Goal: Task Accomplishment & Management: Use online tool/utility

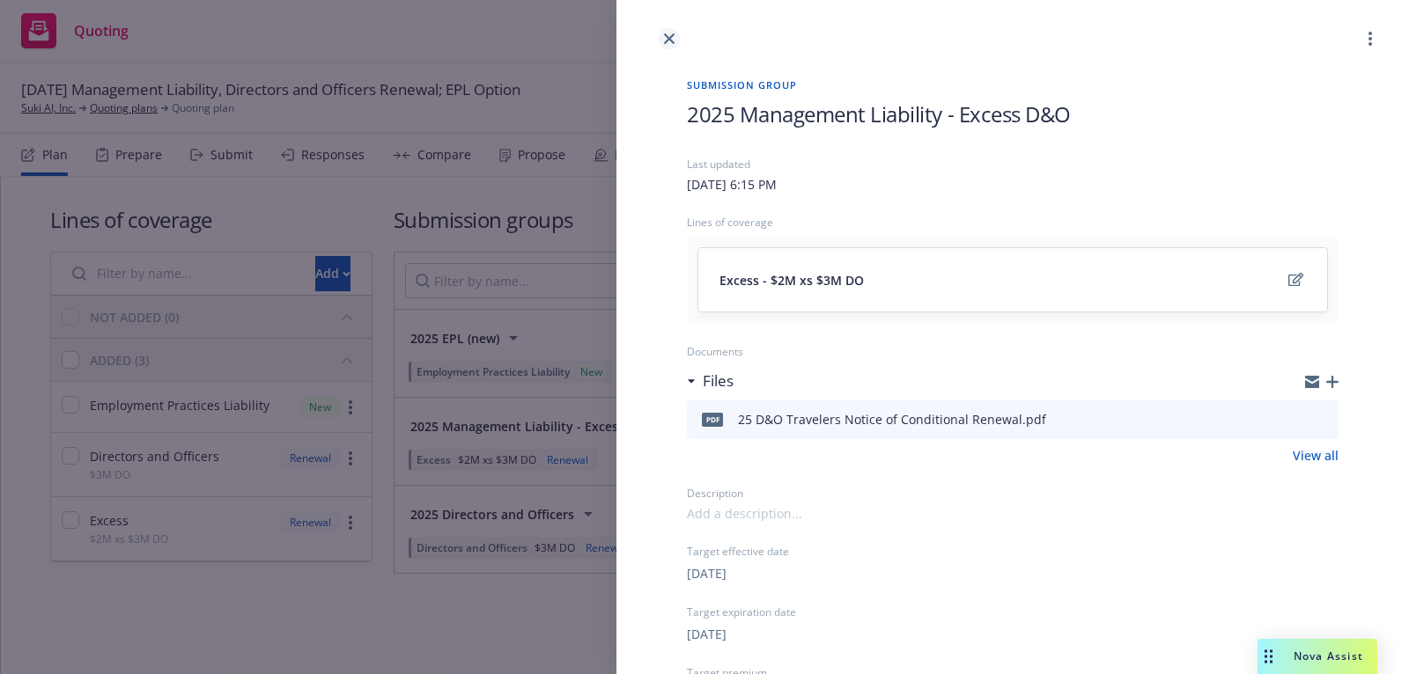
click at [667, 30] on link "close" at bounding box center [669, 38] width 21 height 21
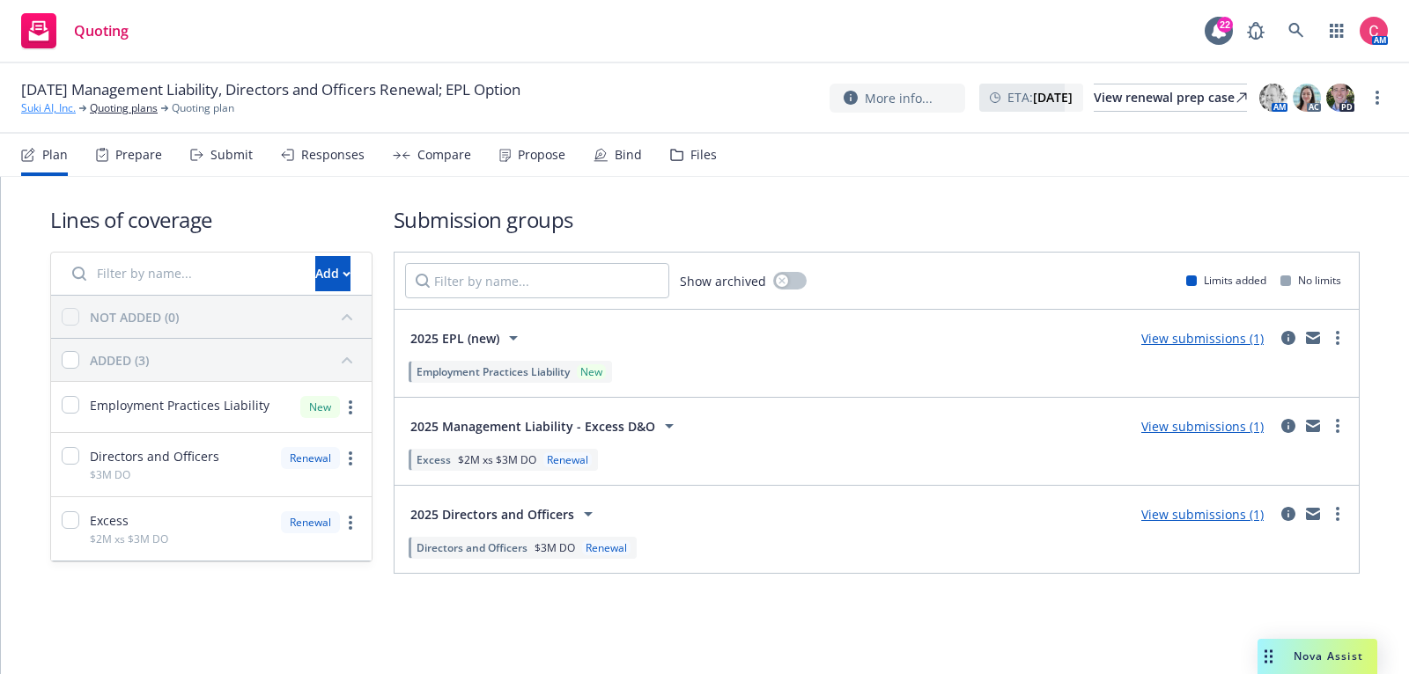
click at [61, 112] on link "Suki AI, Inc." at bounding box center [48, 108] width 55 height 16
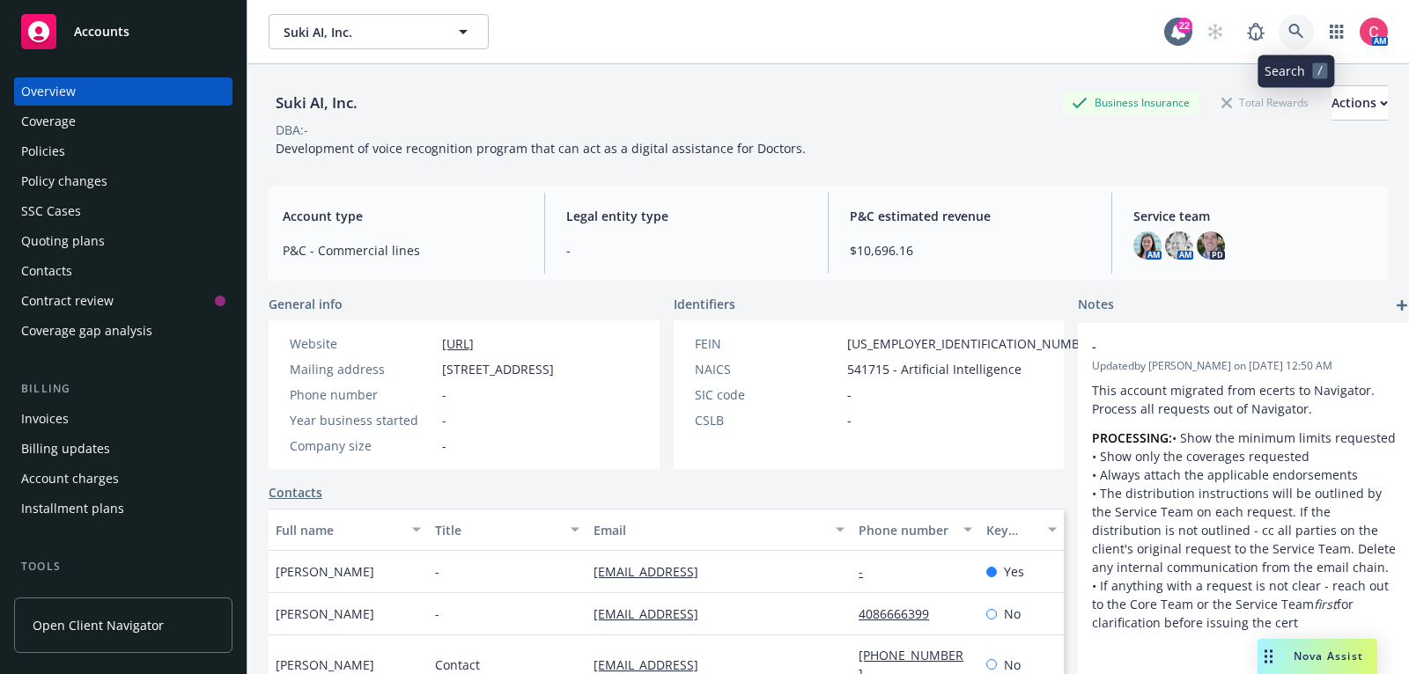
click at [1307, 40] on link at bounding box center [1295, 31] width 35 height 35
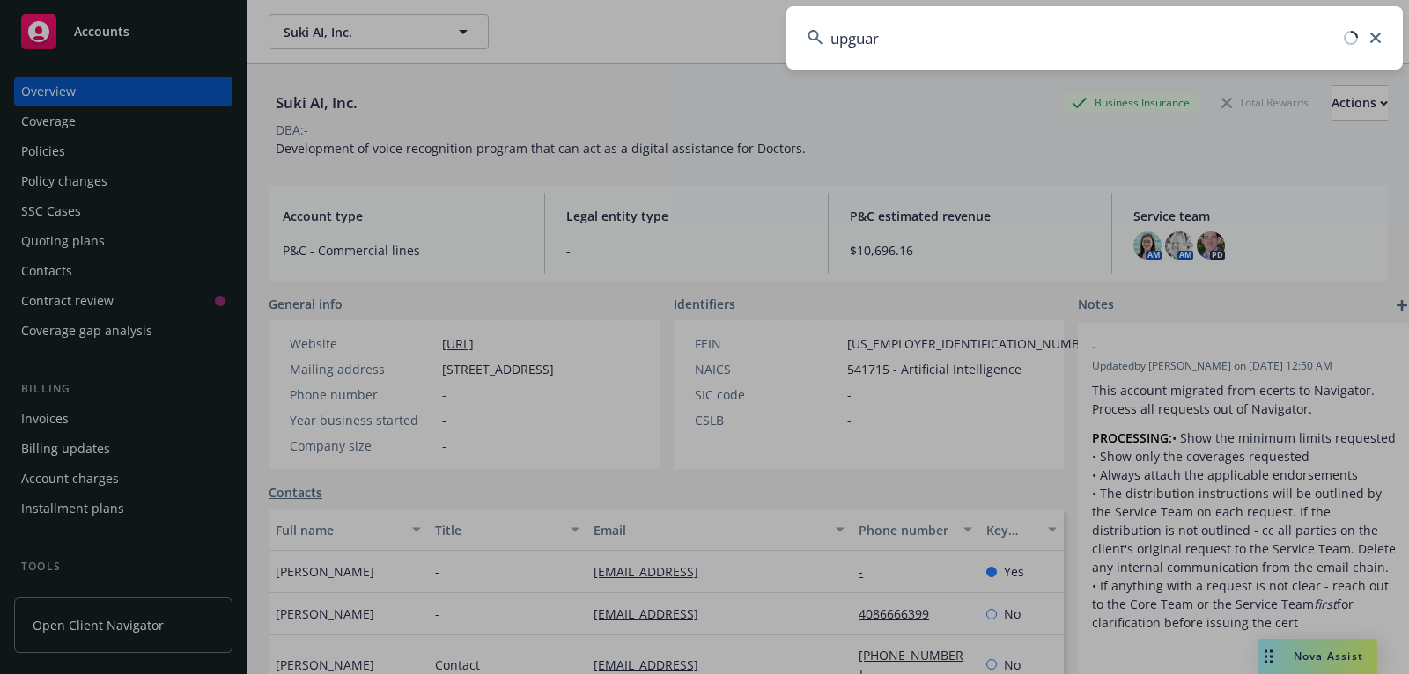
type input "upguard"
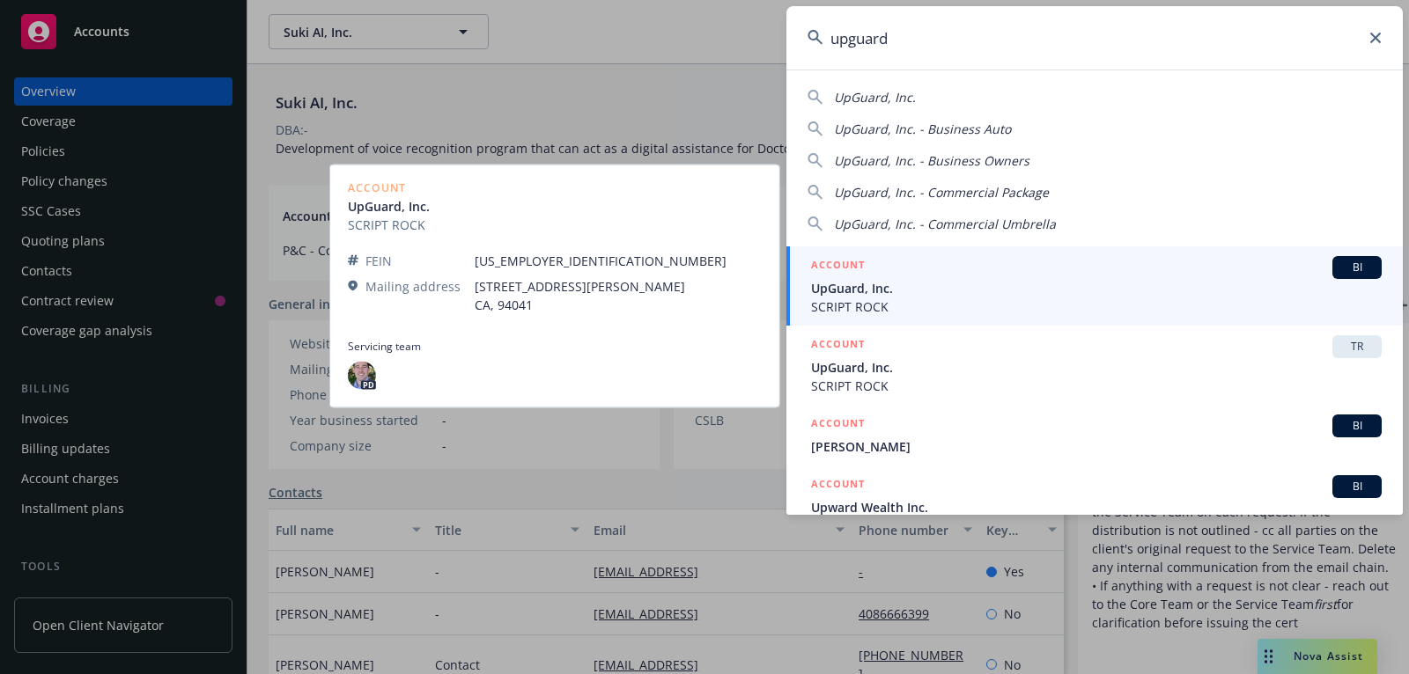
click at [1033, 272] on div "ACCOUNT BI" at bounding box center [1096, 267] width 570 height 23
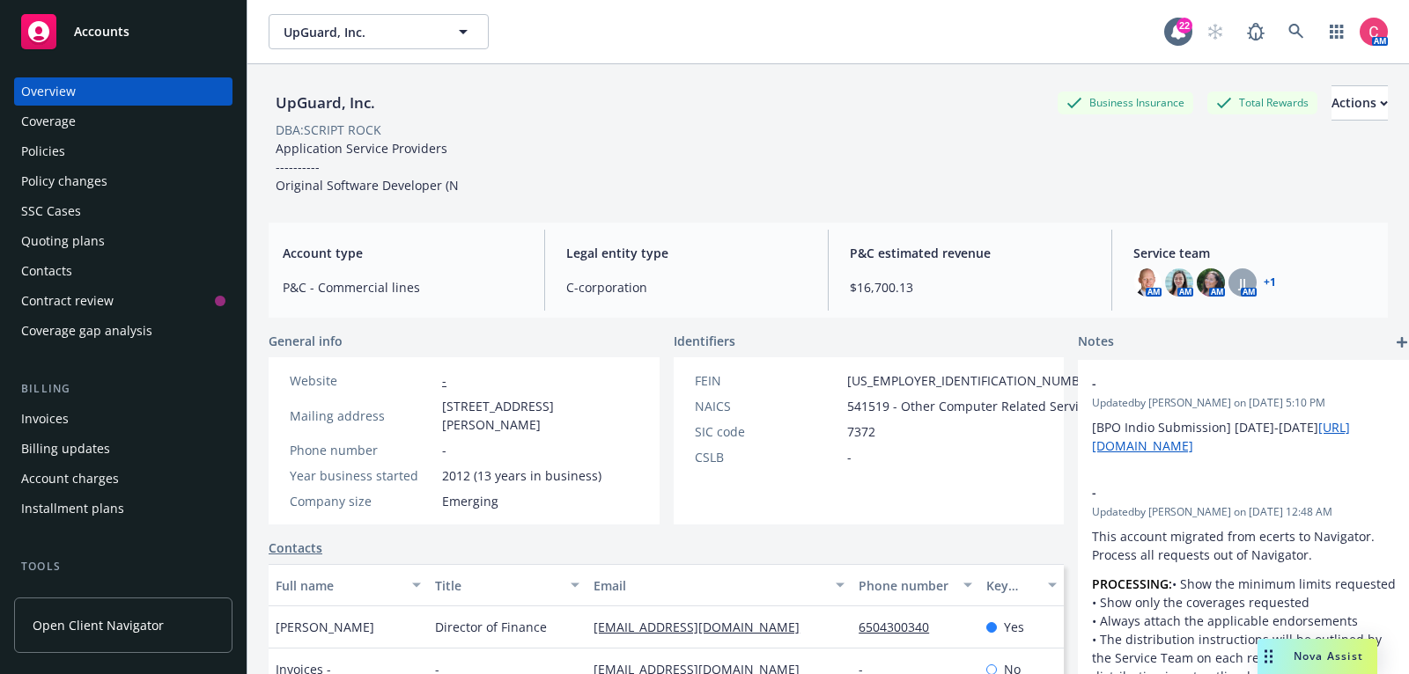
click at [133, 145] on div "Policies" at bounding box center [123, 151] width 204 height 28
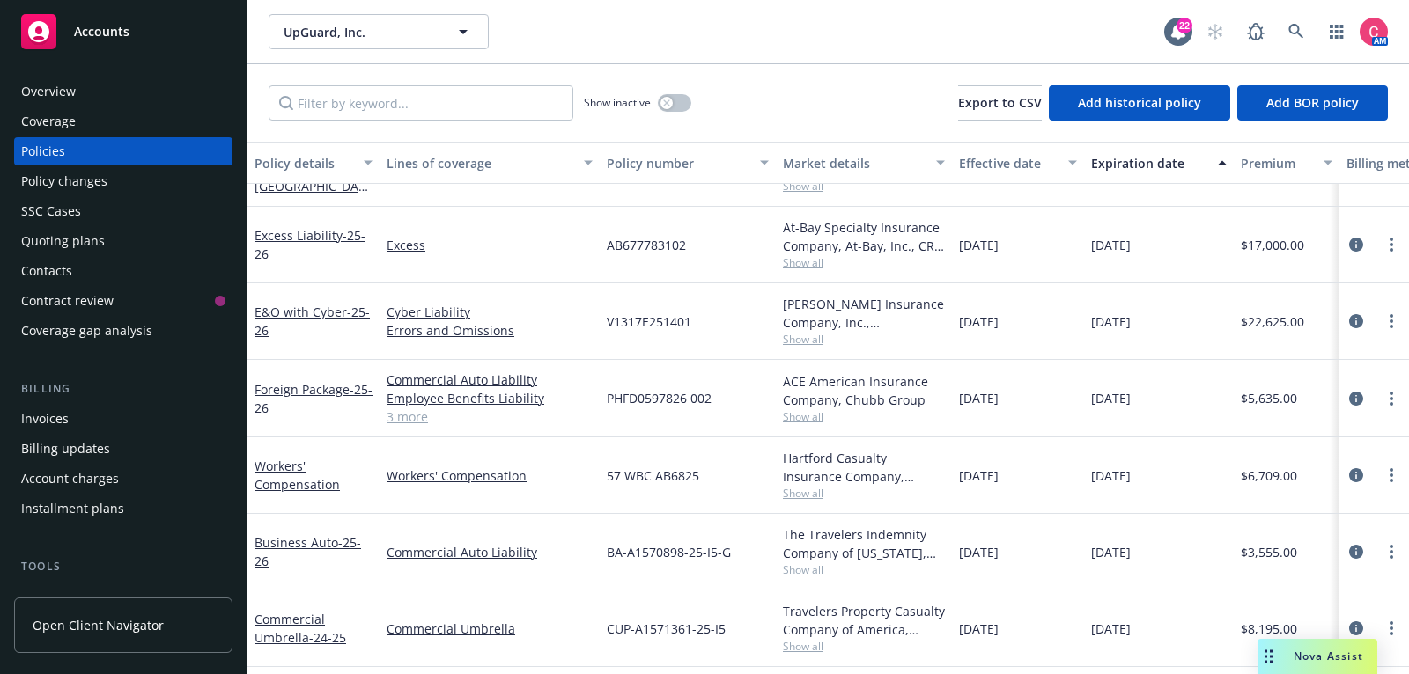
scroll to position [346, 0]
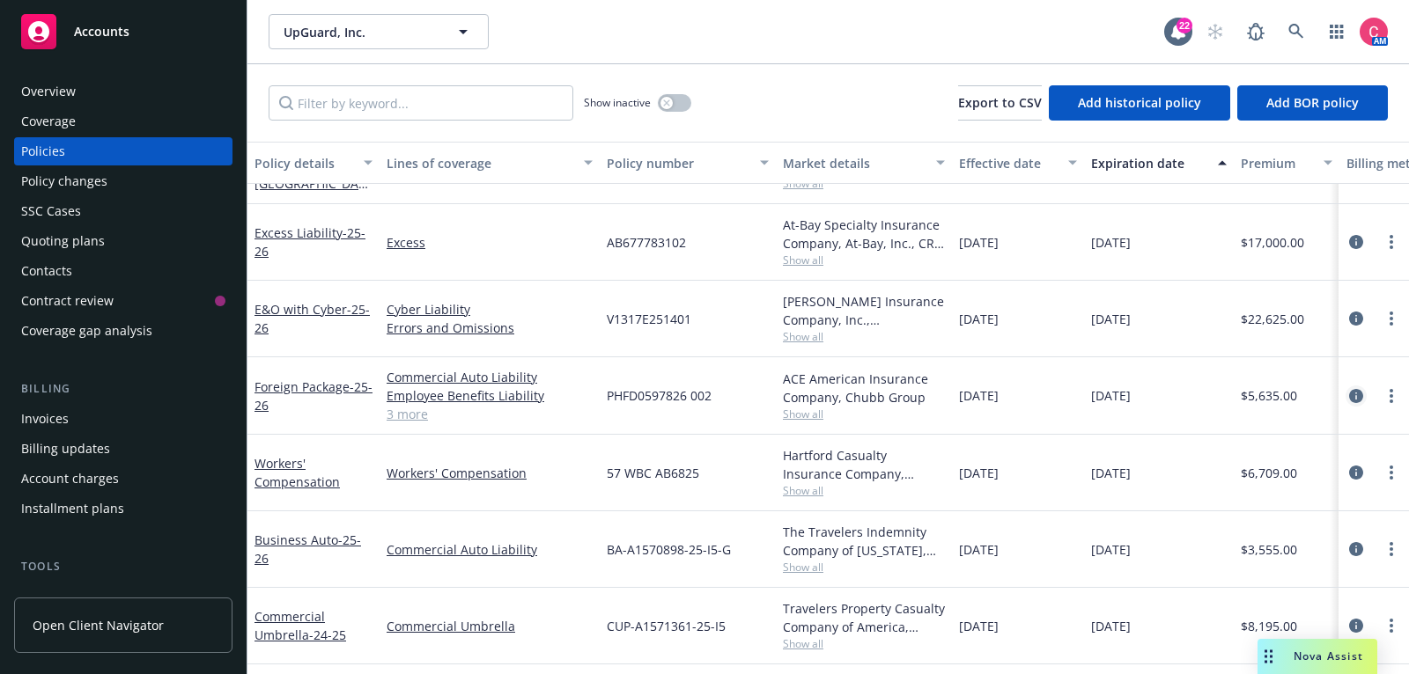
click at [1362, 389] on icon "circleInformation" at bounding box center [1356, 396] width 14 height 14
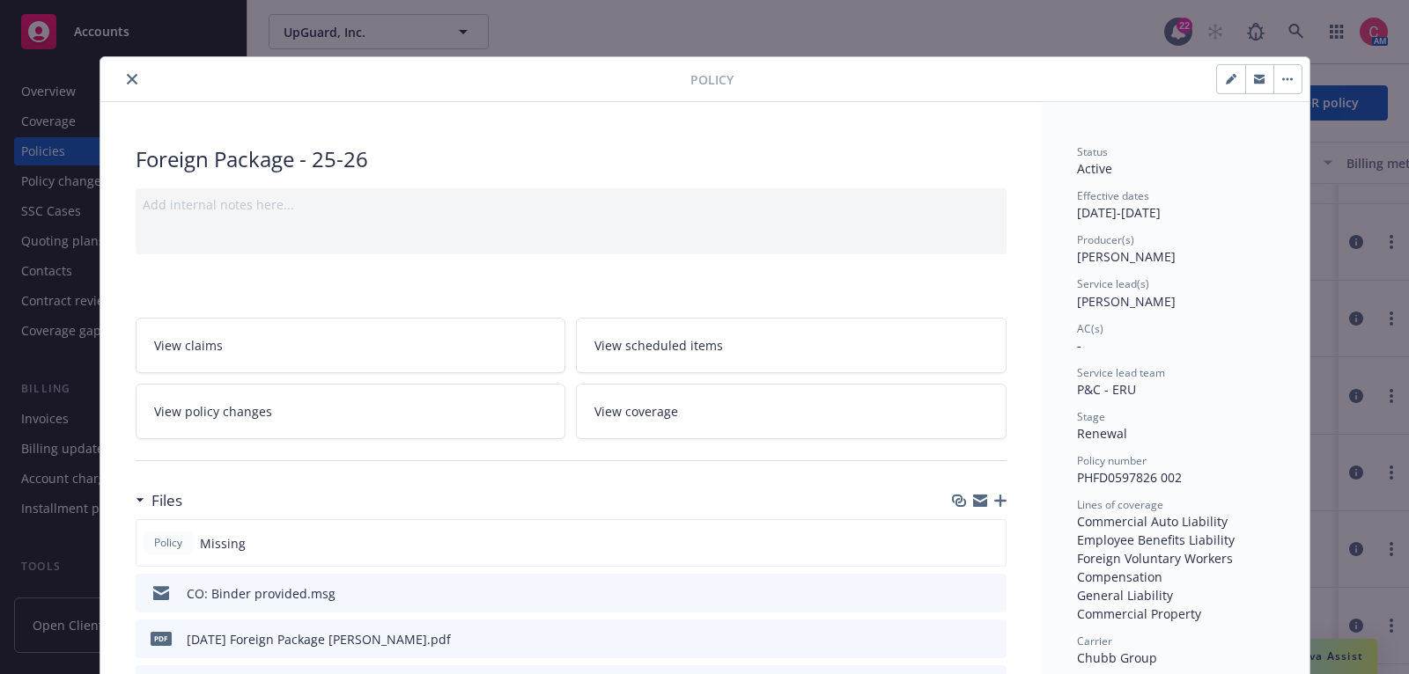
click at [999, 497] on icon "button" at bounding box center [1000, 501] width 12 height 12
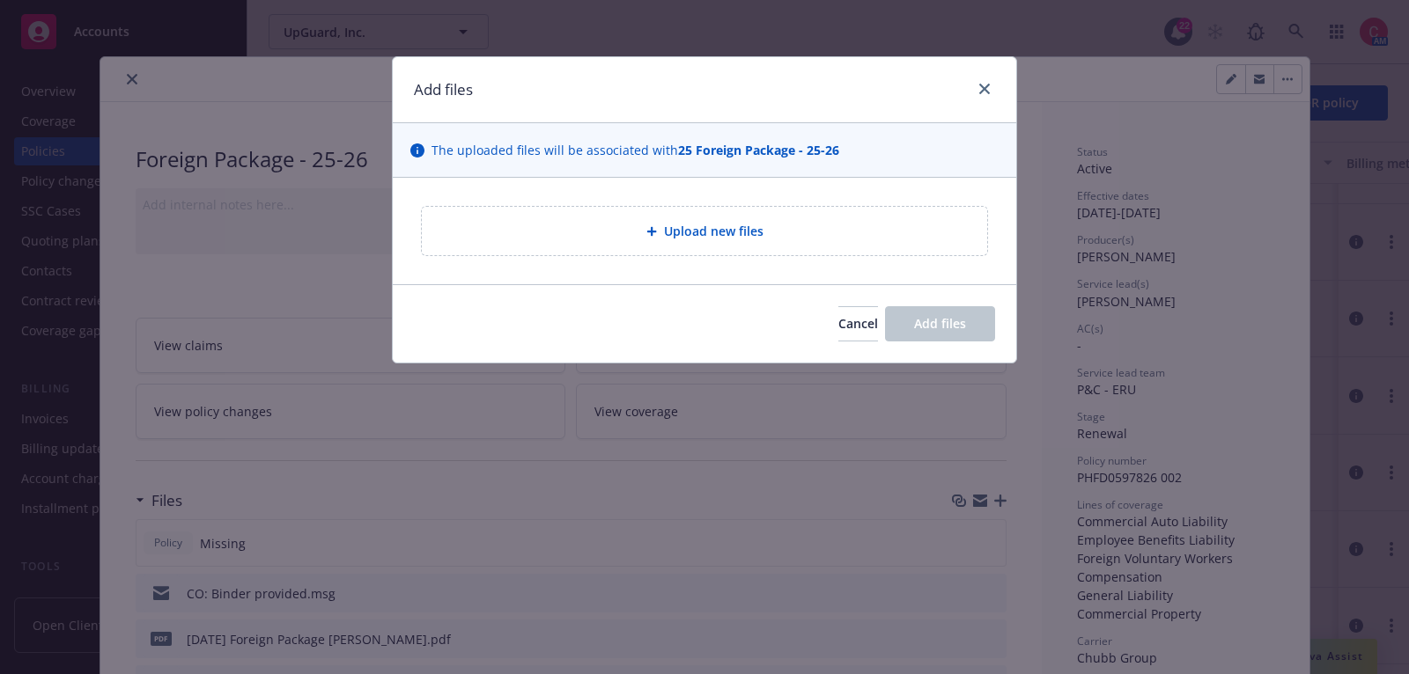
click at [727, 232] on span "Upload new files" at bounding box center [713, 231] width 99 height 18
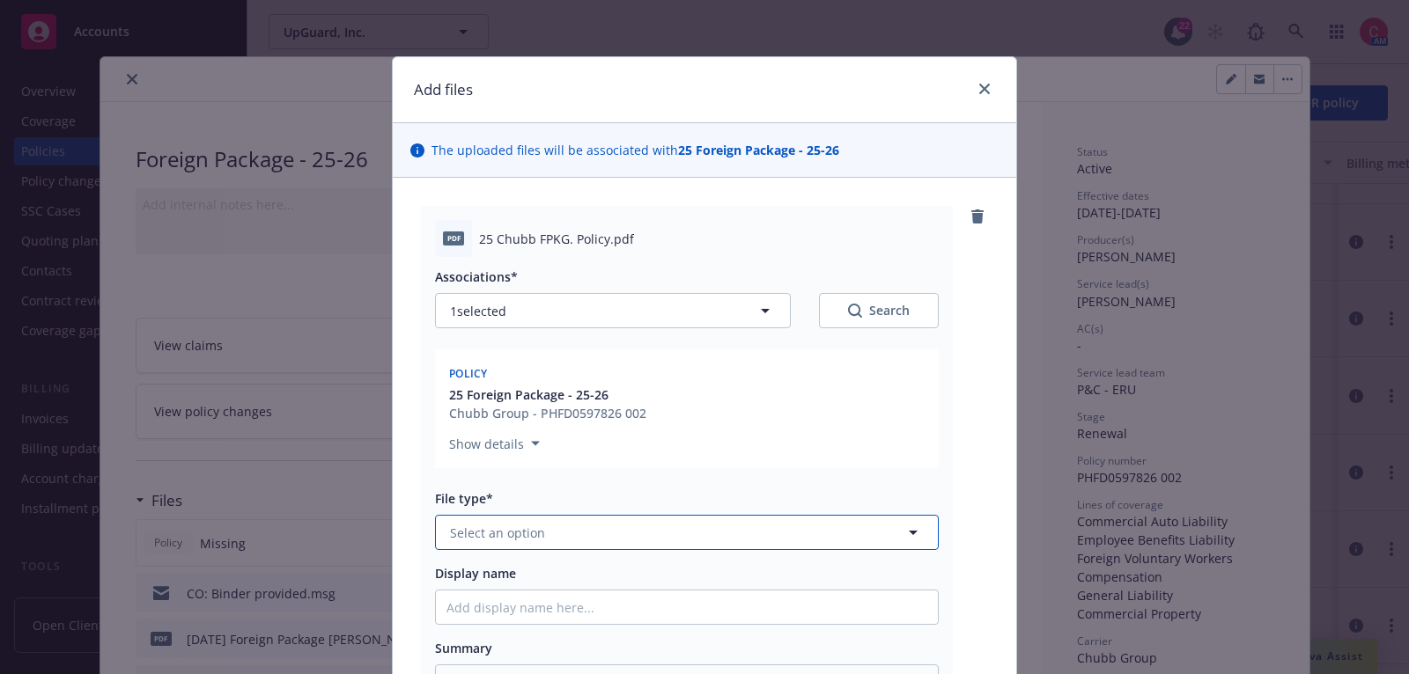
click at [681, 544] on button "Select an option" at bounding box center [687, 532] width 504 height 35
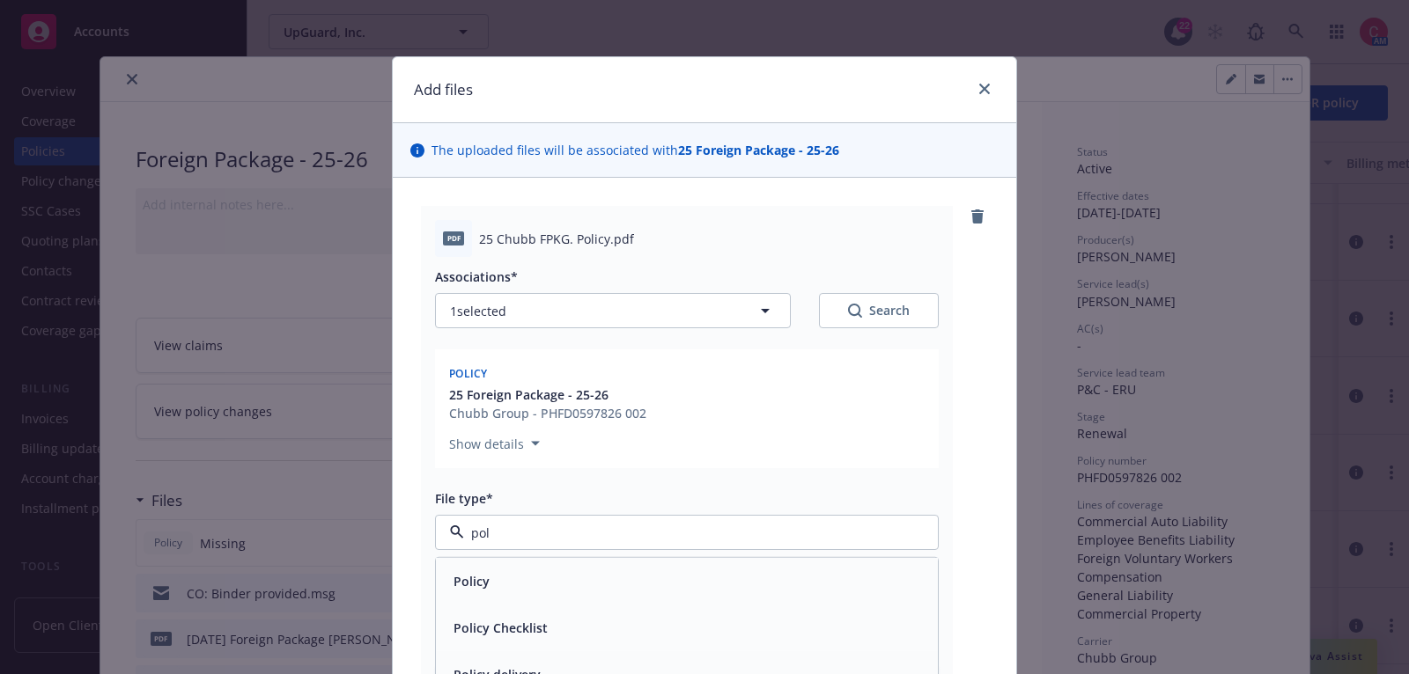
type input "poli"
click at [676, 593] on div "Policy" at bounding box center [687, 581] width 502 height 47
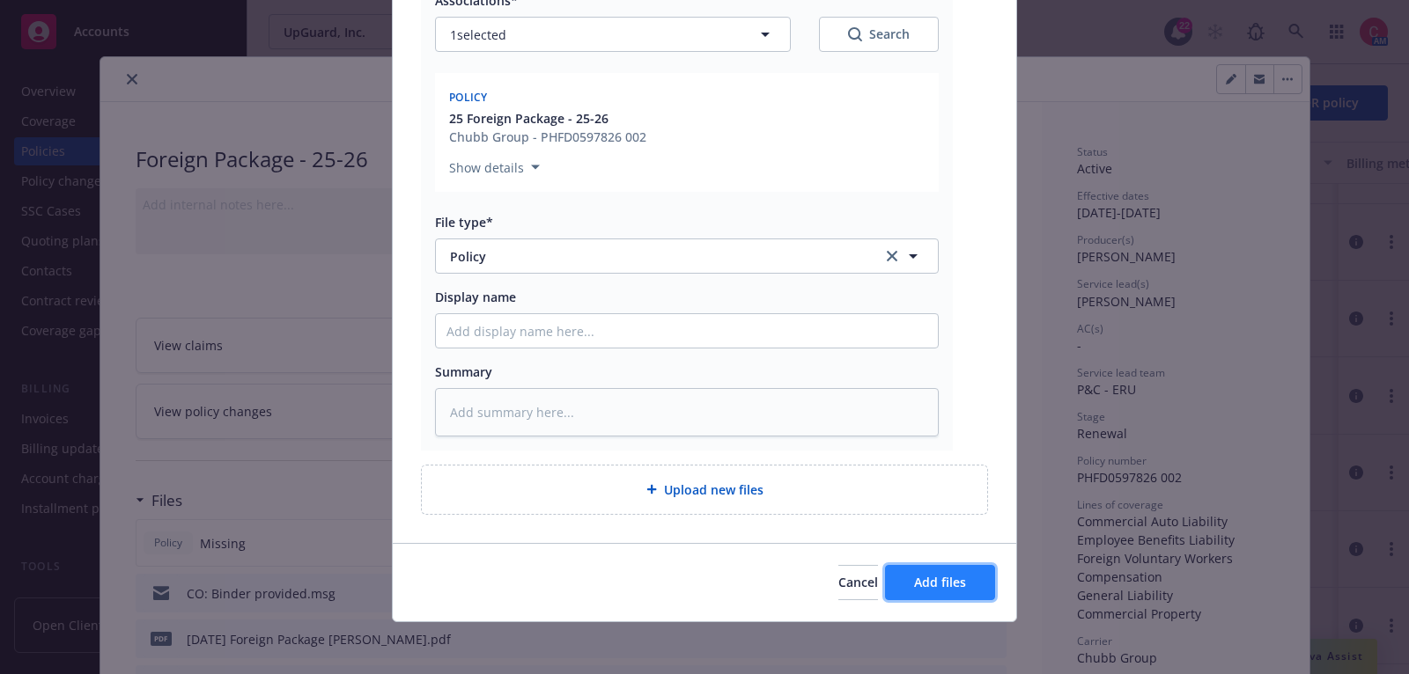
click at [899, 585] on button "Add files" at bounding box center [940, 582] width 110 height 35
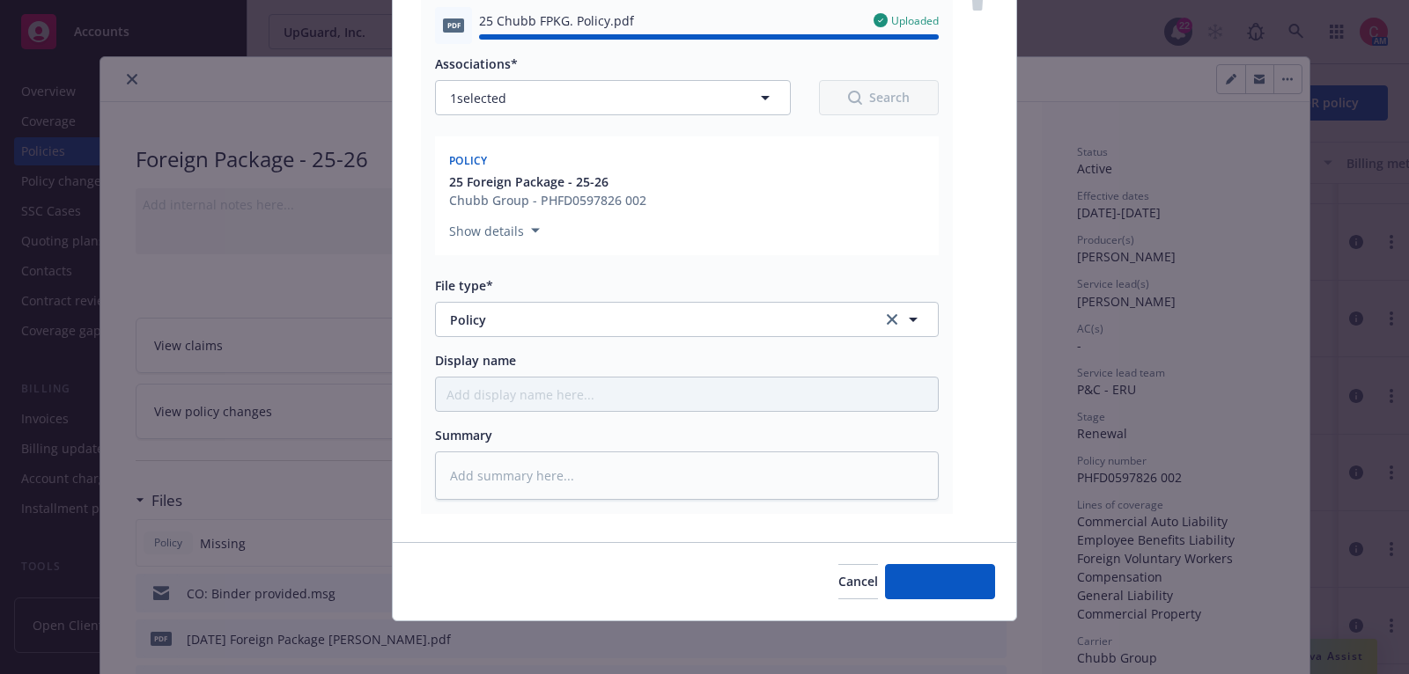
type textarea "x"
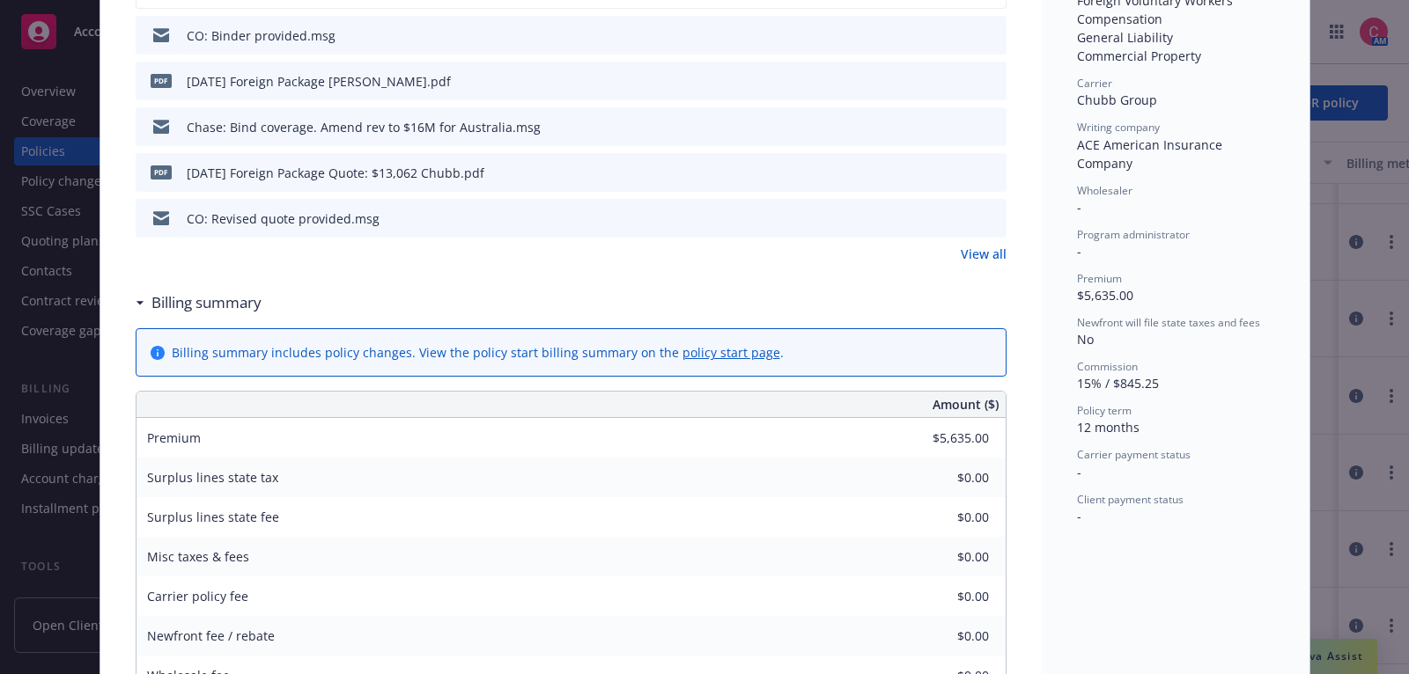
scroll to position [0, 0]
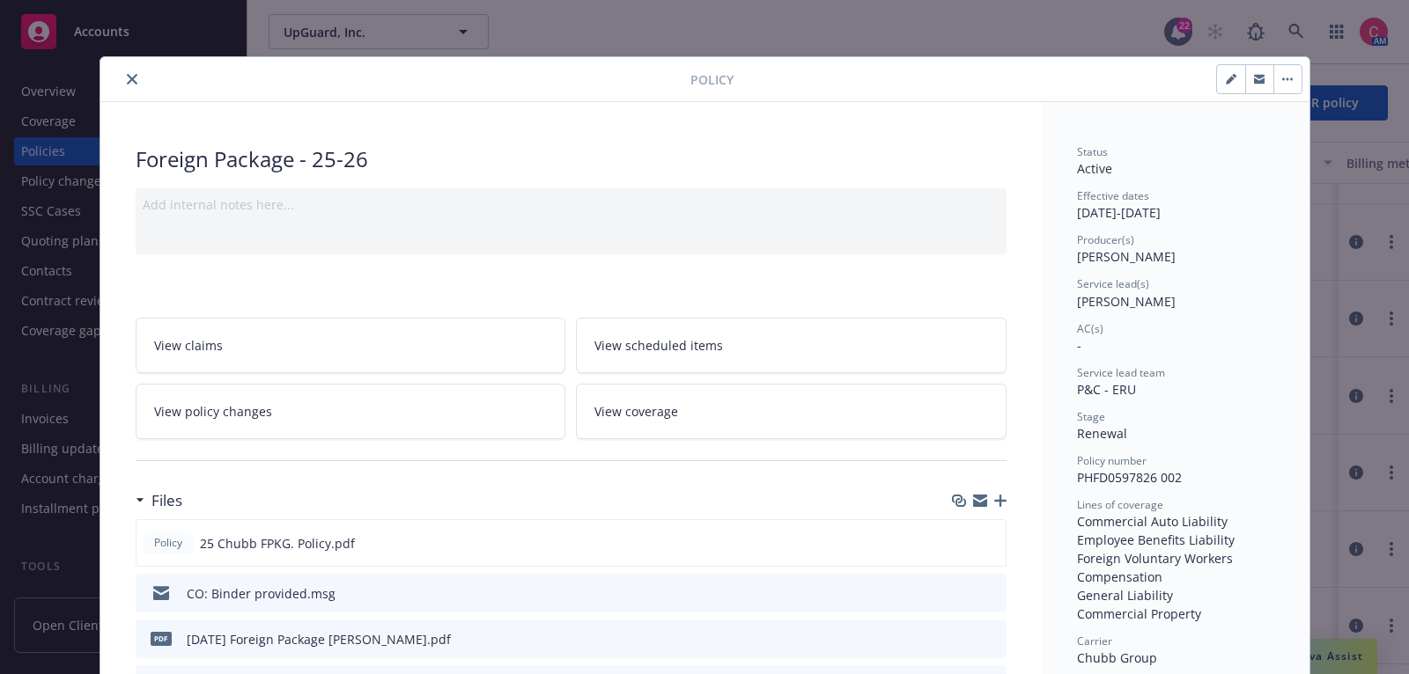
click at [131, 77] on icon "close" at bounding box center [132, 79] width 11 height 11
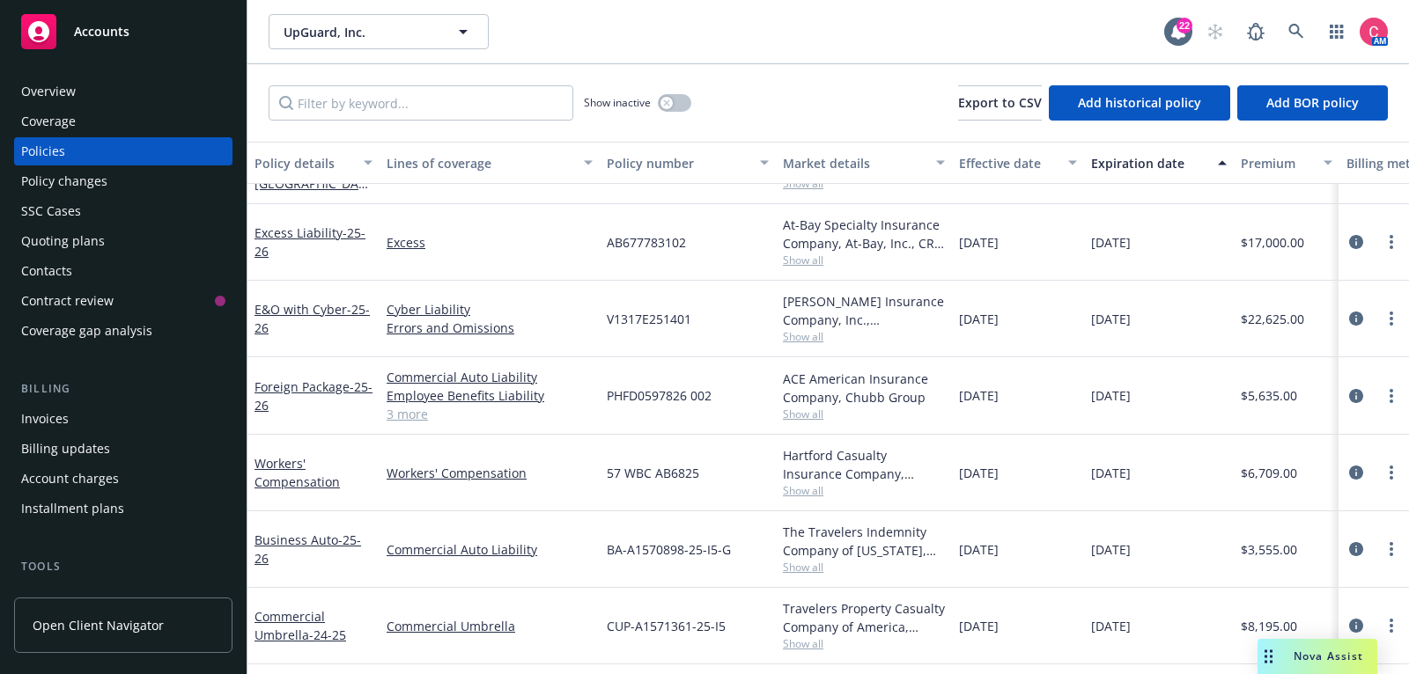
click at [160, 423] on div "Invoices" at bounding box center [123, 419] width 204 height 28
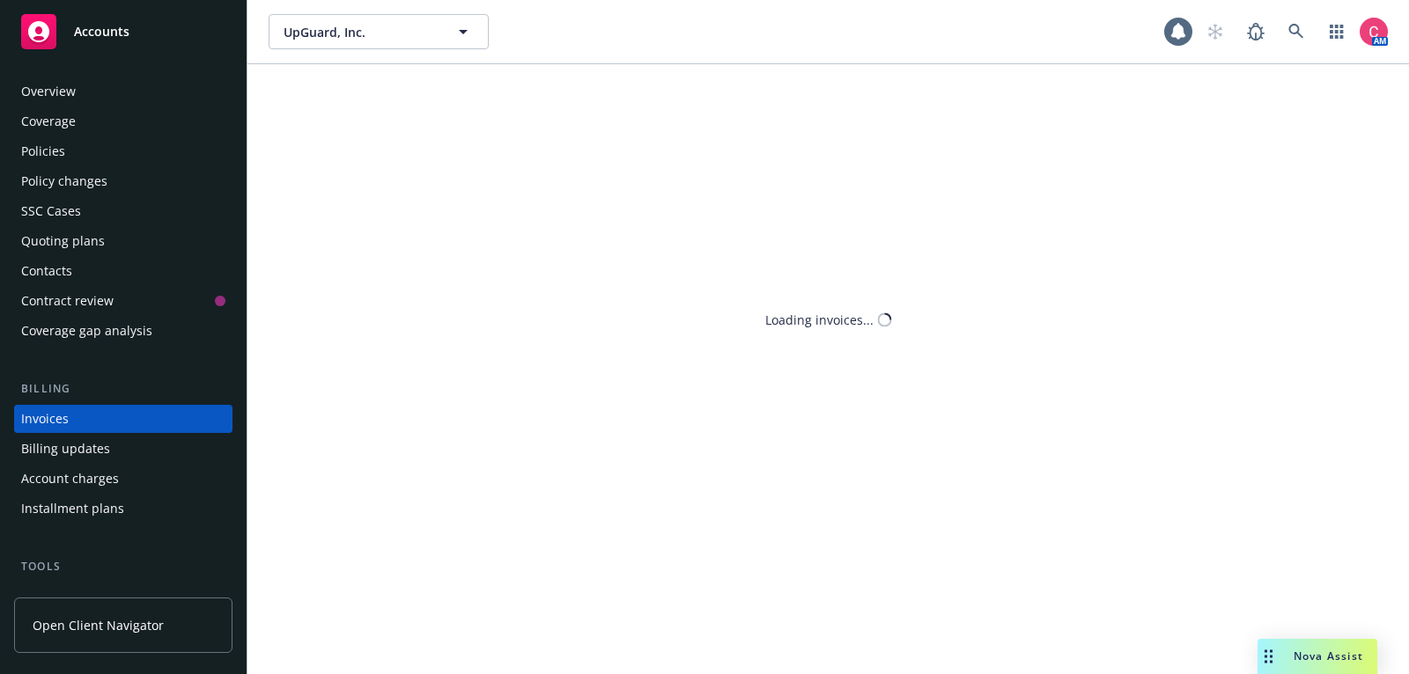
scroll to position [53, 0]
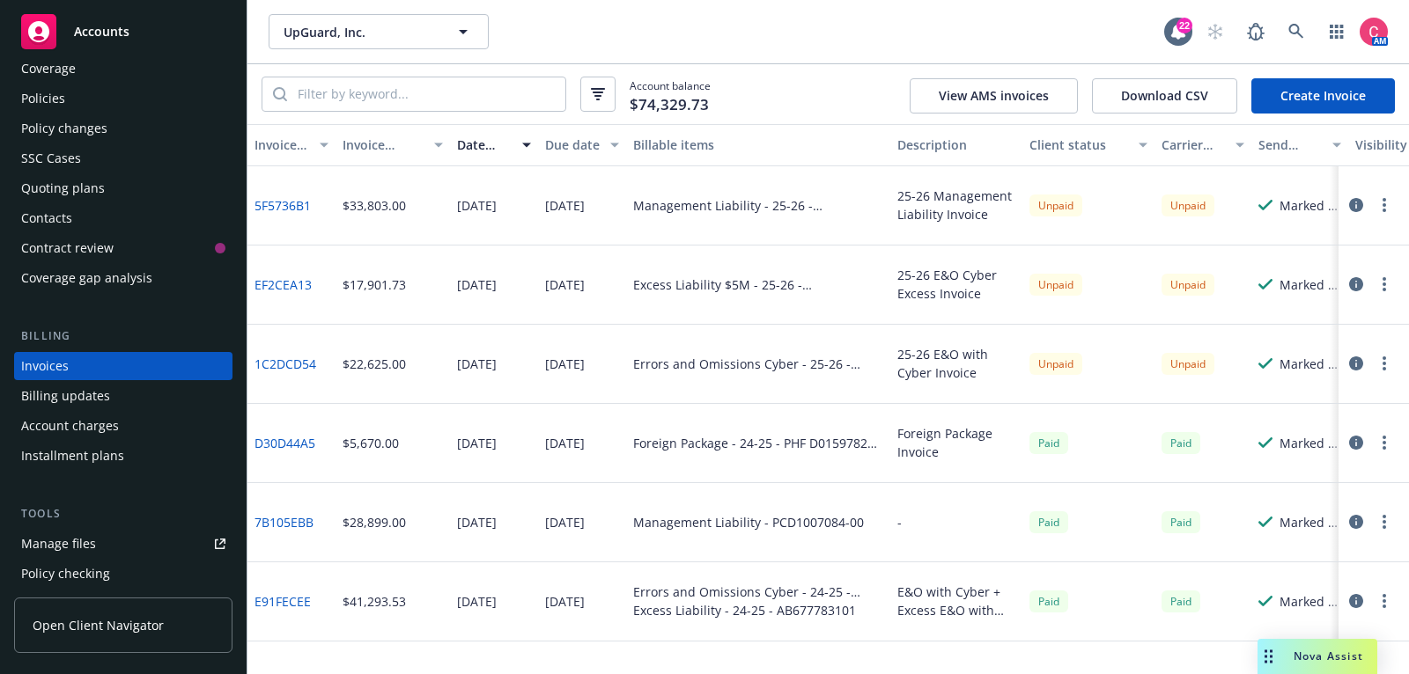
click at [1332, 86] on link "Create Invoice" at bounding box center [1323, 95] width 144 height 35
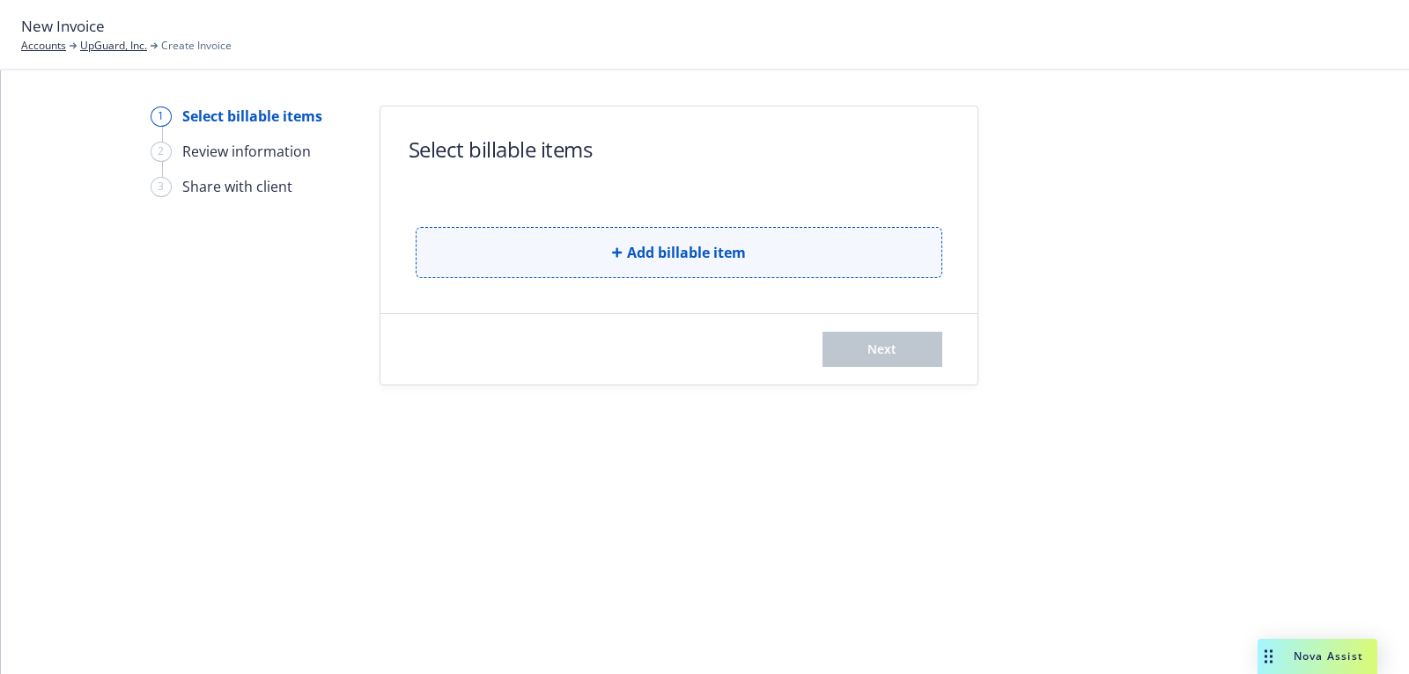
click at [684, 268] on button "Add billable item" at bounding box center [679, 252] width 526 height 51
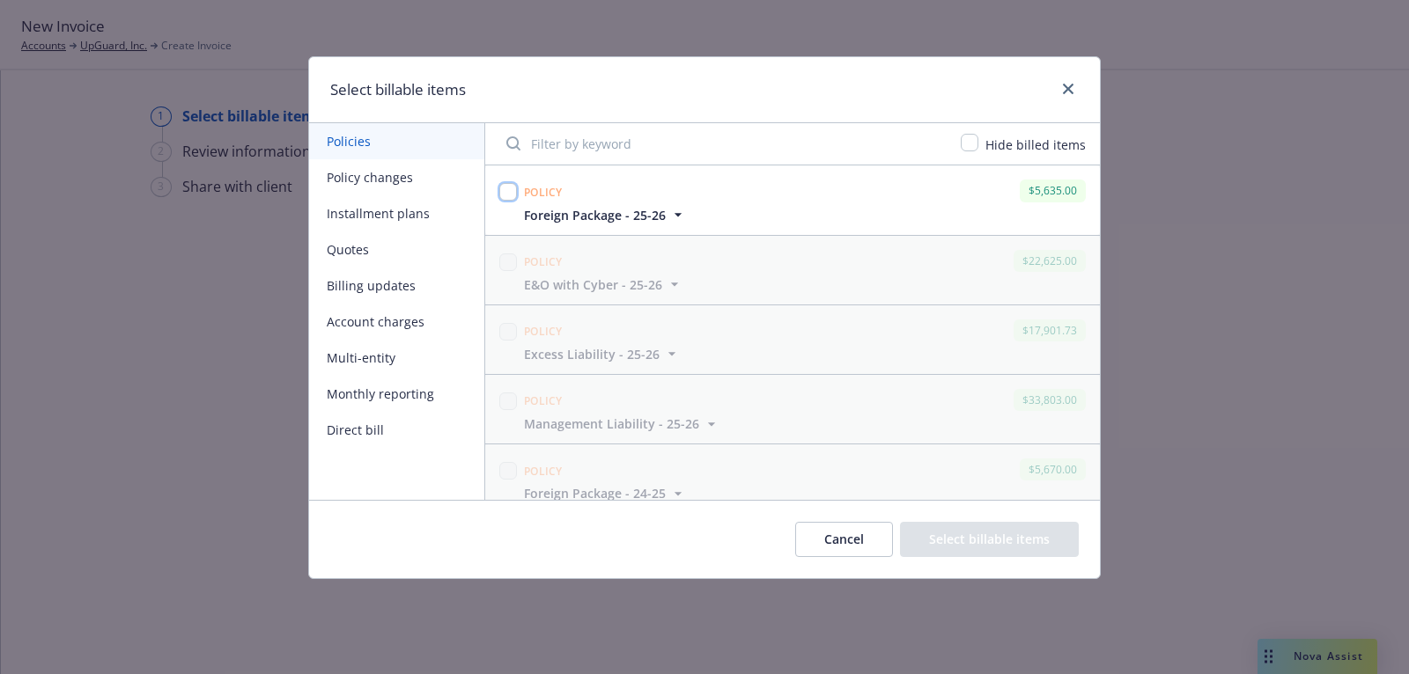
click at [516, 191] on input "checkbox" at bounding box center [508, 192] width 18 height 18
checkbox input "true"
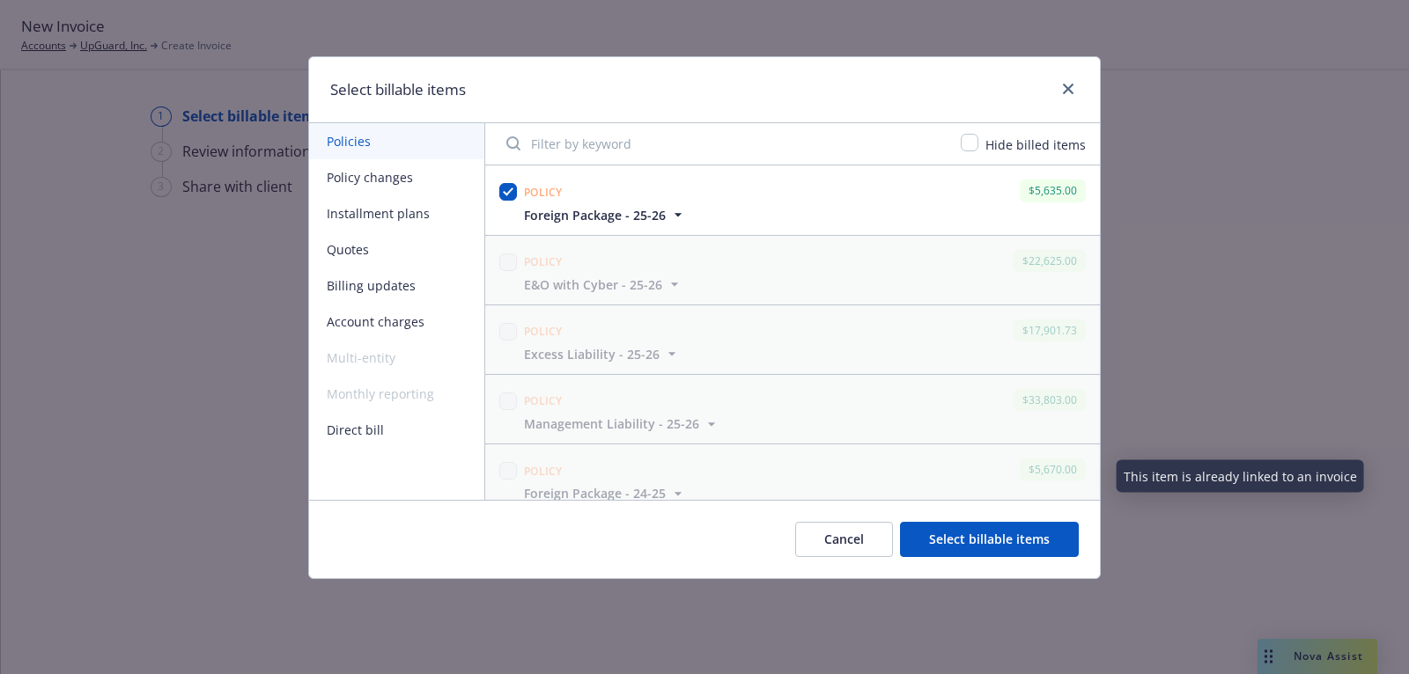
click at [1010, 524] on button "Select billable items" at bounding box center [989, 539] width 179 height 35
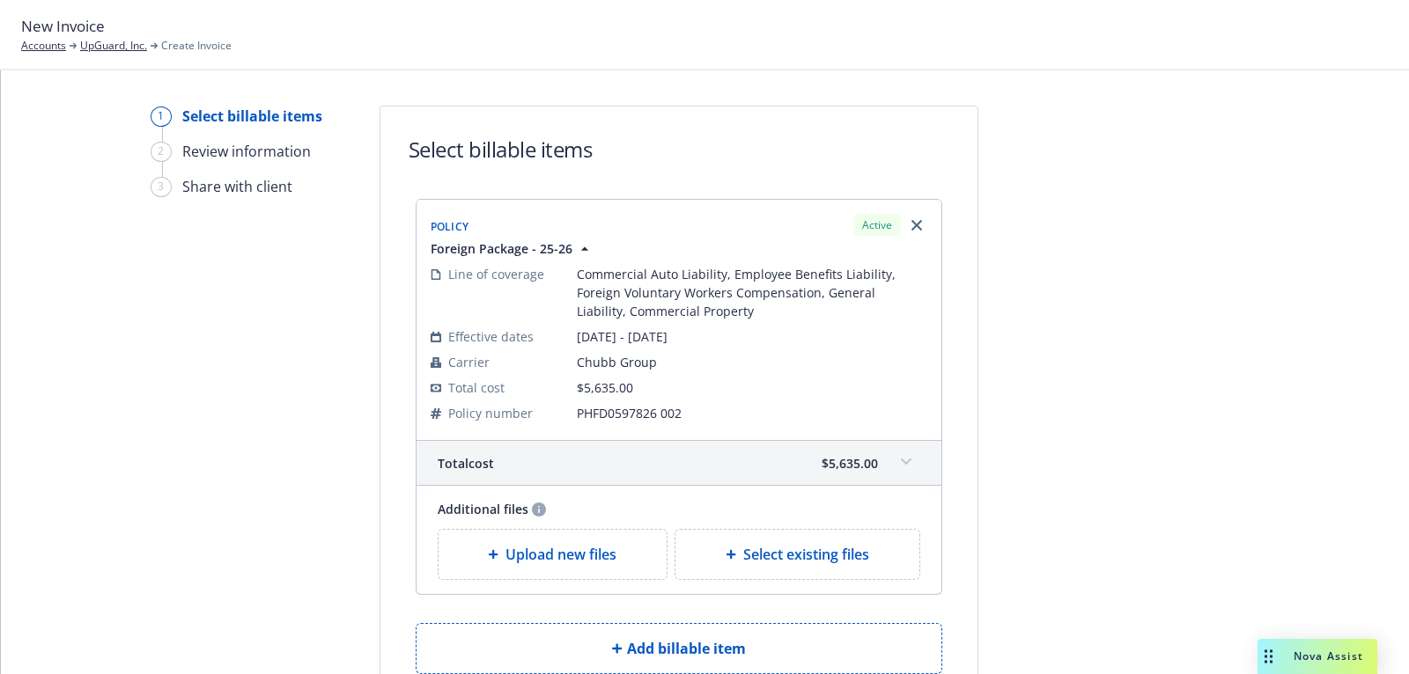
scroll to position [137, 0]
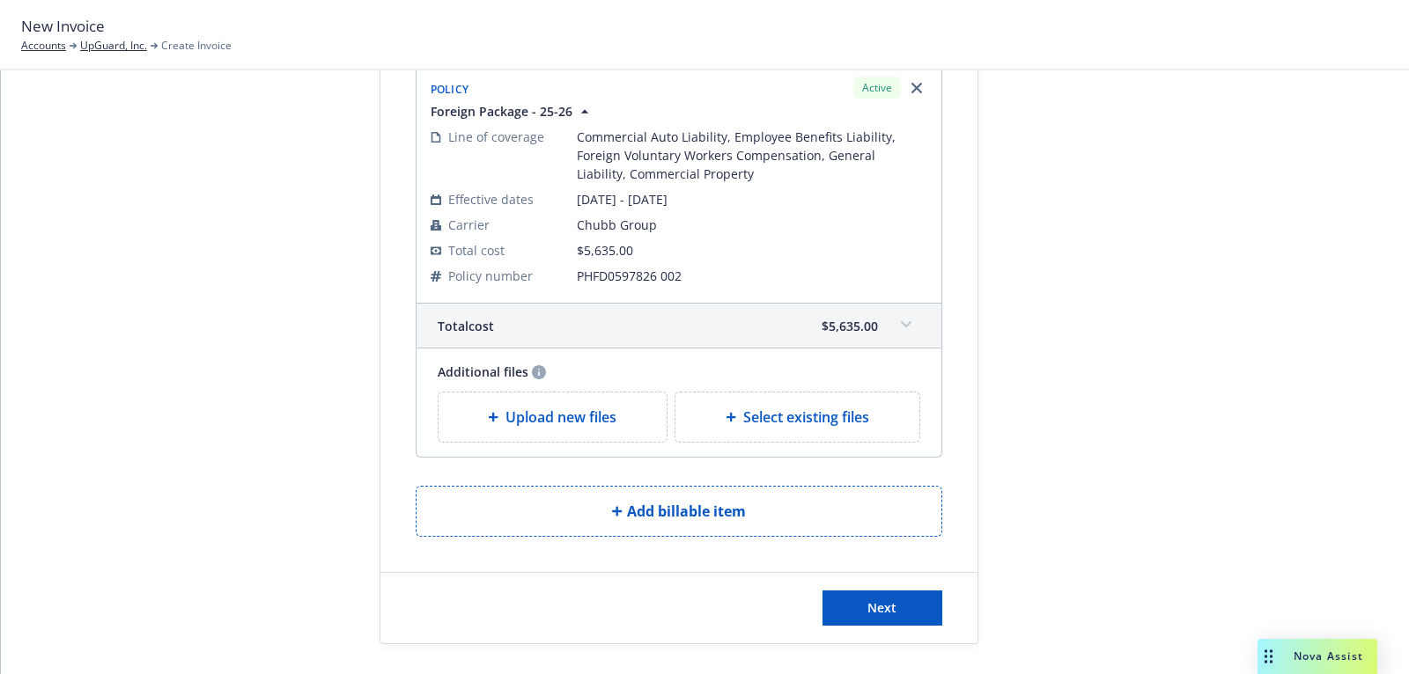
click at [549, 423] on span "Upload new files" at bounding box center [560, 417] width 111 height 21
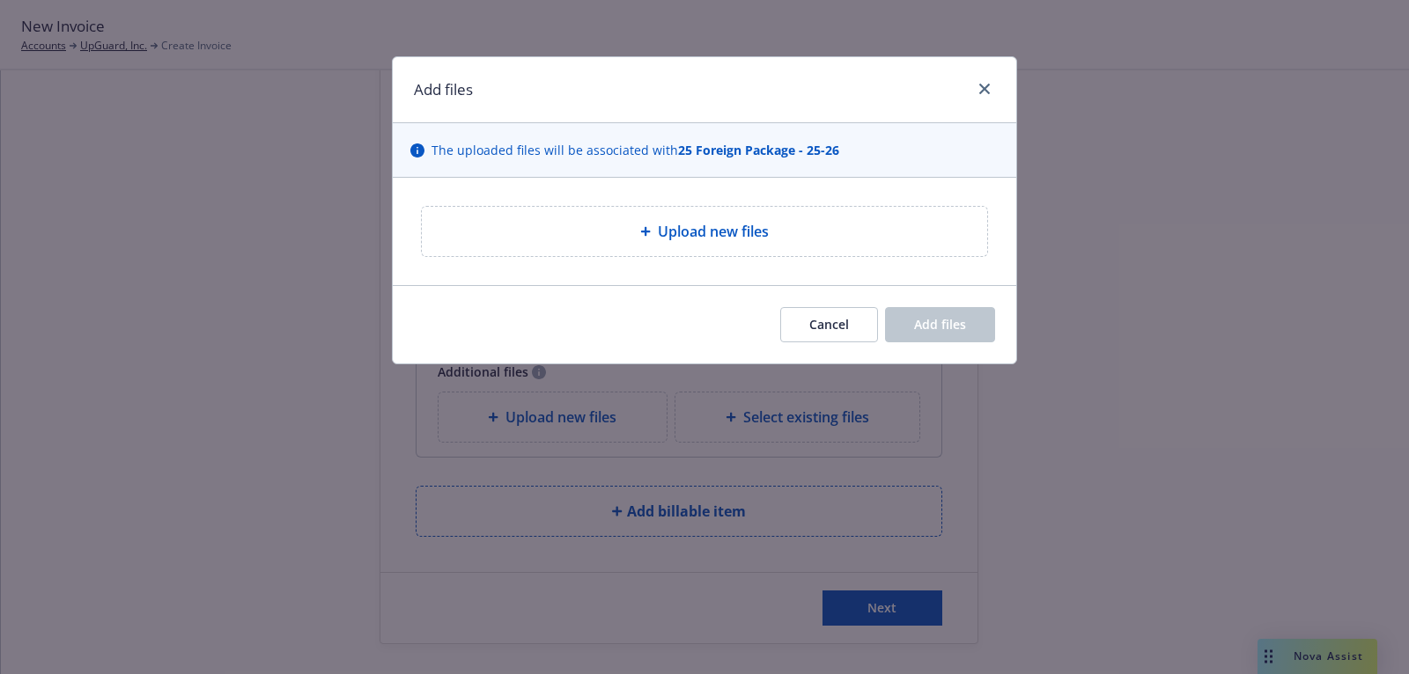
click at [619, 261] on div "Upload new files" at bounding box center [704, 231] width 623 height 107
click at [623, 239] on div "Upload new files" at bounding box center [704, 231] width 537 height 21
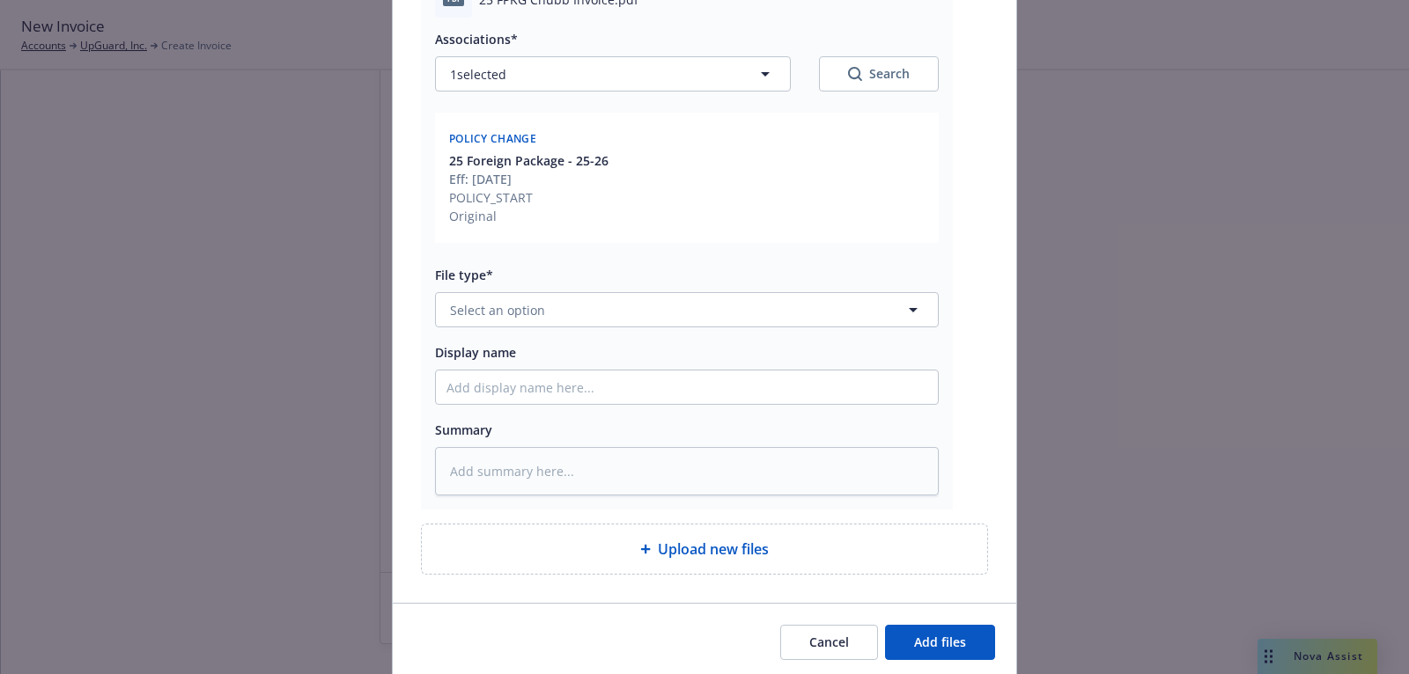
scroll to position [299, 0]
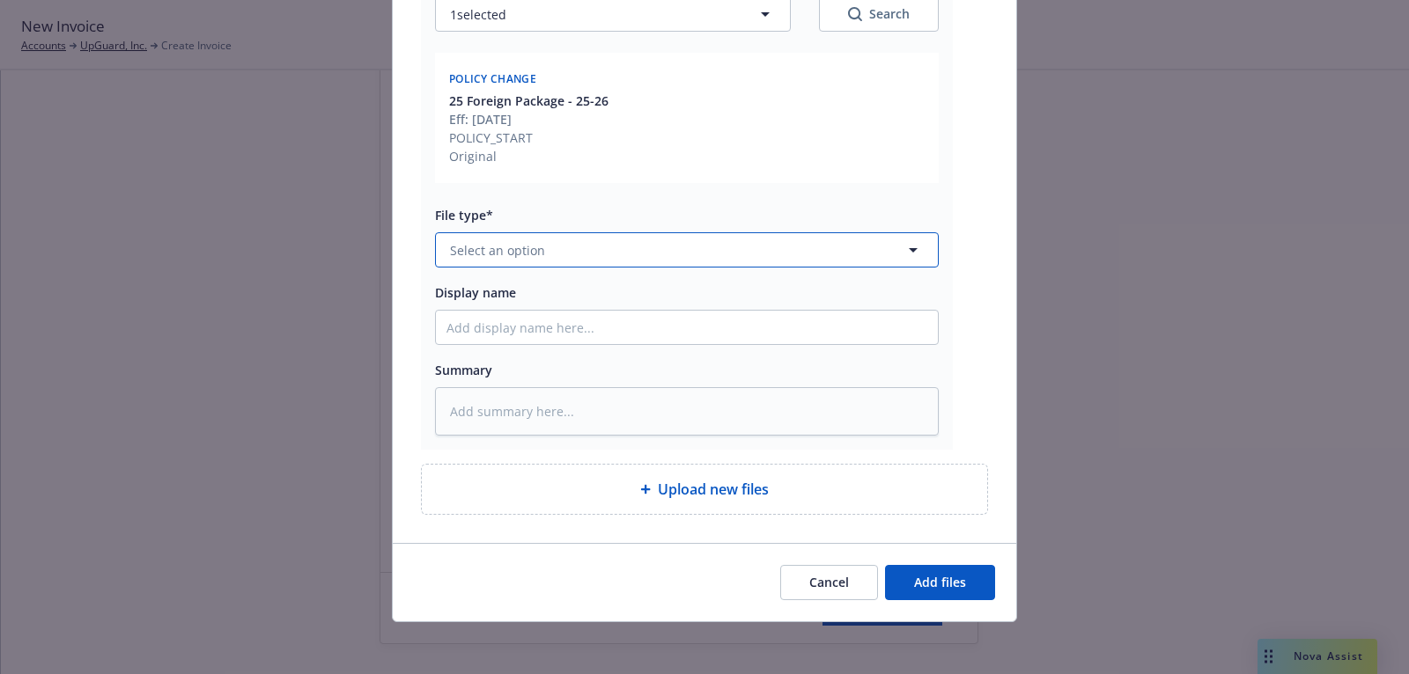
click at [791, 243] on button "Select an option" at bounding box center [687, 249] width 504 height 35
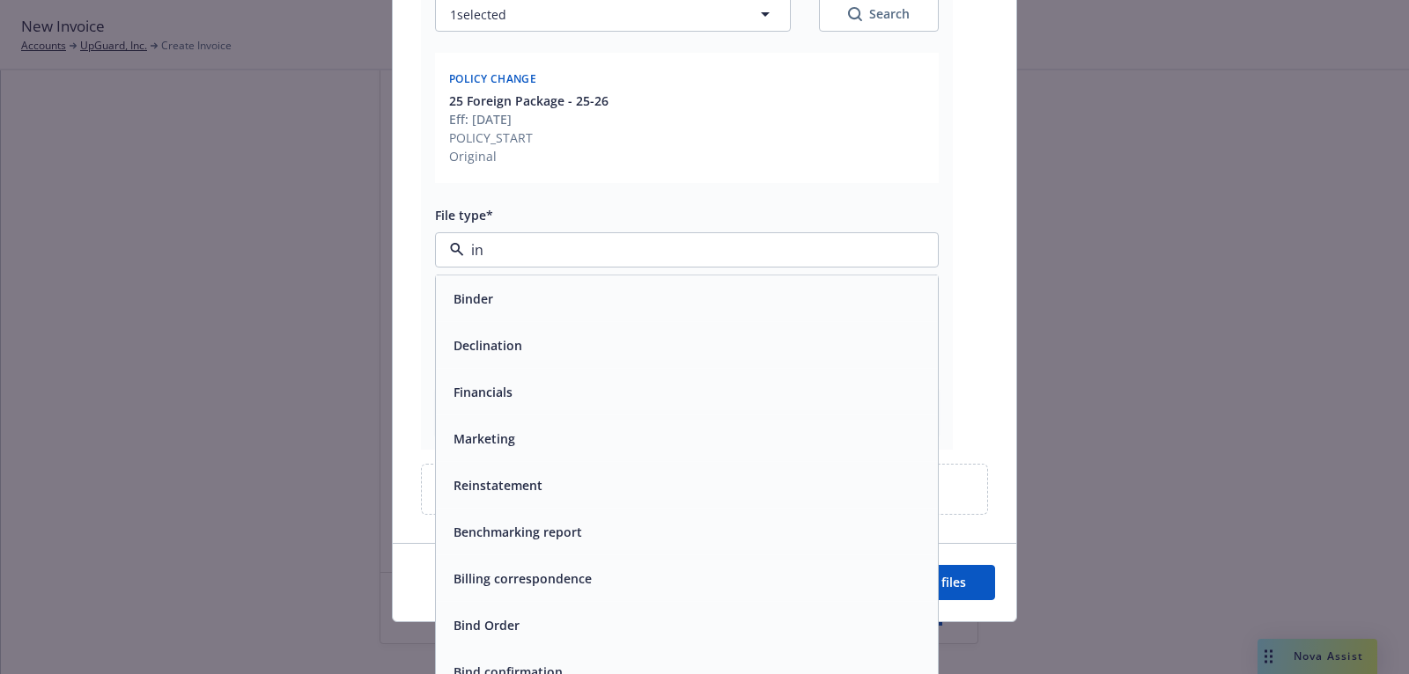
type input "inv"
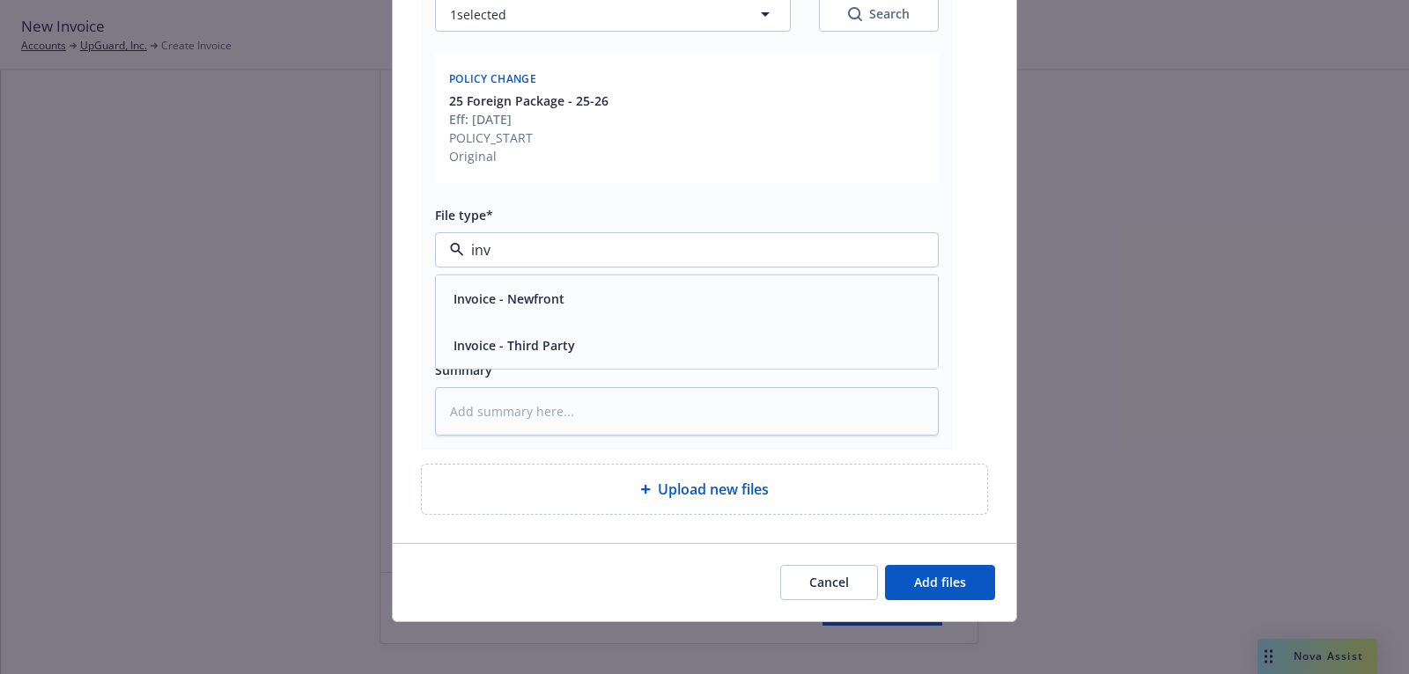
click at [791, 342] on div "Invoice - Third Party" at bounding box center [686, 346] width 481 height 26
click at [931, 574] on span "Add files" at bounding box center [940, 582] width 52 height 17
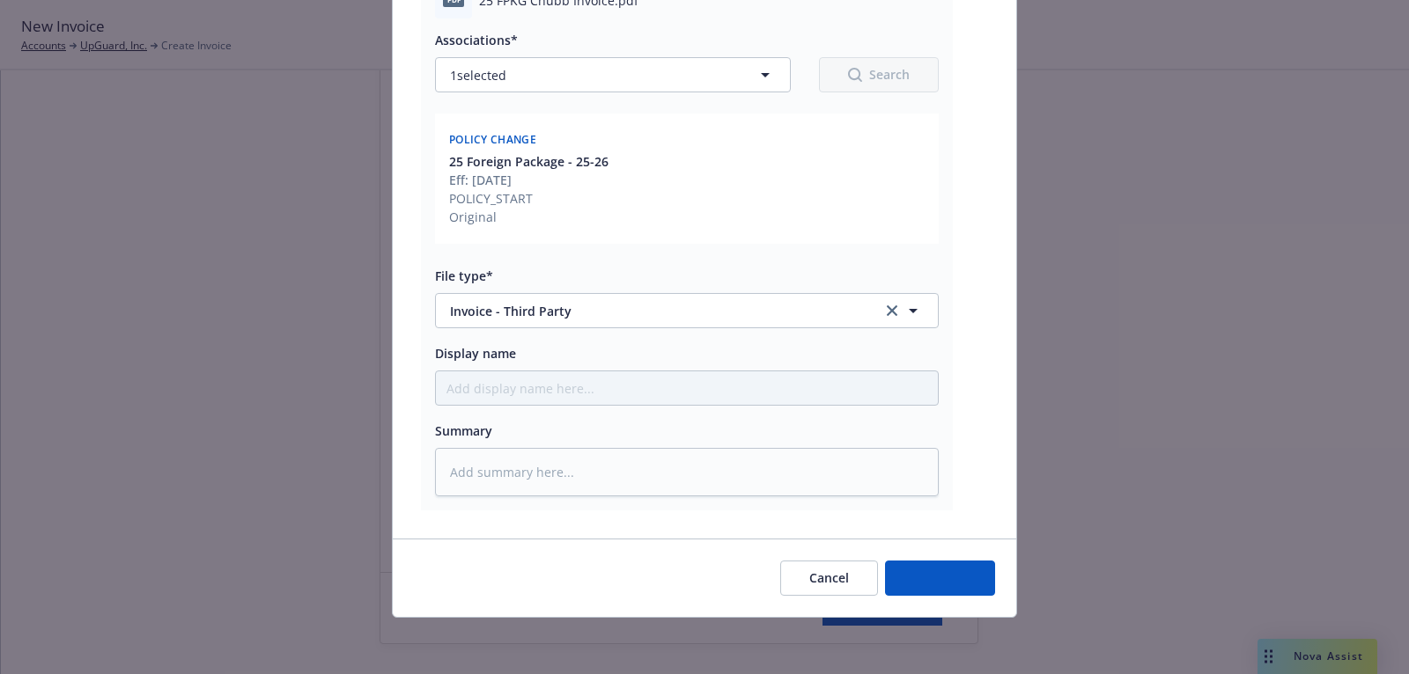
scroll to position [235, 0]
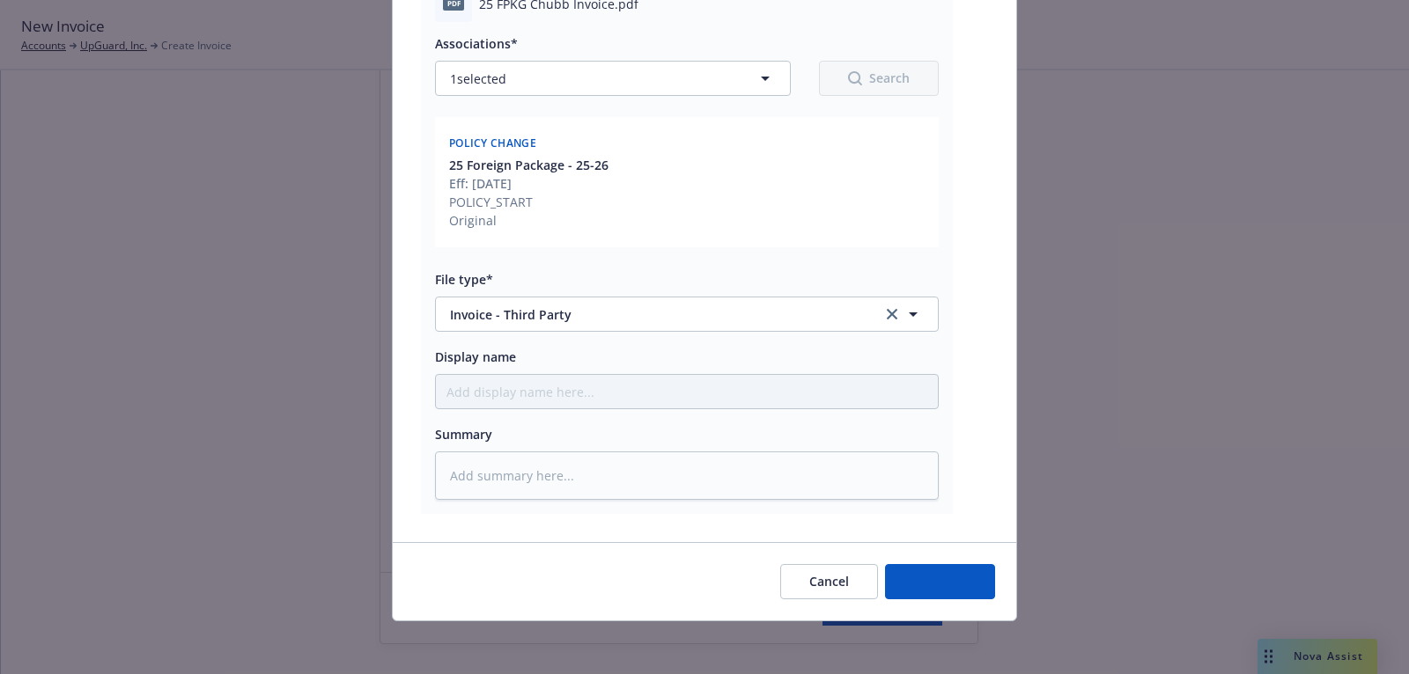
type textarea "x"
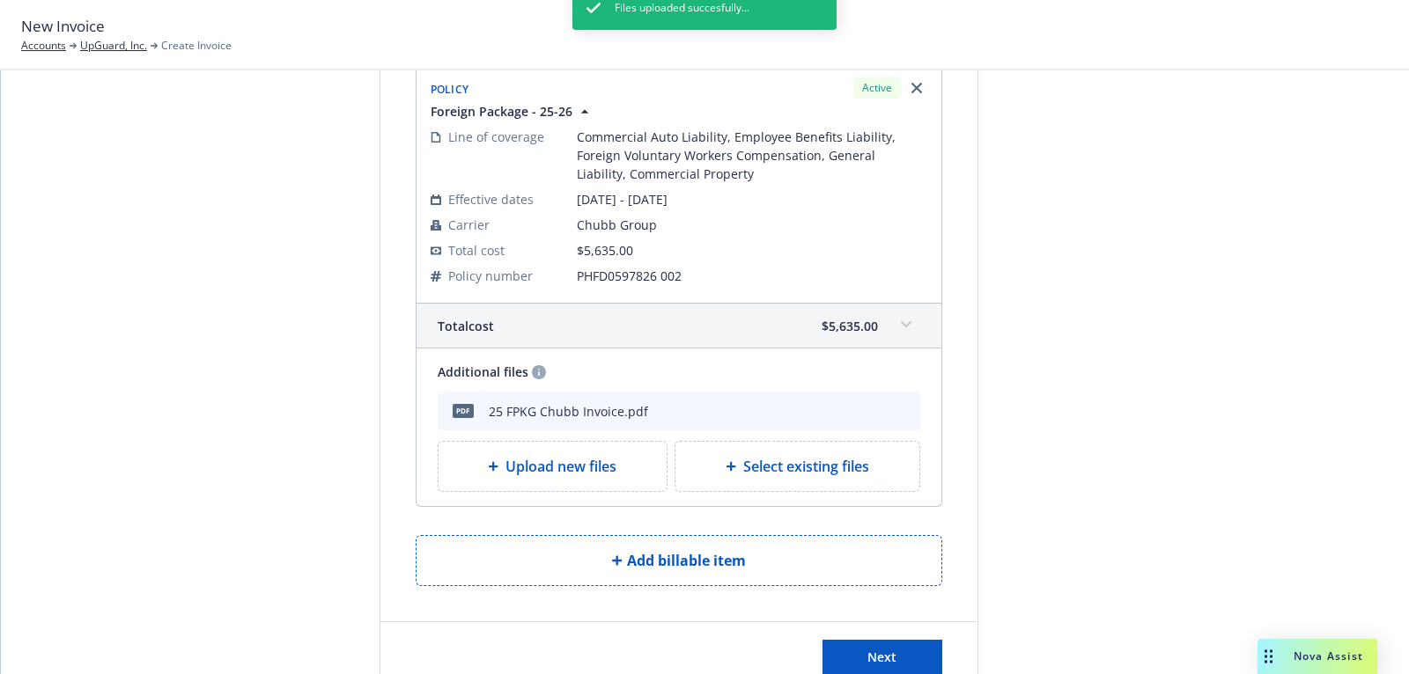
scroll to position [187, 0]
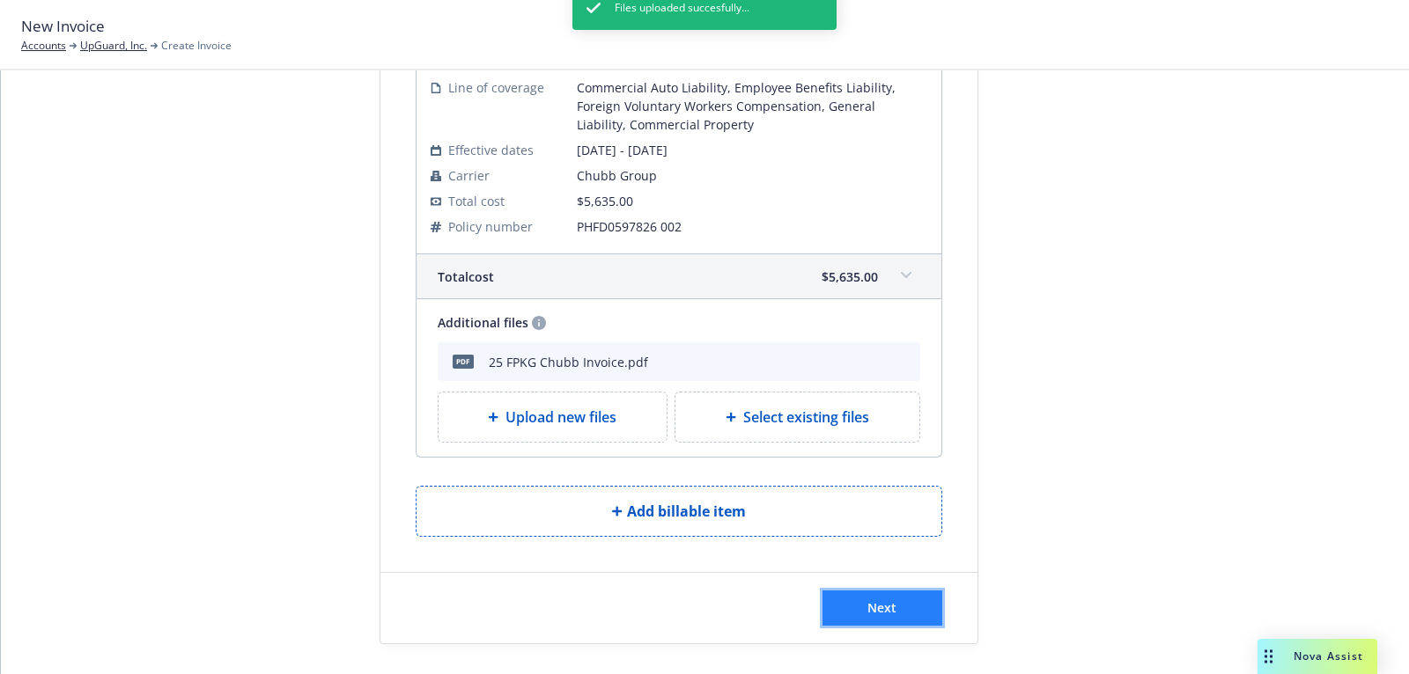
click at [906, 599] on button "Next" at bounding box center [882, 608] width 120 height 35
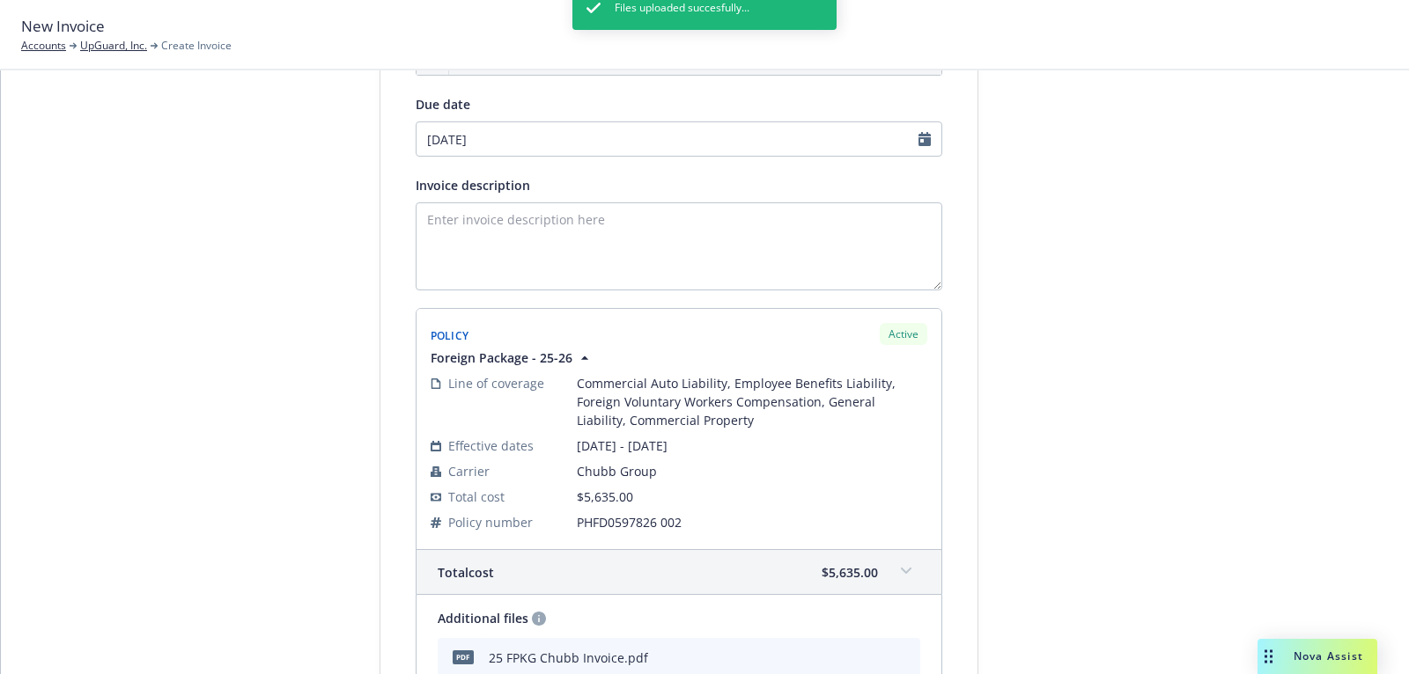
click at [655, 242] on div "Files uploaded succesfully..." at bounding box center [704, 323] width 264 height 674
click at [519, 217] on textarea "Invoice description" at bounding box center [679, 246] width 526 height 88
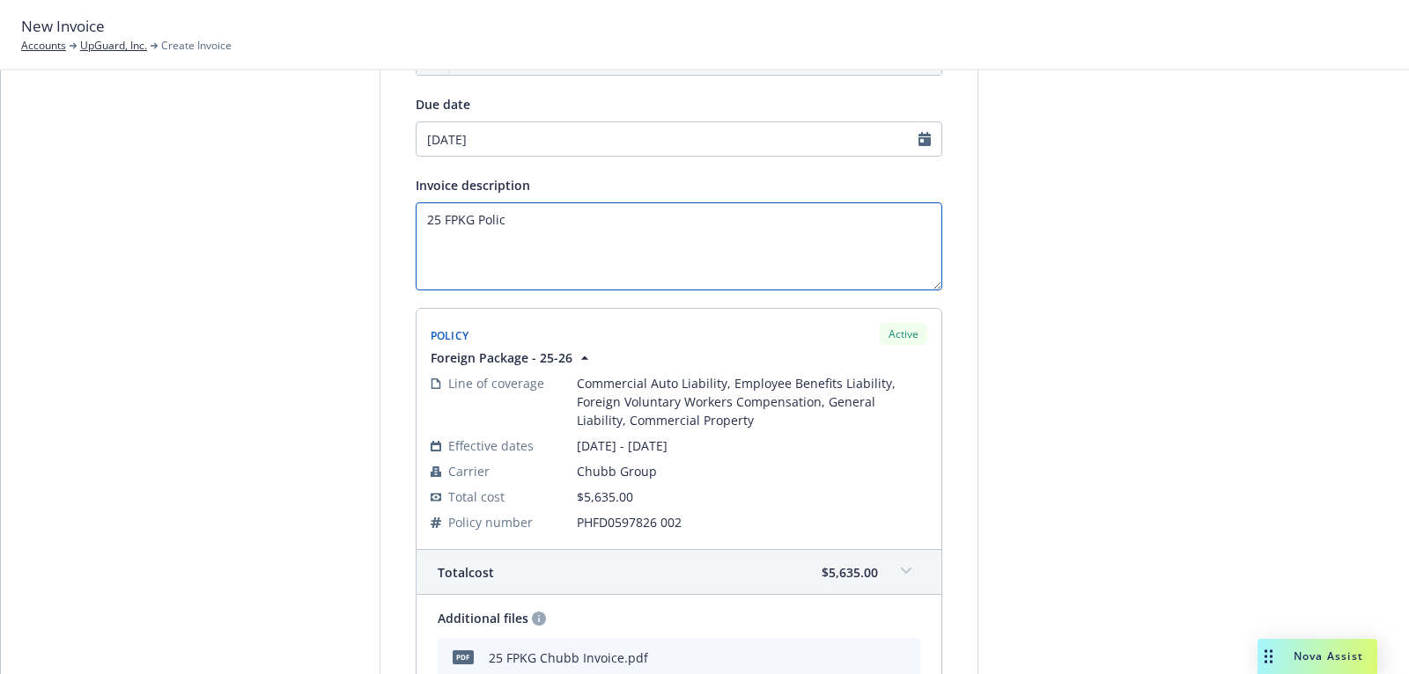
type textarea "25 FPKG Policy"
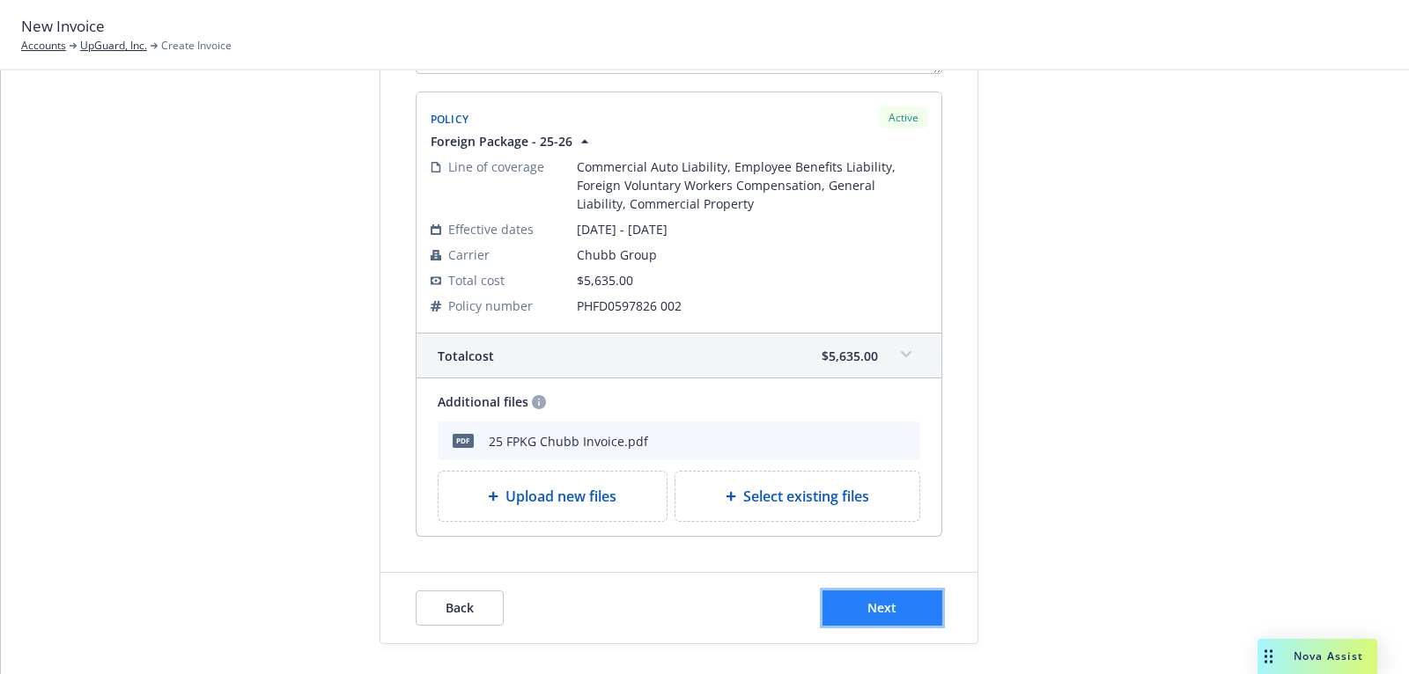
click at [919, 602] on button "Next" at bounding box center [882, 608] width 120 height 35
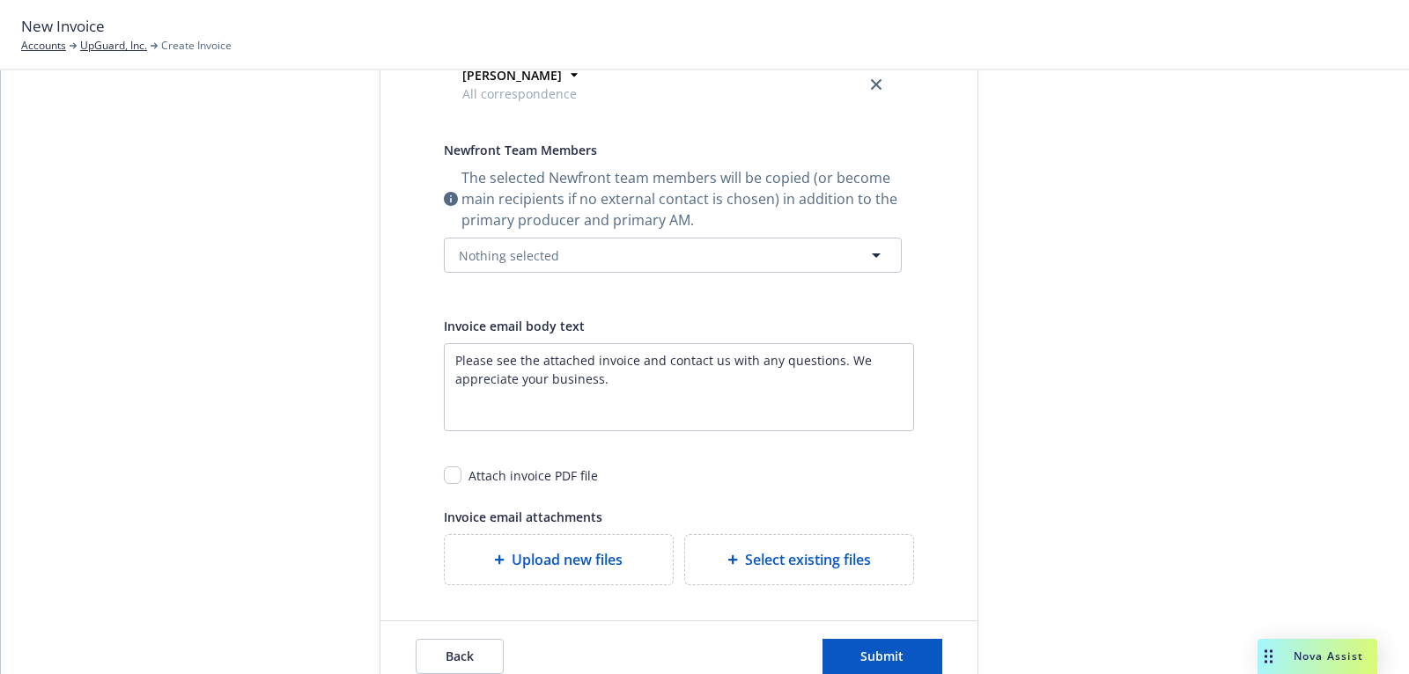
scroll to position [0, 0]
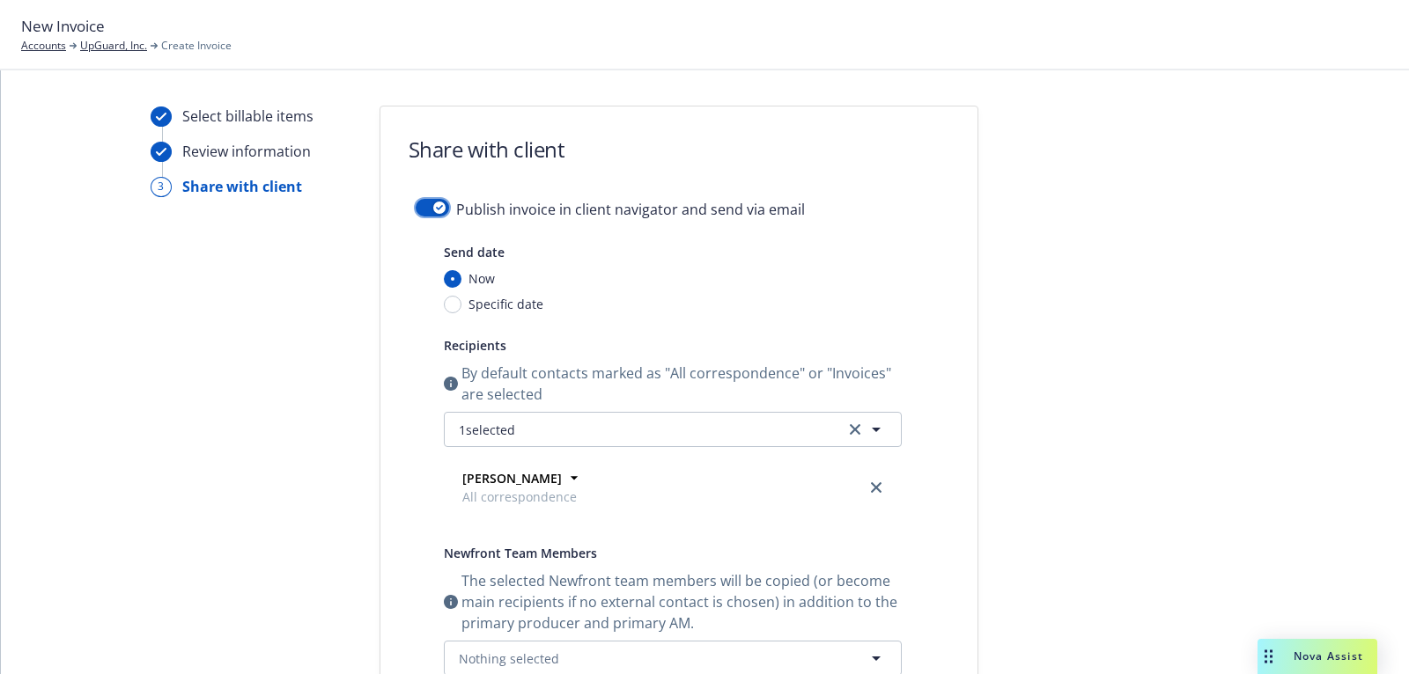
click at [428, 199] on button "button" at bounding box center [432, 208] width 33 height 18
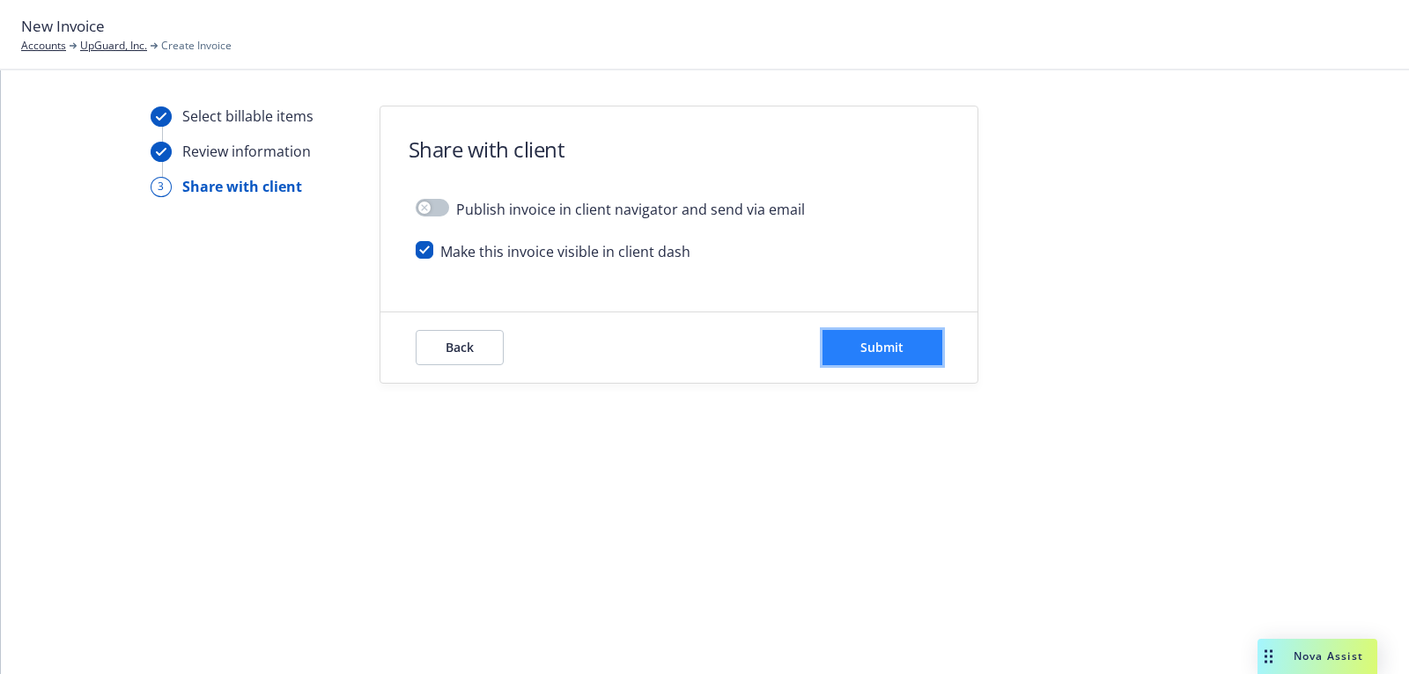
click at [908, 353] on button "Submit" at bounding box center [882, 347] width 120 height 35
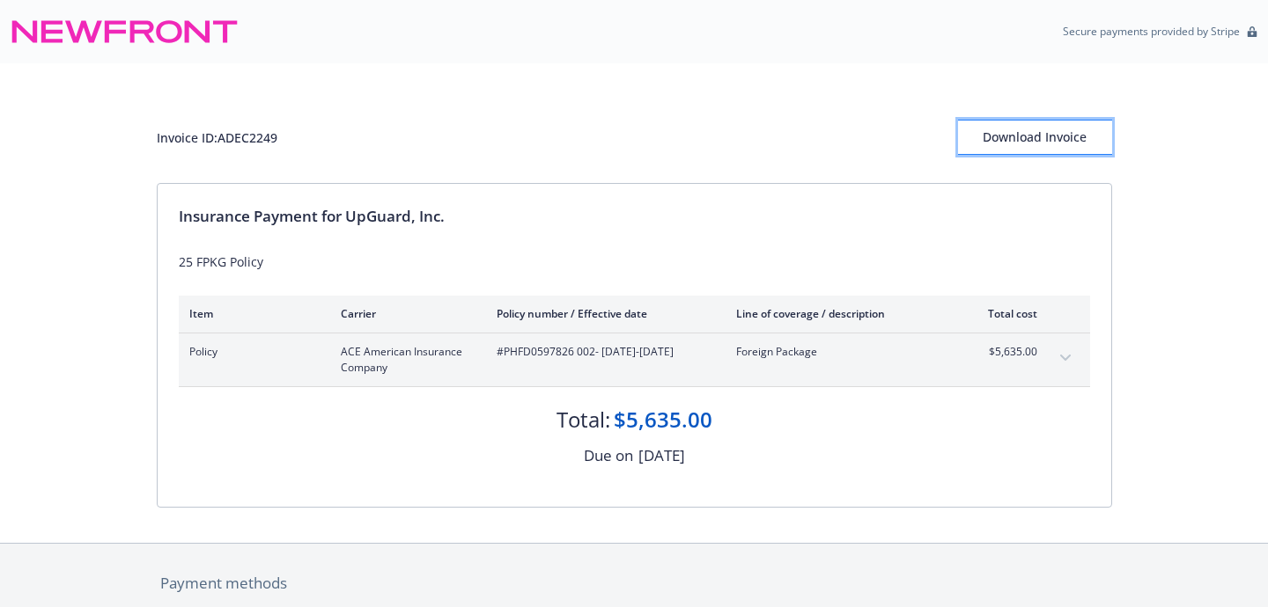
click at [1087, 145] on button "Download Invoice" at bounding box center [1035, 137] width 154 height 35
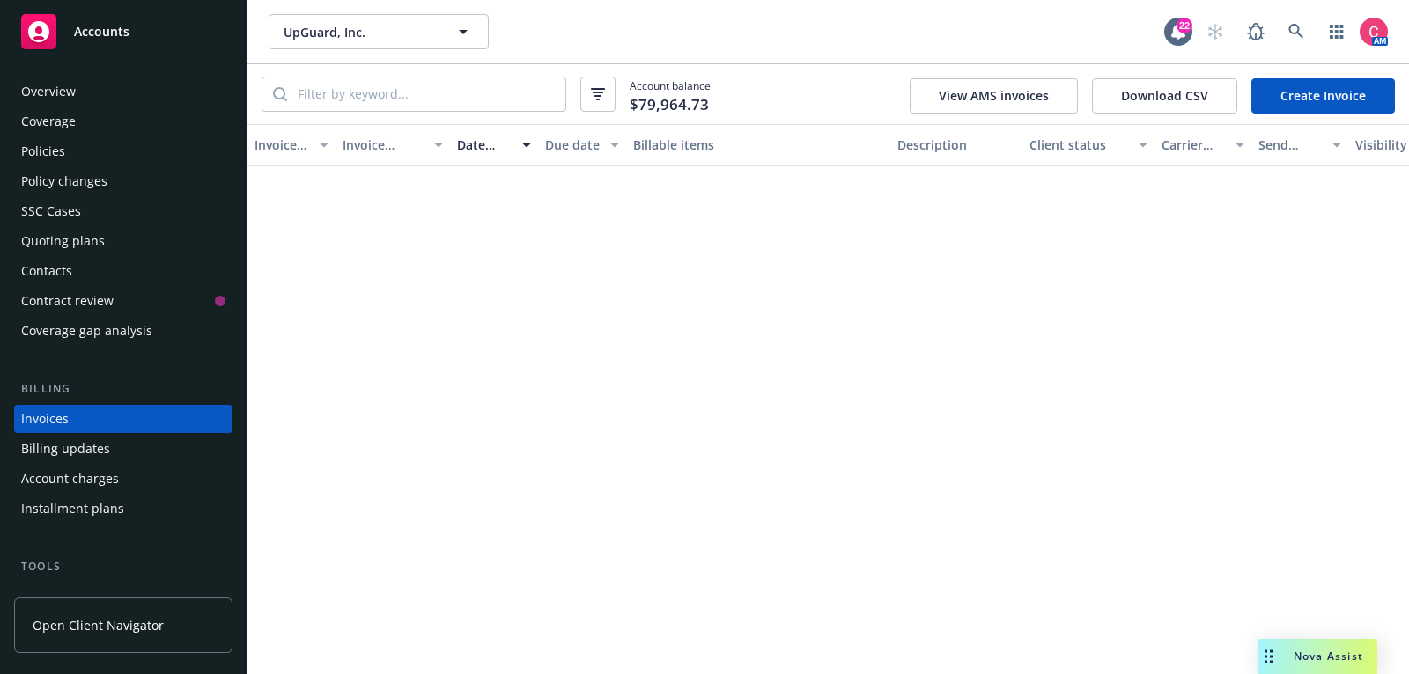
scroll to position [51, 0]
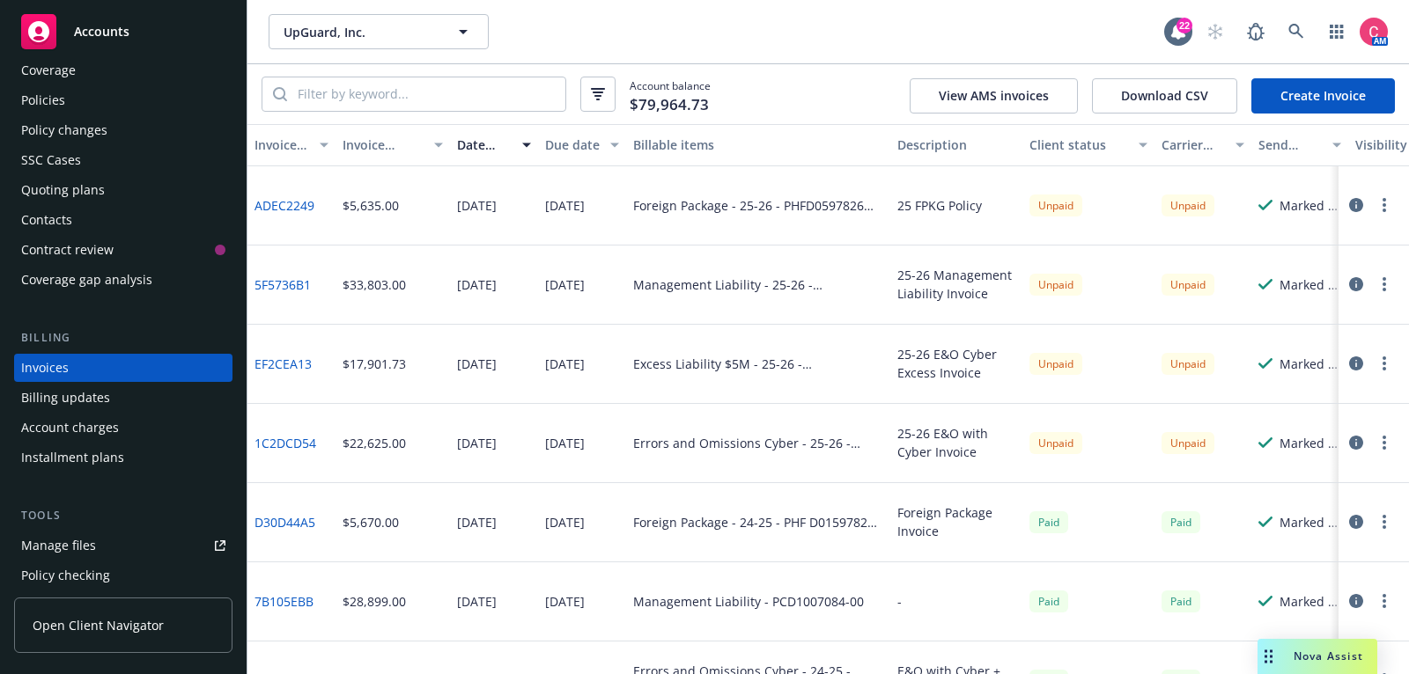
click at [157, 94] on div "Policies" at bounding box center [123, 100] width 204 height 28
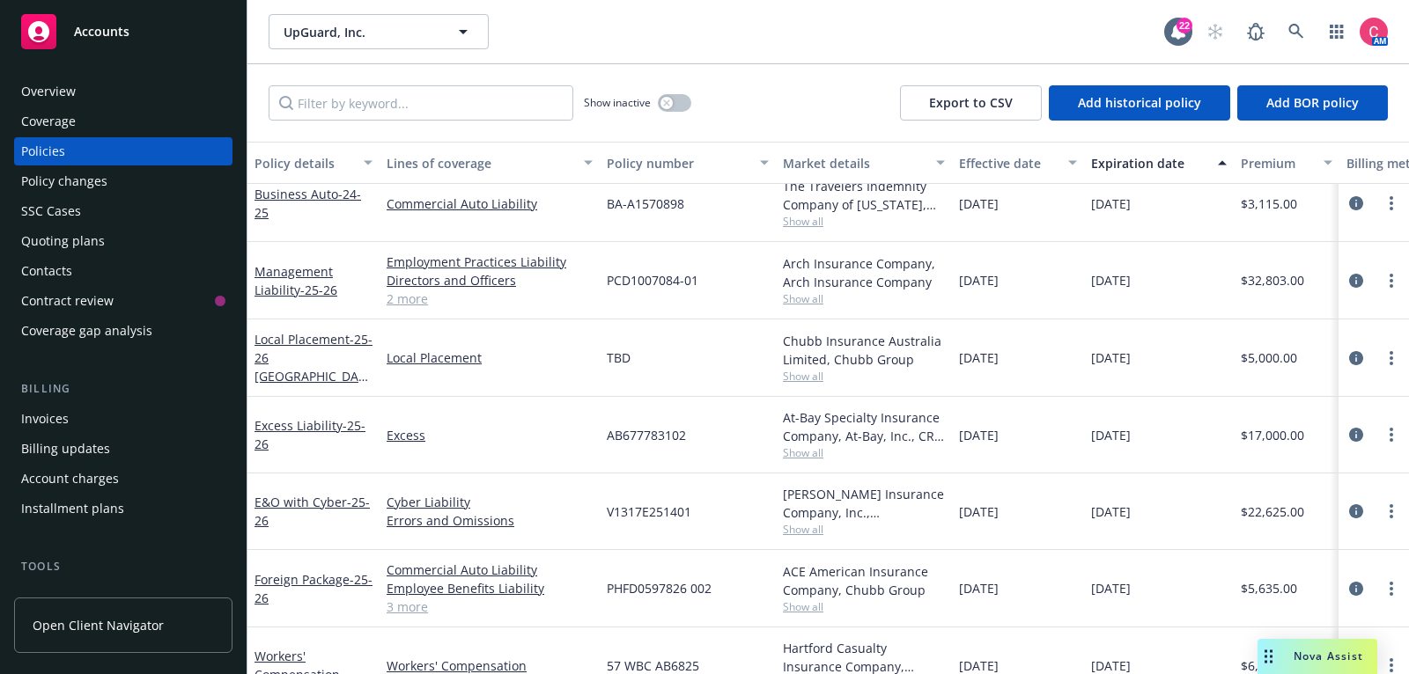
scroll to position [177, 0]
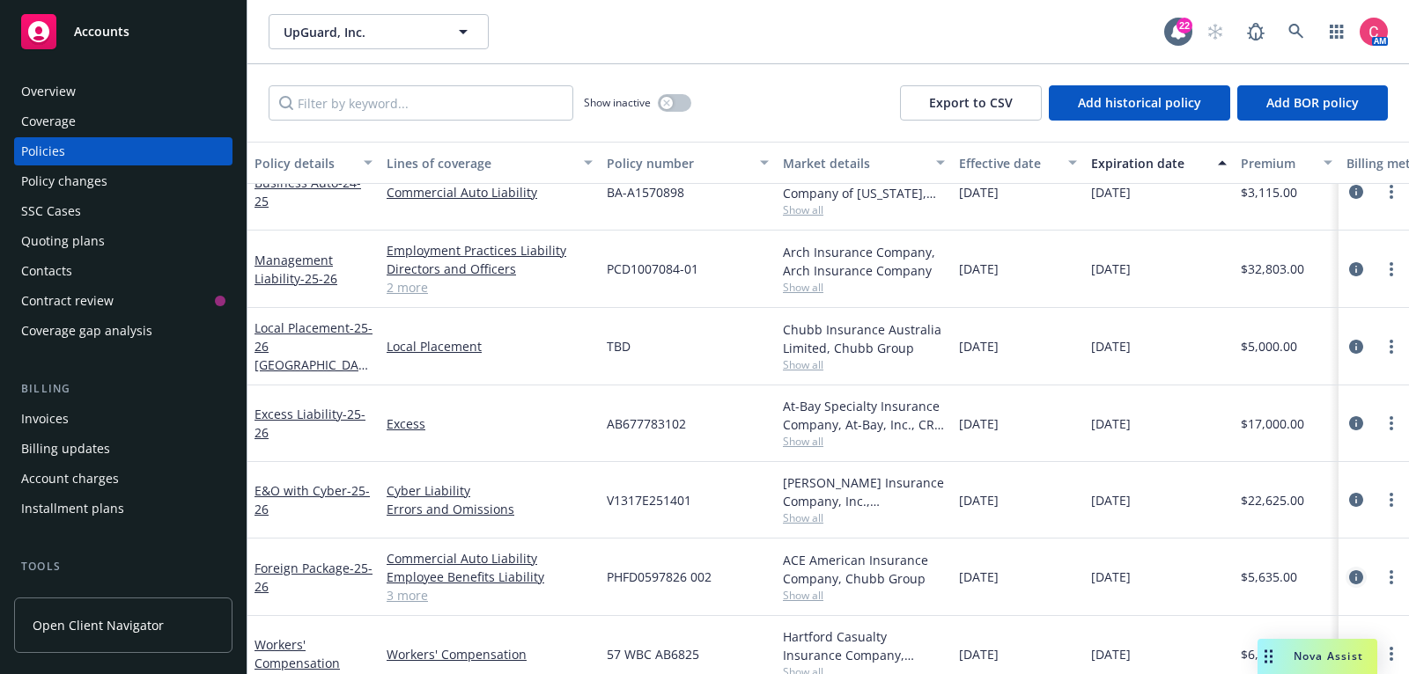
click at [1358, 570] on icon "circleInformation" at bounding box center [1356, 577] width 14 height 14
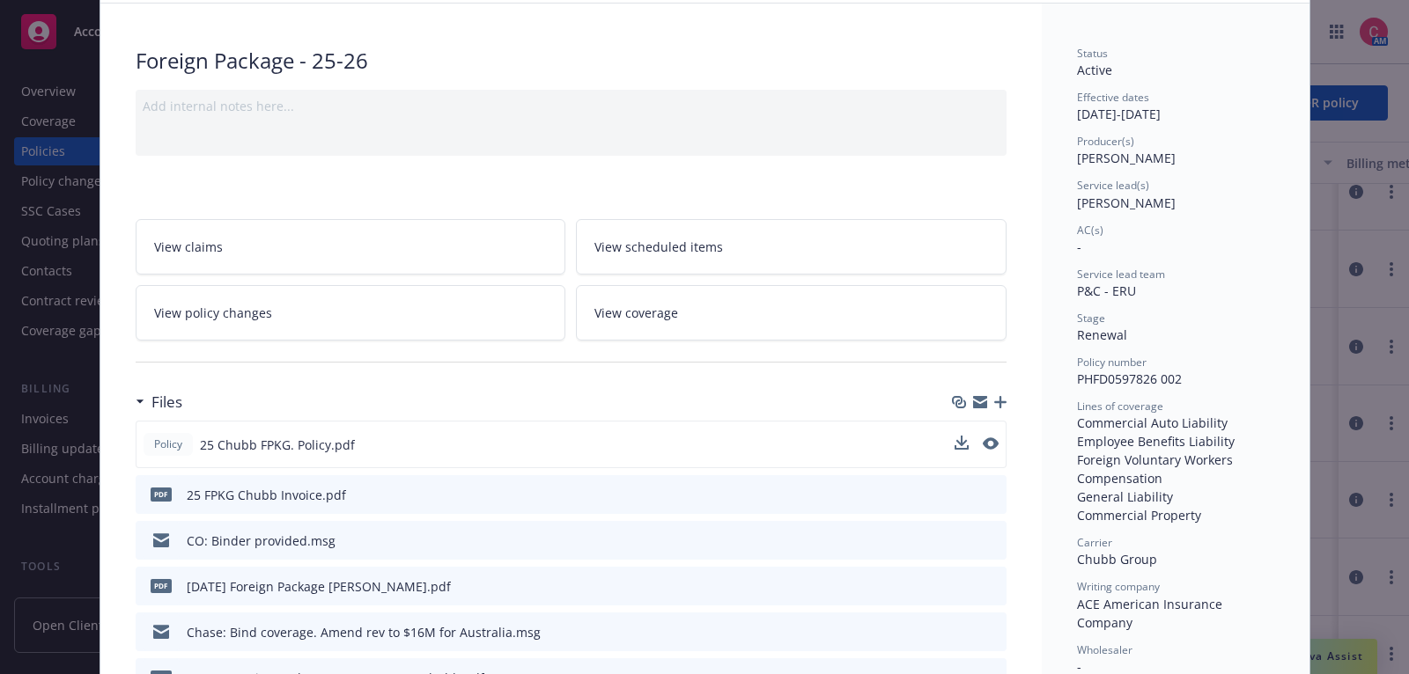
scroll to position [106, 0]
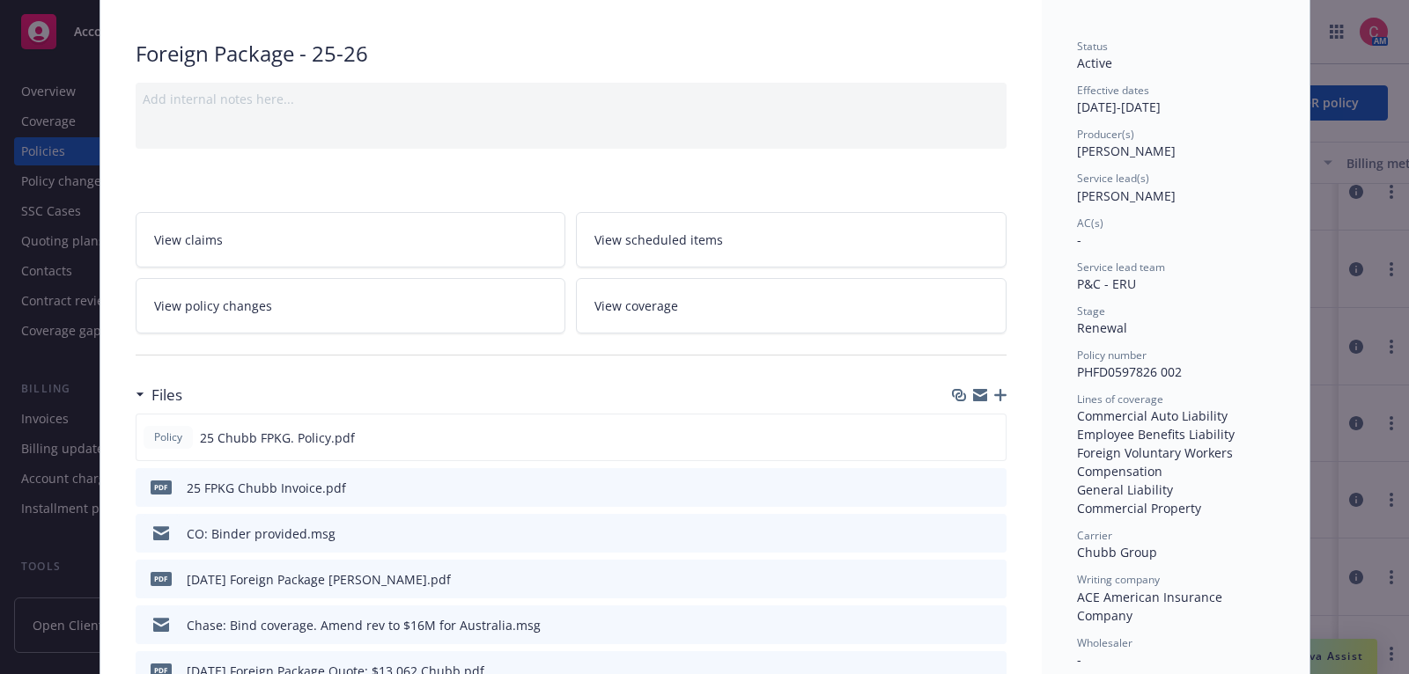
click at [997, 396] on icon "button" at bounding box center [1000, 395] width 12 height 12
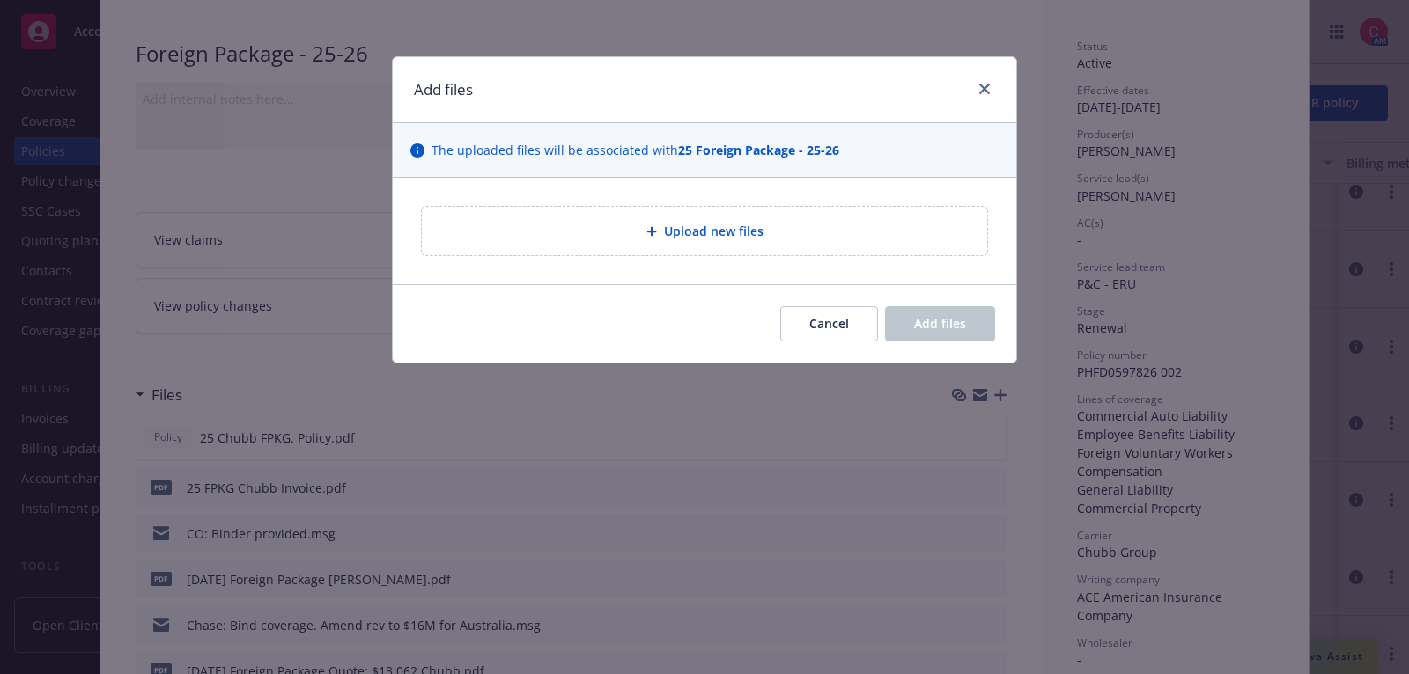
click at [629, 239] on div "Upload new files" at bounding box center [704, 231] width 537 height 20
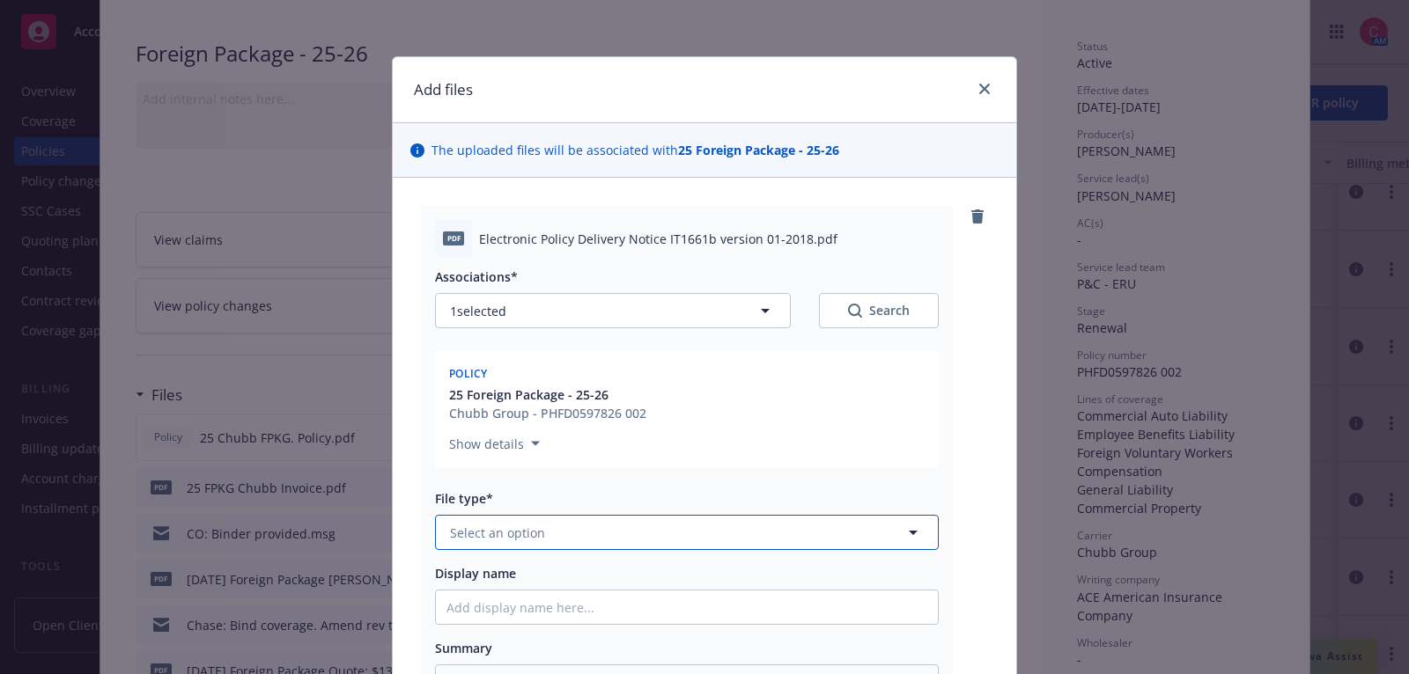
click at [476, 534] on span "Select an option" at bounding box center [497, 533] width 95 height 18
type input "other"
click at [519, 565] on div "Other" at bounding box center [687, 581] width 502 height 47
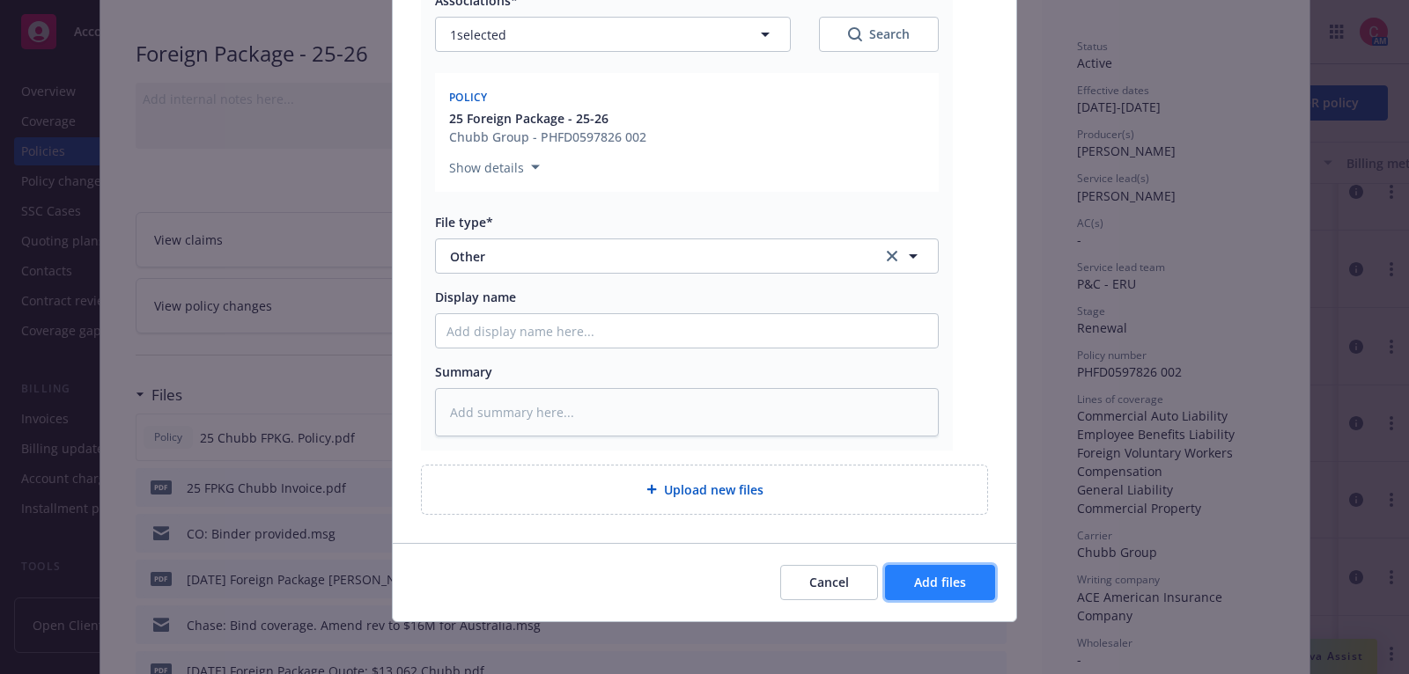
click at [928, 595] on button "Add files" at bounding box center [940, 582] width 110 height 35
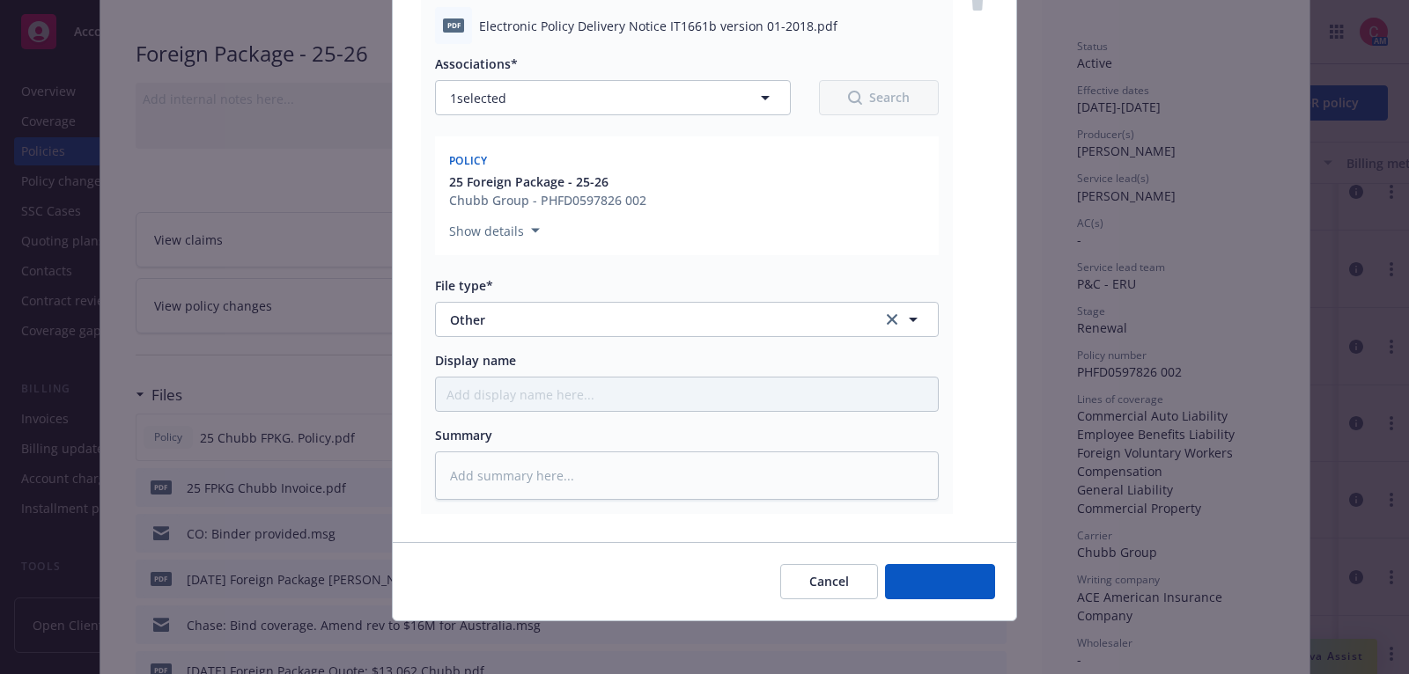
type textarea "x"
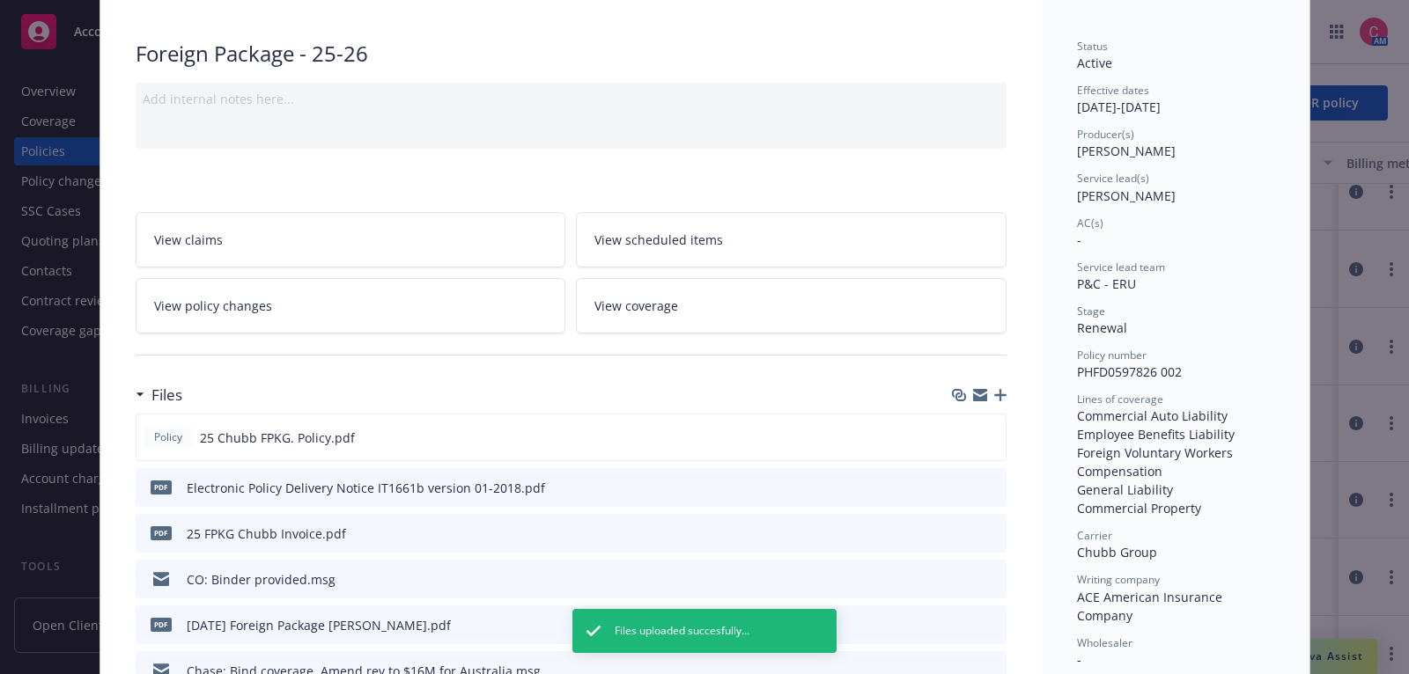
scroll to position [0, 0]
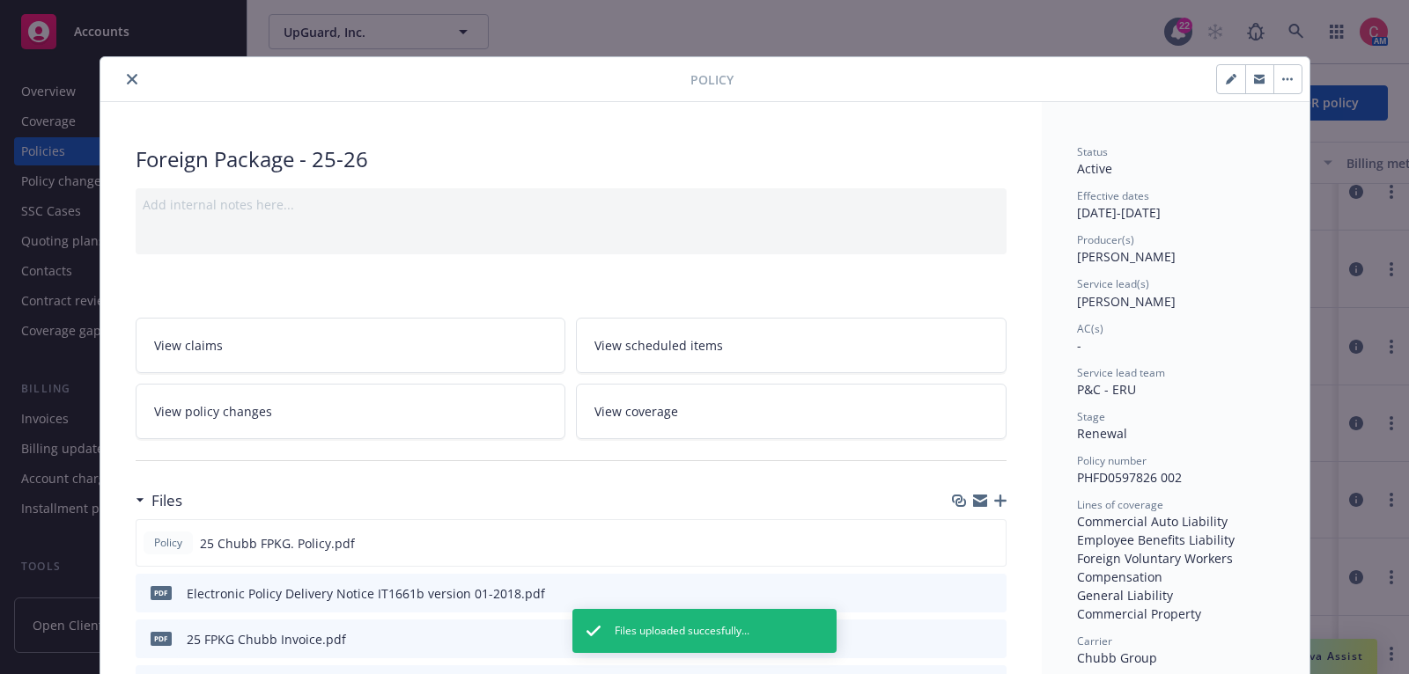
click at [138, 76] on button "close" at bounding box center [131, 79] width 21 height 21
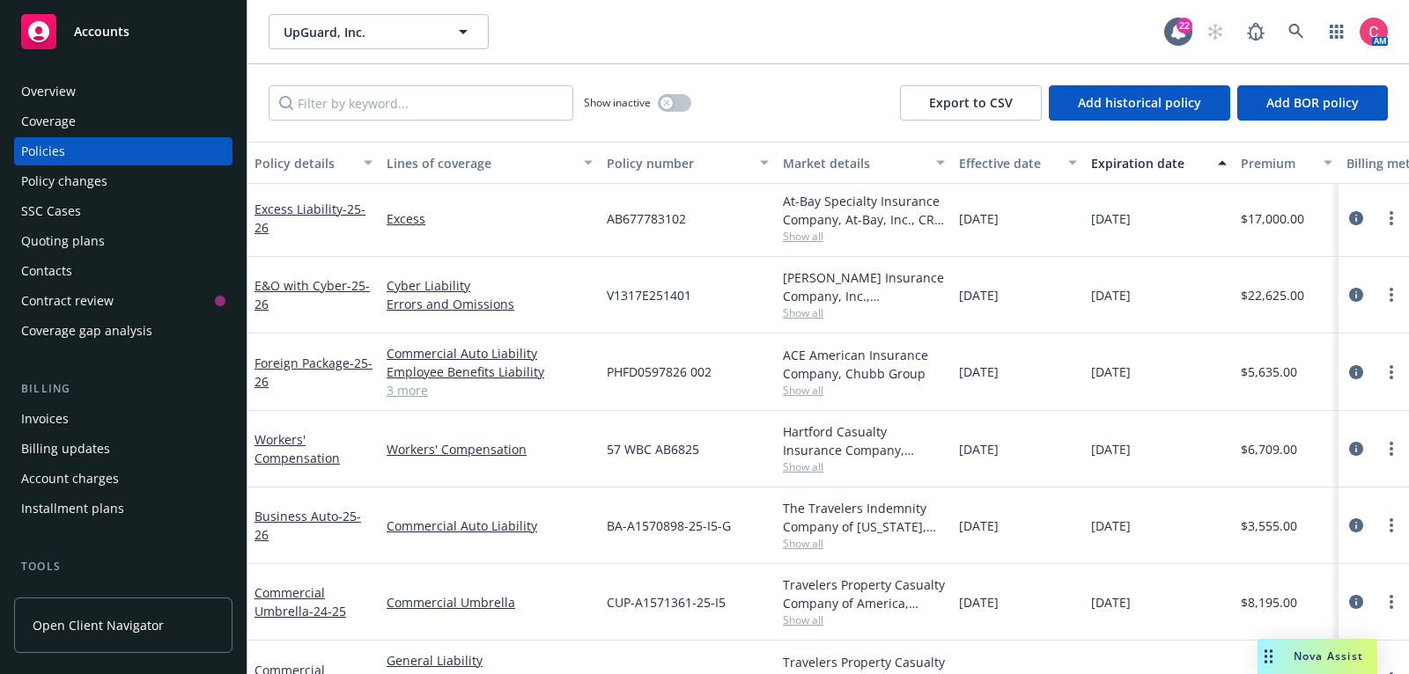
scroll to position [368, 0]
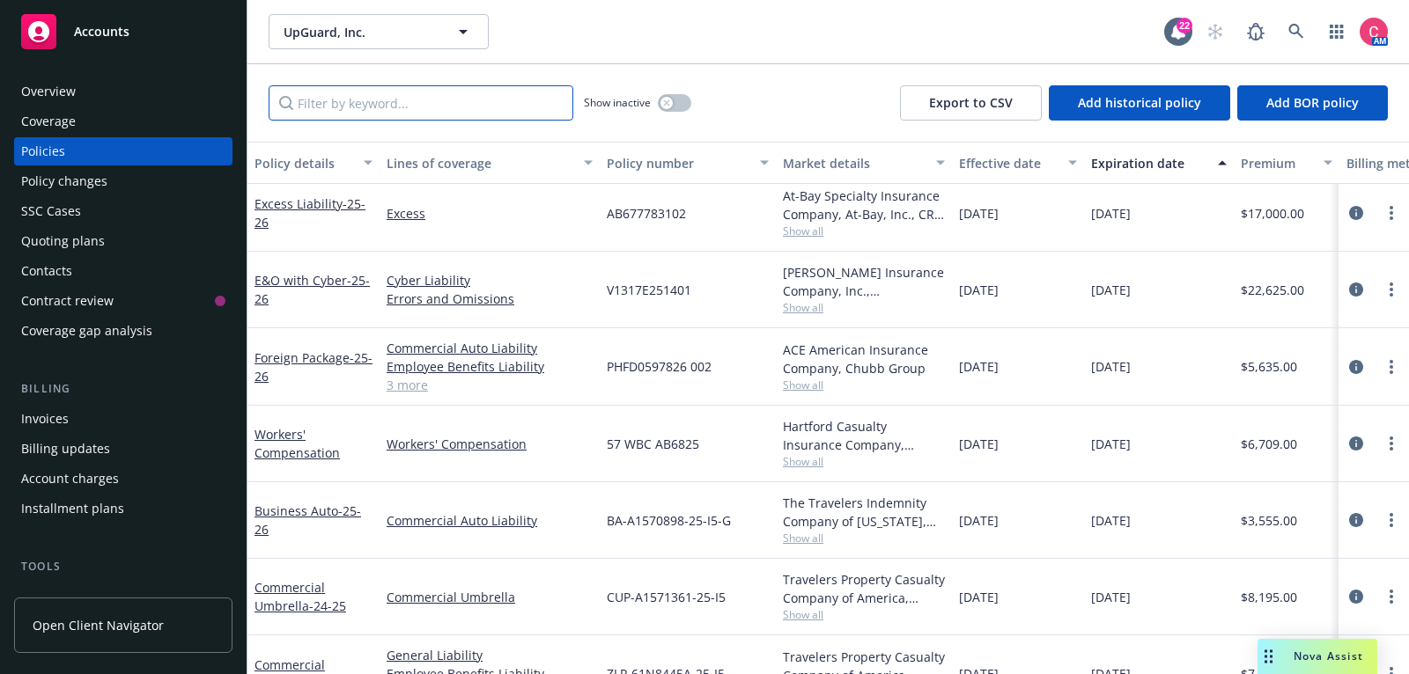
click at [477, 99] on input "Filter by keyword..." at bounding box center [421, 102] width 305 height 35
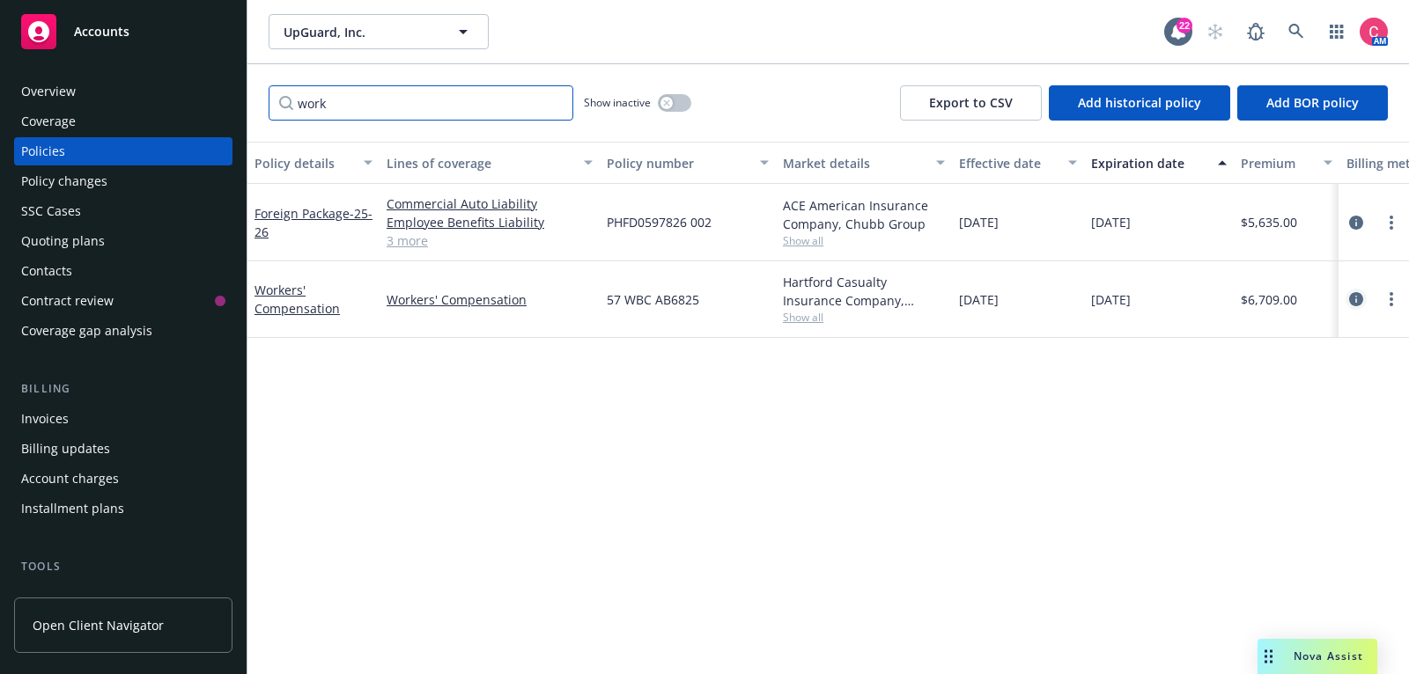
type input "work"
click at [1355, 295] on icon "circleInformation" at bounding box center [1356, 299] width 14 height 14
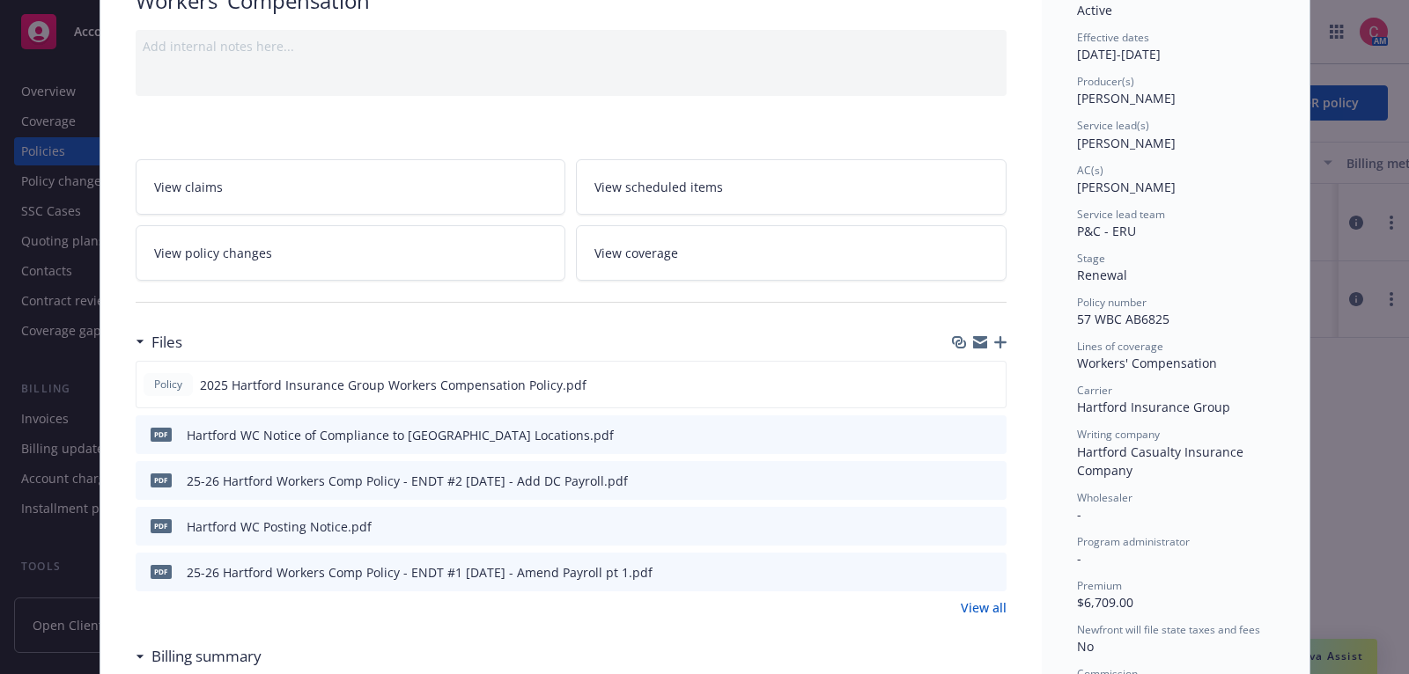
scroll to position [159, 0]
click at [961, 567] on icon "download file" at bounding box center [959, 568] width 11 height 11
click at [963, 472] on icon "download file" at bounding box center [960, 479] width 14 height 14
click at [964, 383] on icon "download file" at bounding box center [960, 383] width 14 height 14
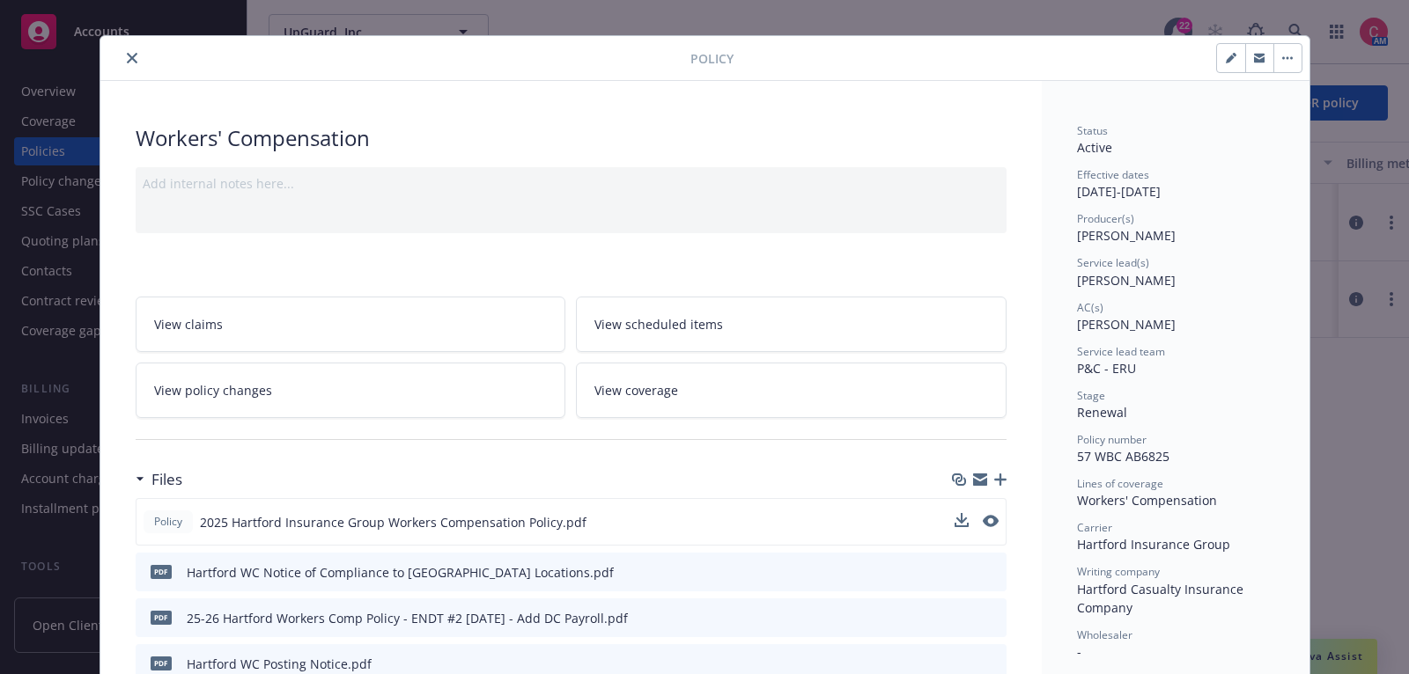
scroll to position [24, 0]
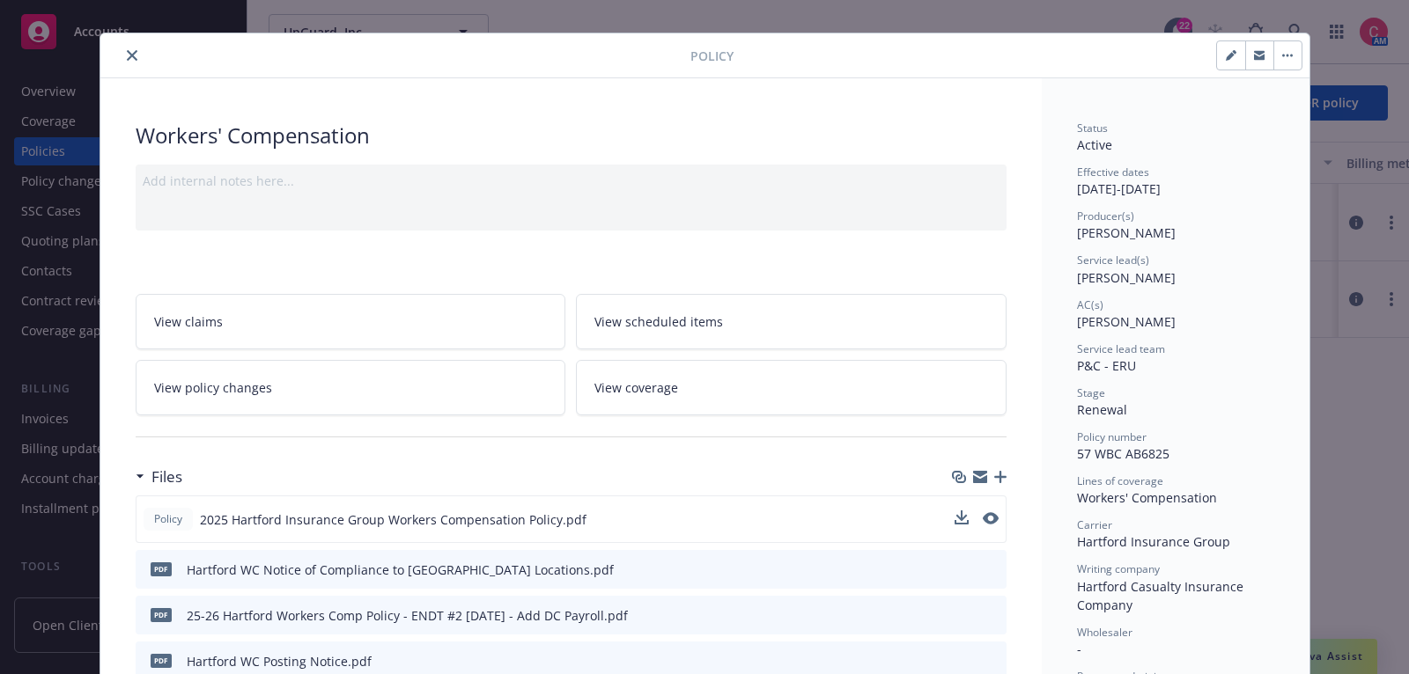
click at [133, 46] on button "close" at bounding box center [131, 55] width 21 height 21
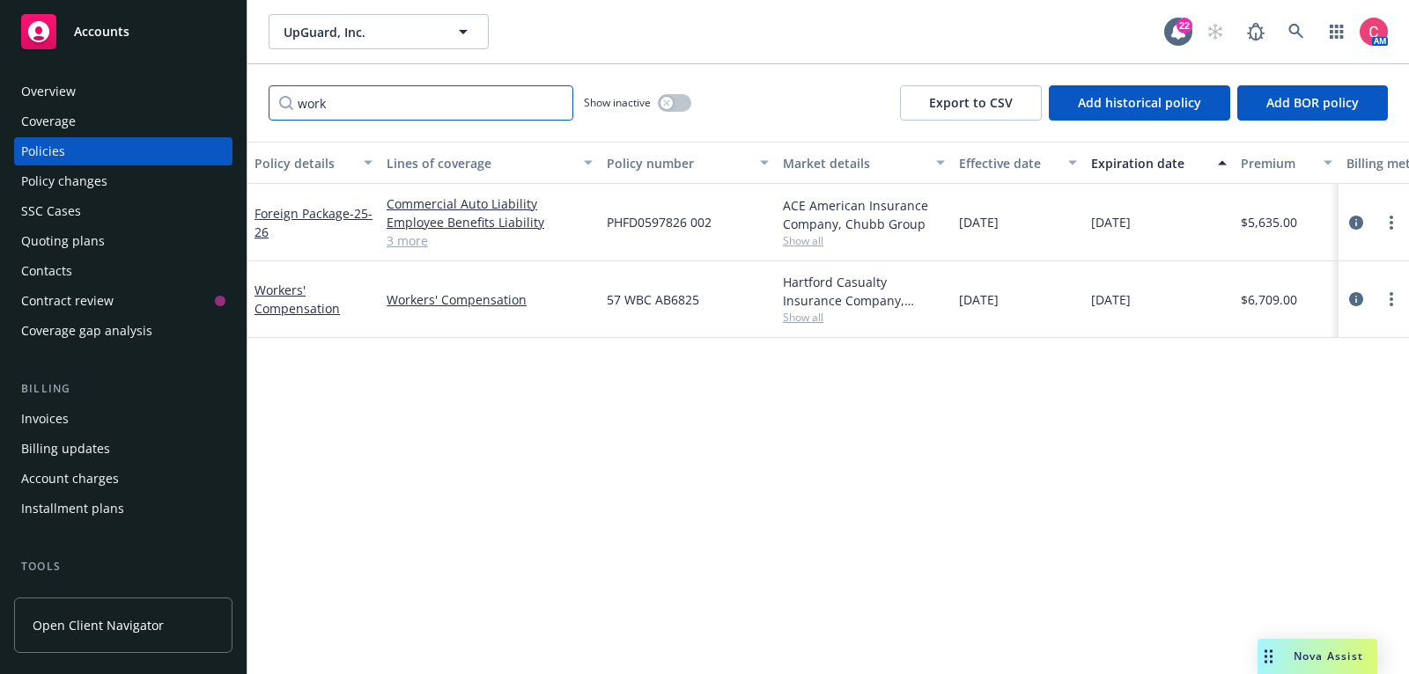
click at [562, 101] on input "work" at bounding box center [421, 102] width 305 height 35
click at [560, 101] on input "work" at bounding box center [421, 102] width 305 height 35
click at [555, 102] on input "work" at bounding box center [421, 102] width 305 height 35
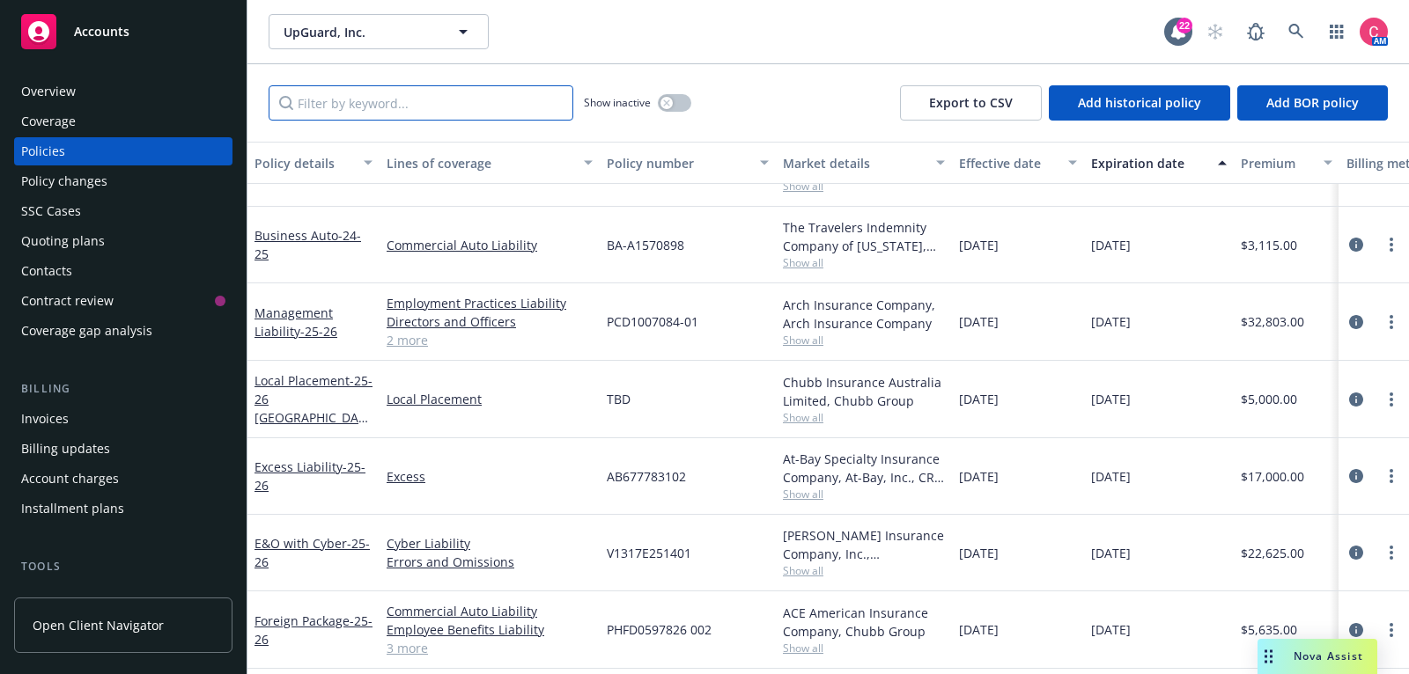
scroll to position [126, 0]
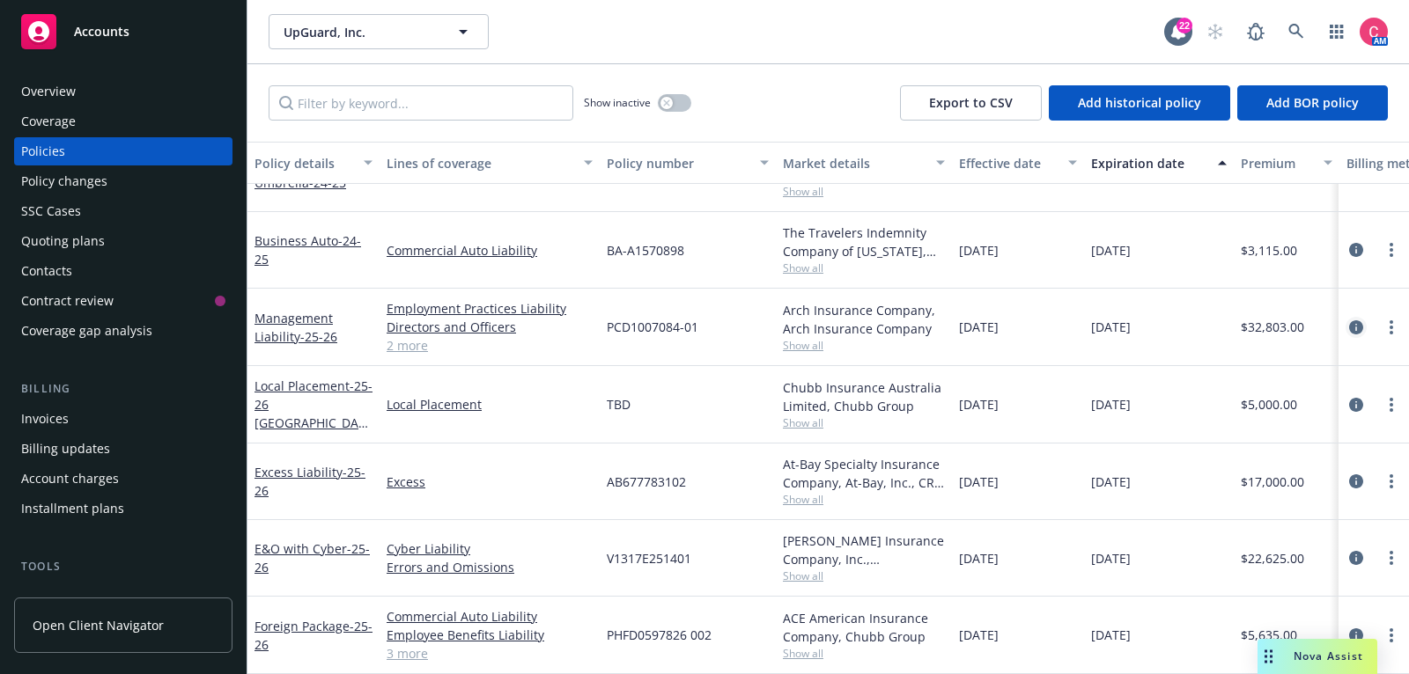
click at [1355, 327] on icon "circleInformation" at bounding box center [1356, 327] width 14 height 14
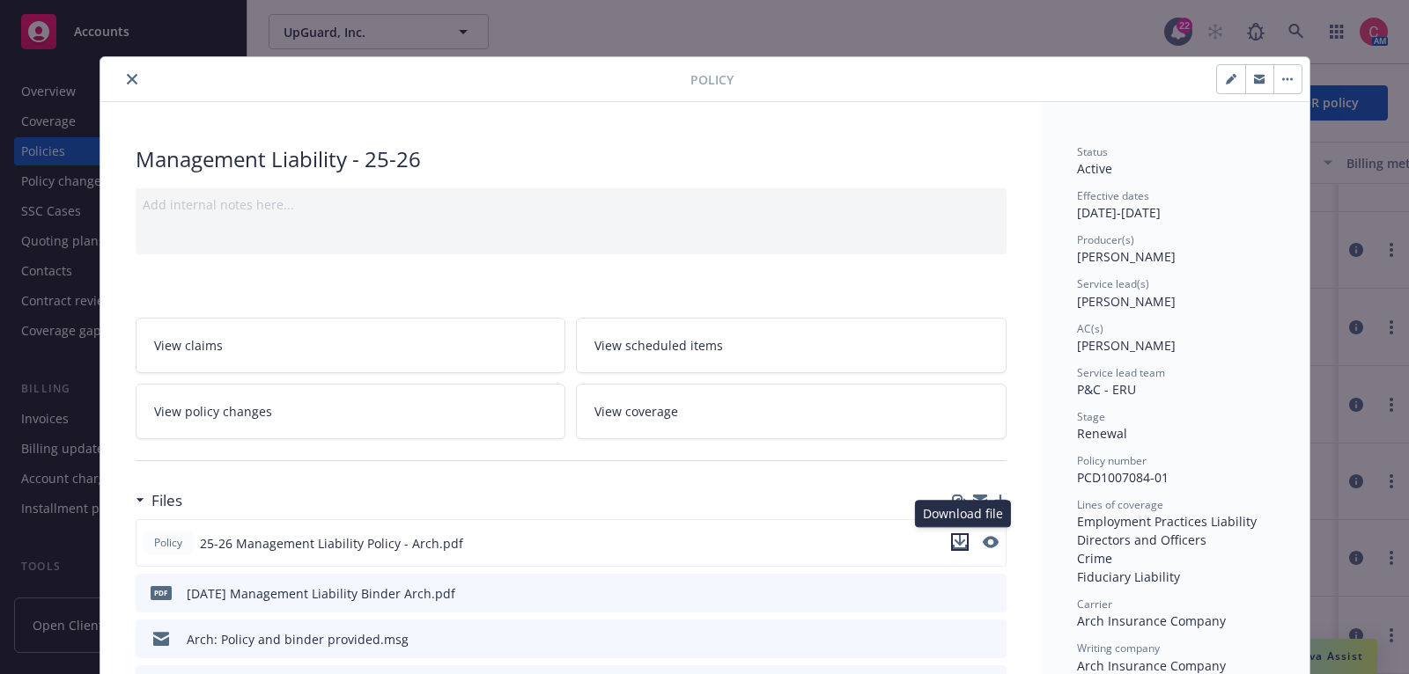
click at [963, 541] on icon "download file" at bounding box center [960, 542] width 14 height 14
click at [129, 72] on button "close" at bounding box center [131, 79] width 21 height 21
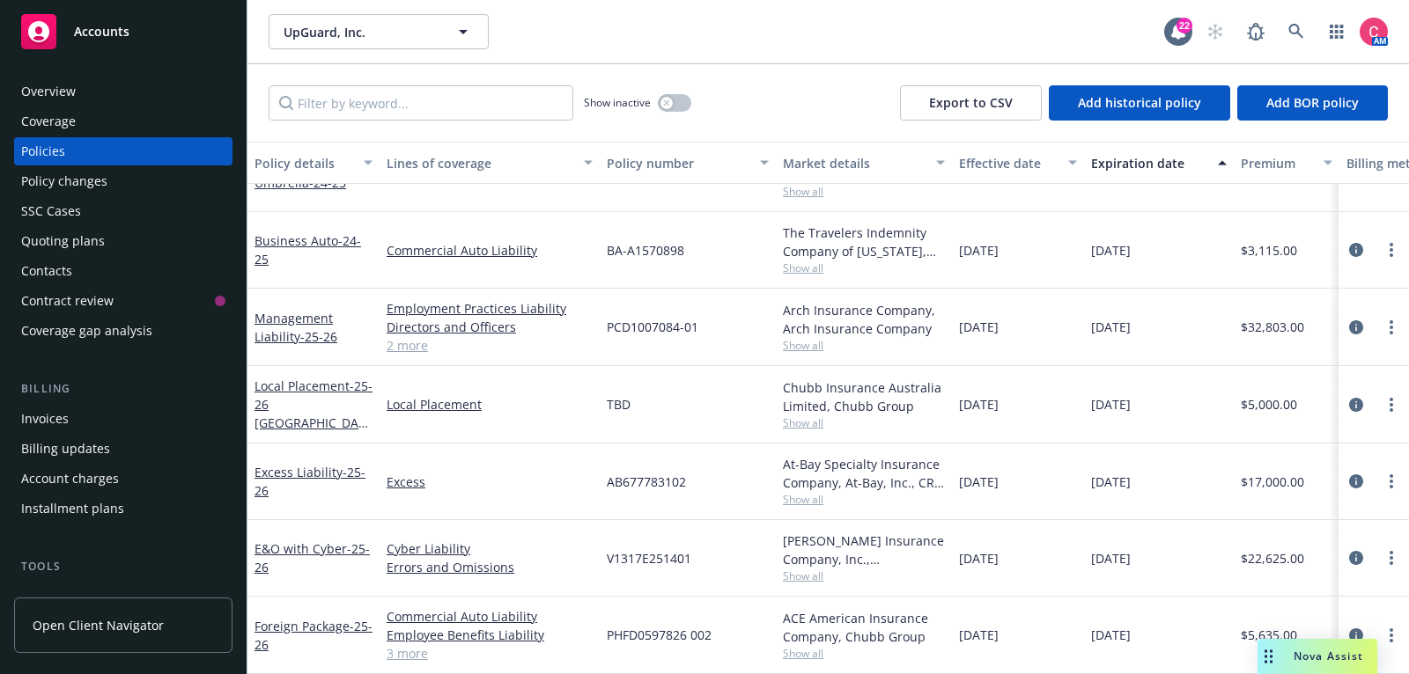
click at [166, 79] on div "Overview" at bounding box center [123, 91] width 204 height 28
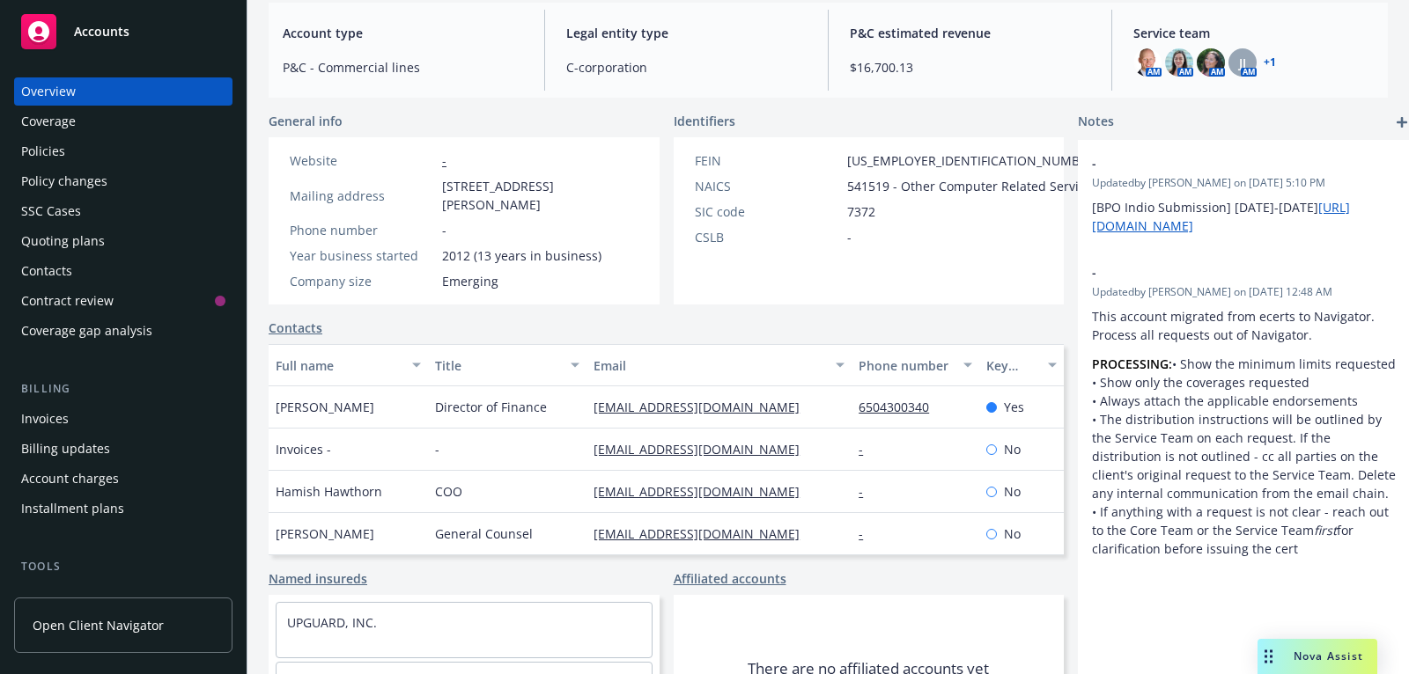
scroll to position [242, 0]
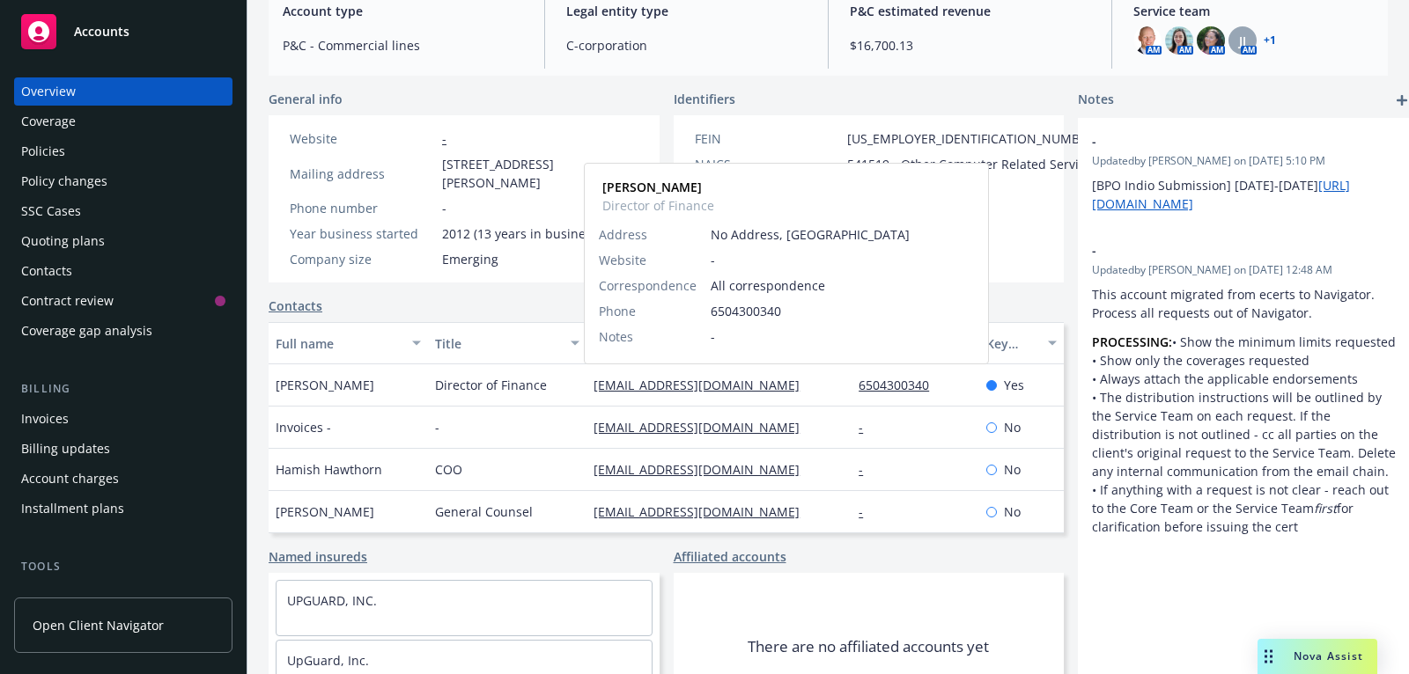
drag, startPoint x: 812, startPoint y: 386, endPoint x: 584, endPoint y: 386, distance: 228.0
click at [586, 386] on div "maripet.macabantad@upguard.com Maripet Macabantad Director of Finance Address N…" at bounding box center [718, 385] width 265 height 42
copy link "maripet.macabantad@upguard.com"
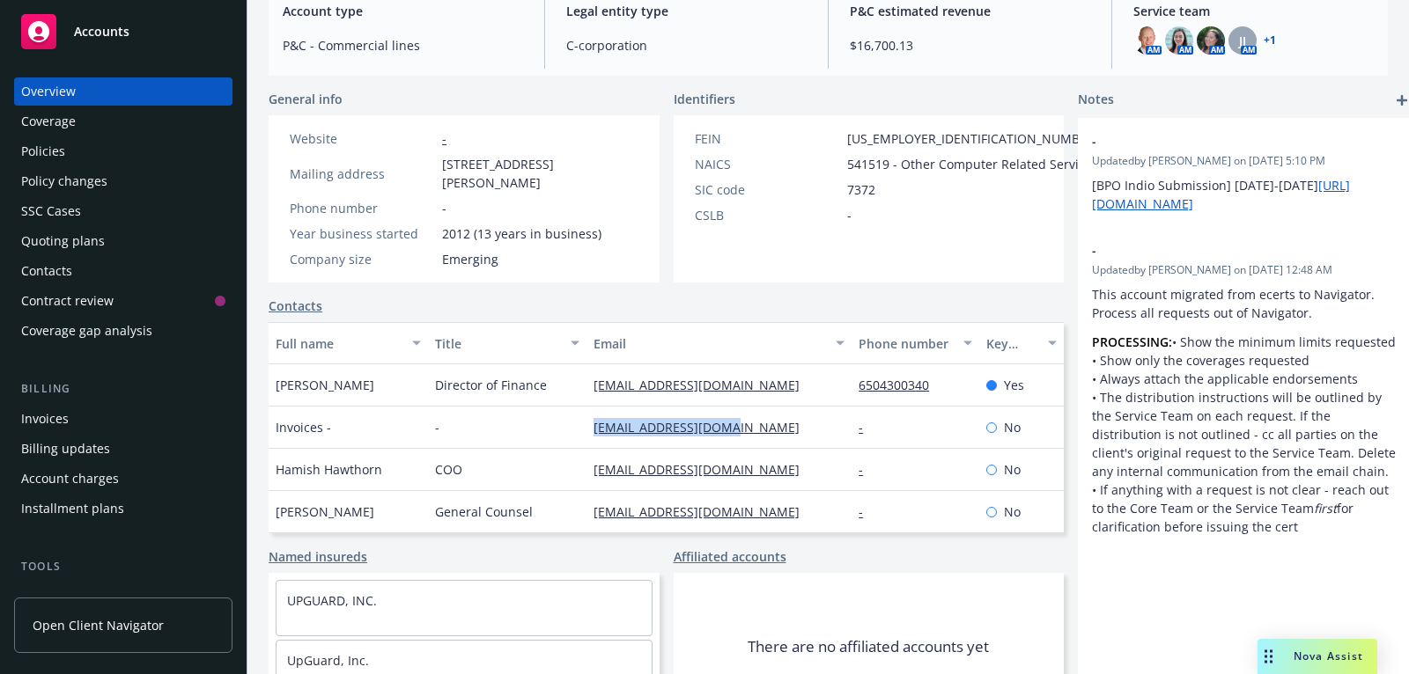
drag, startPoint x: 758, startPoint y: 431, endPoint x: 571, endPoint y: 431, distance: 186.6
click at [571, 431] on div "Invoices - - invoices@upguard.com - No" at bounding box center [666, 428] width 795 height 42
copy div "invoices@upguard.com"
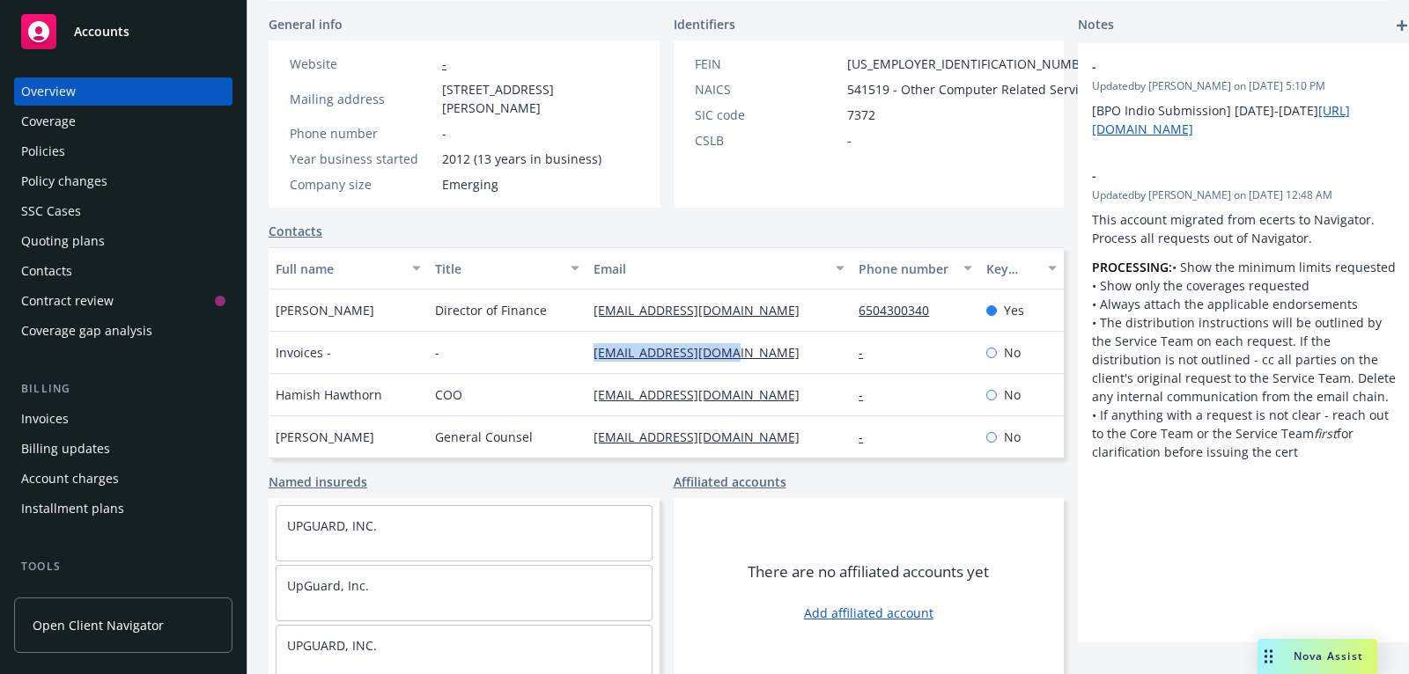
scroll to position [0, 0]
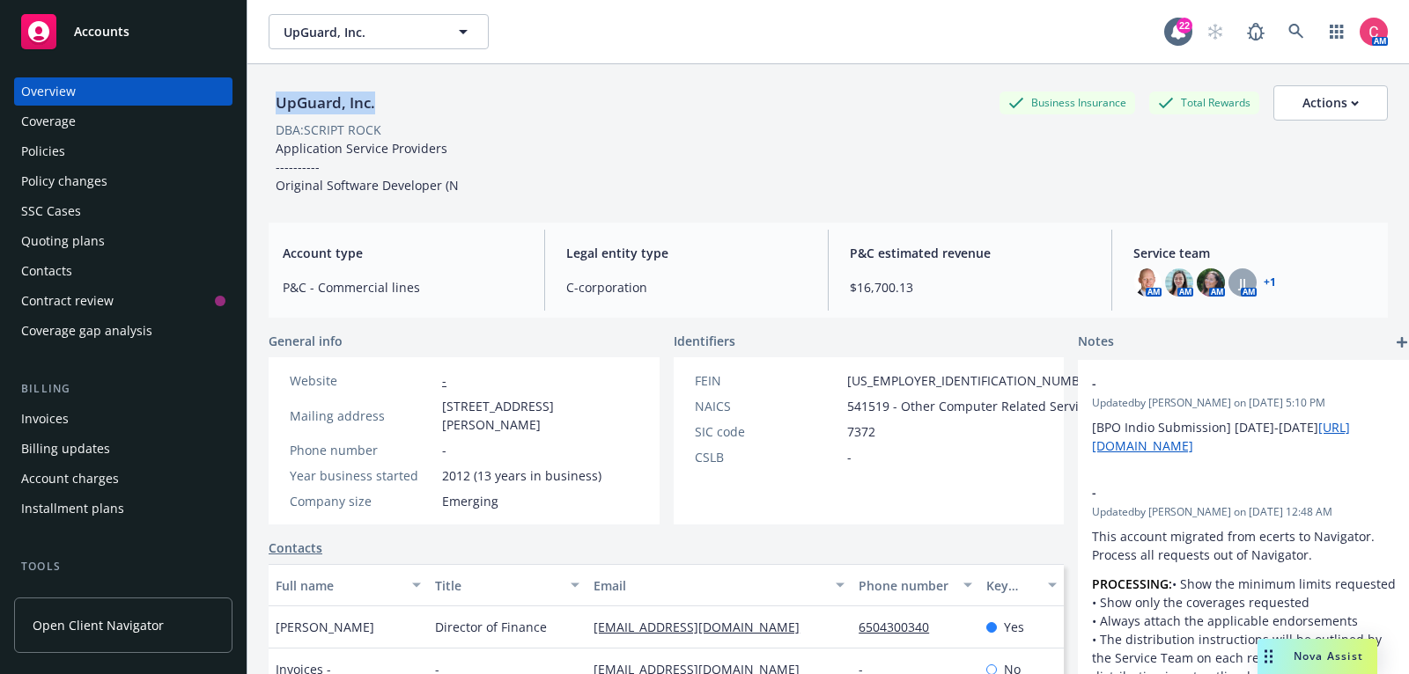
drag, startPoint x: 276, startPoint y: 102, endPoint x: 439, endPoint y: 102, distance: 162.9
click at [439, 102] on div "UpGuard, Inc. Business Insurance Total Rewards Actions" at bounding box center [828, 102] width 1119 height 35
copy div "UpGuard, Inc."
click at [297, 629] on span "Maripet Macabantad" at bounding box center [325, 627] width 99 height 18
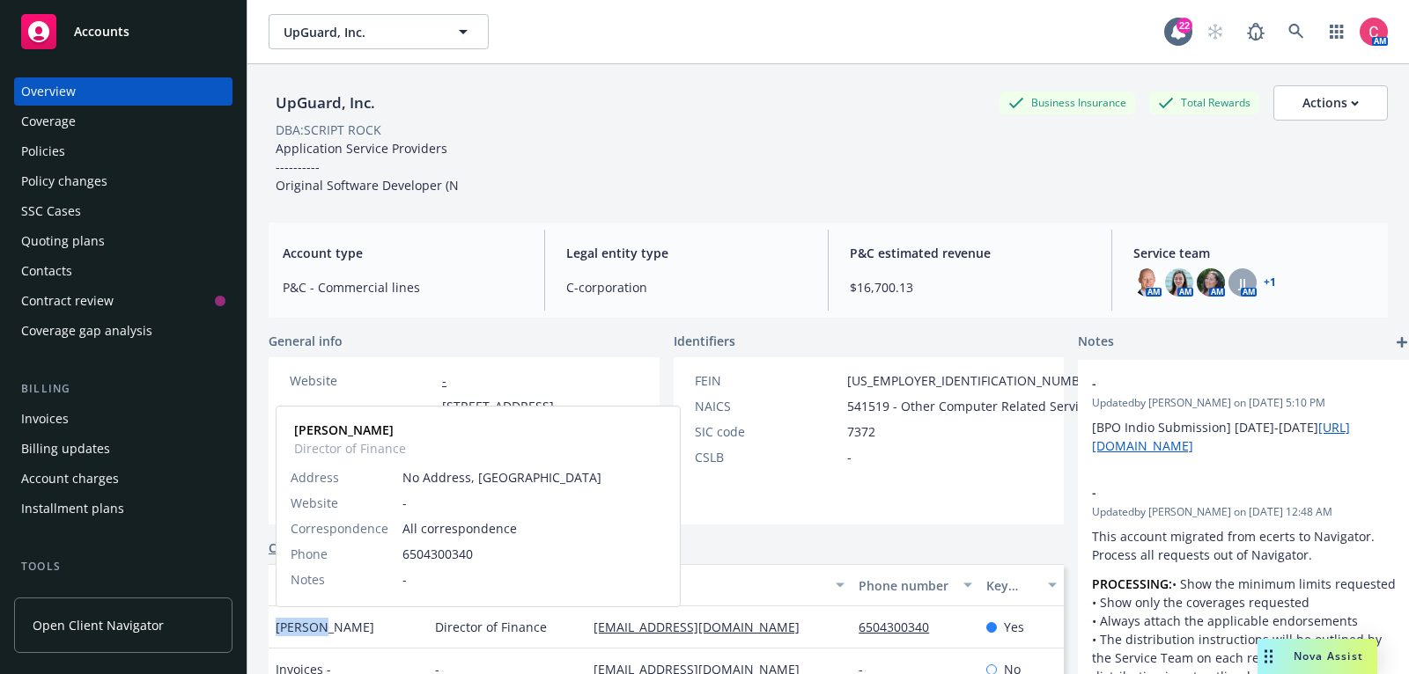
copy span "Maripet"
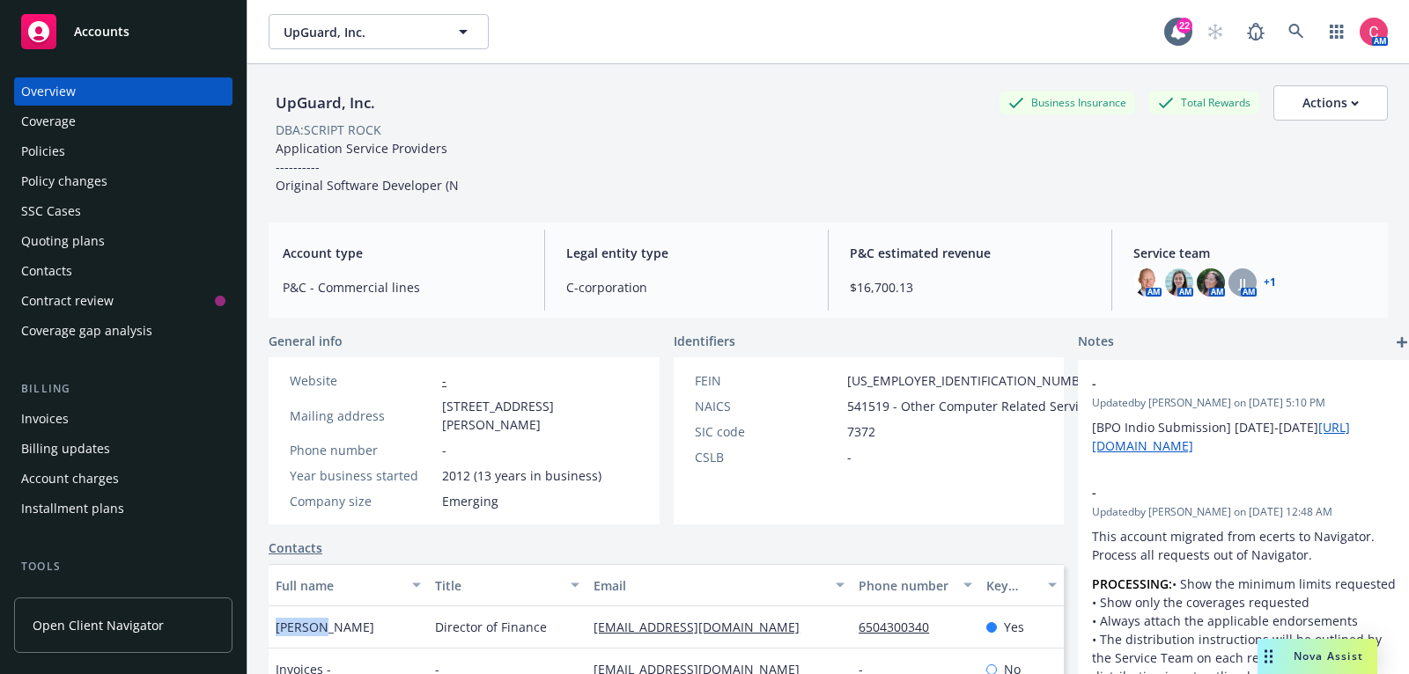
click at [108, 423] on div "Invoices" at bounding box center [123, 419] width 204 height 28
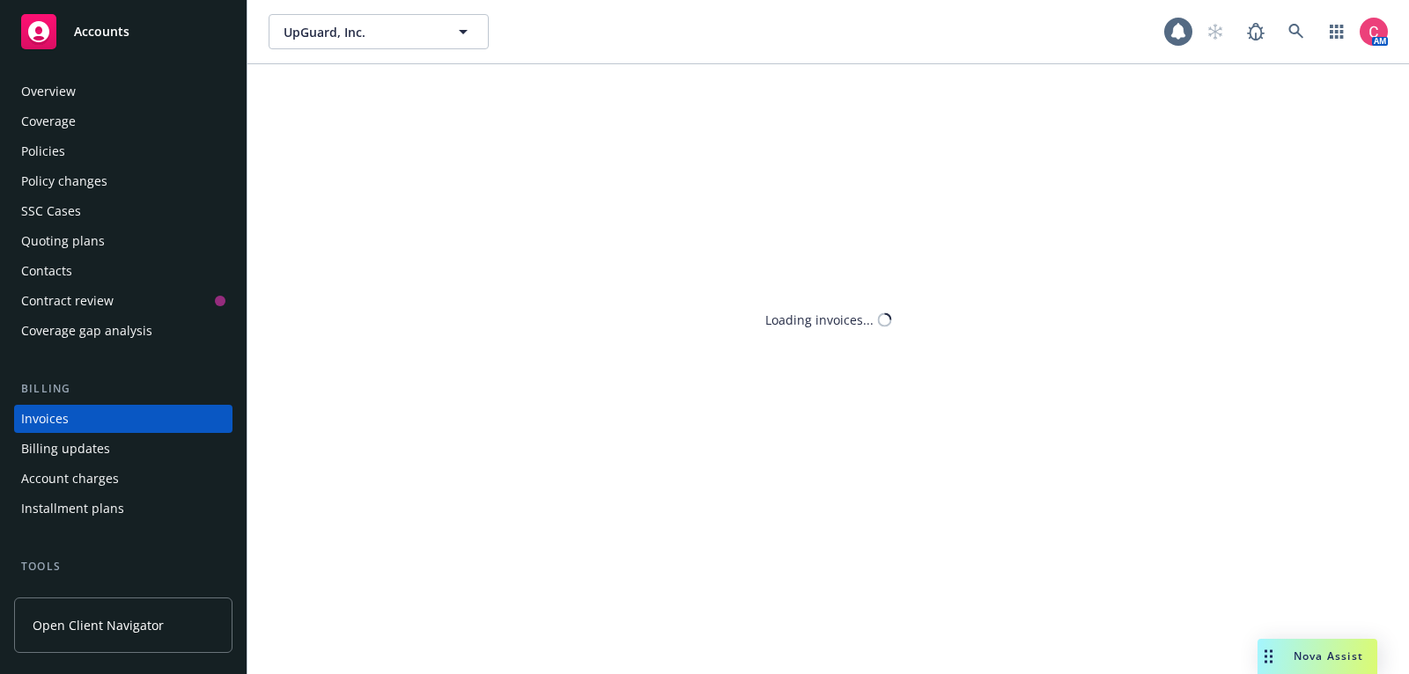
scroll to position [53, 0]
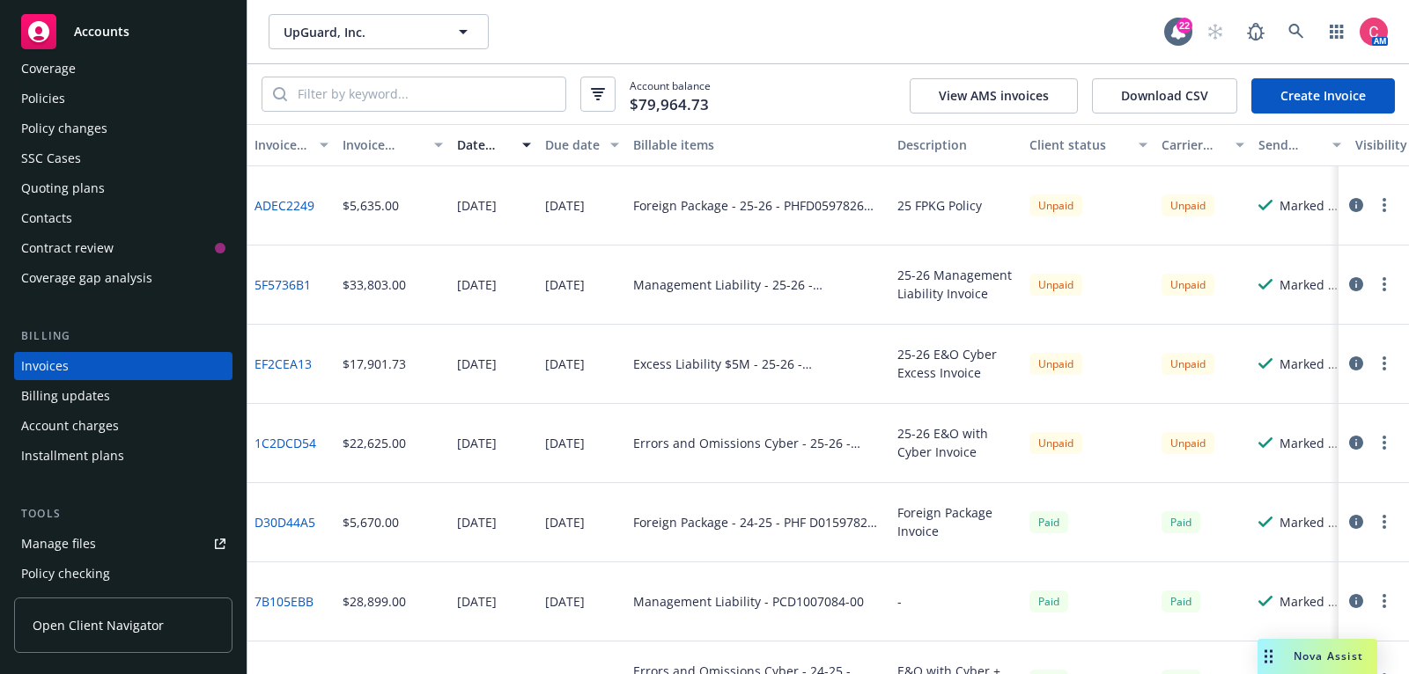
click at [1355, 202] on icon "button" at bounding box center [1356, 205] width 14 height 14
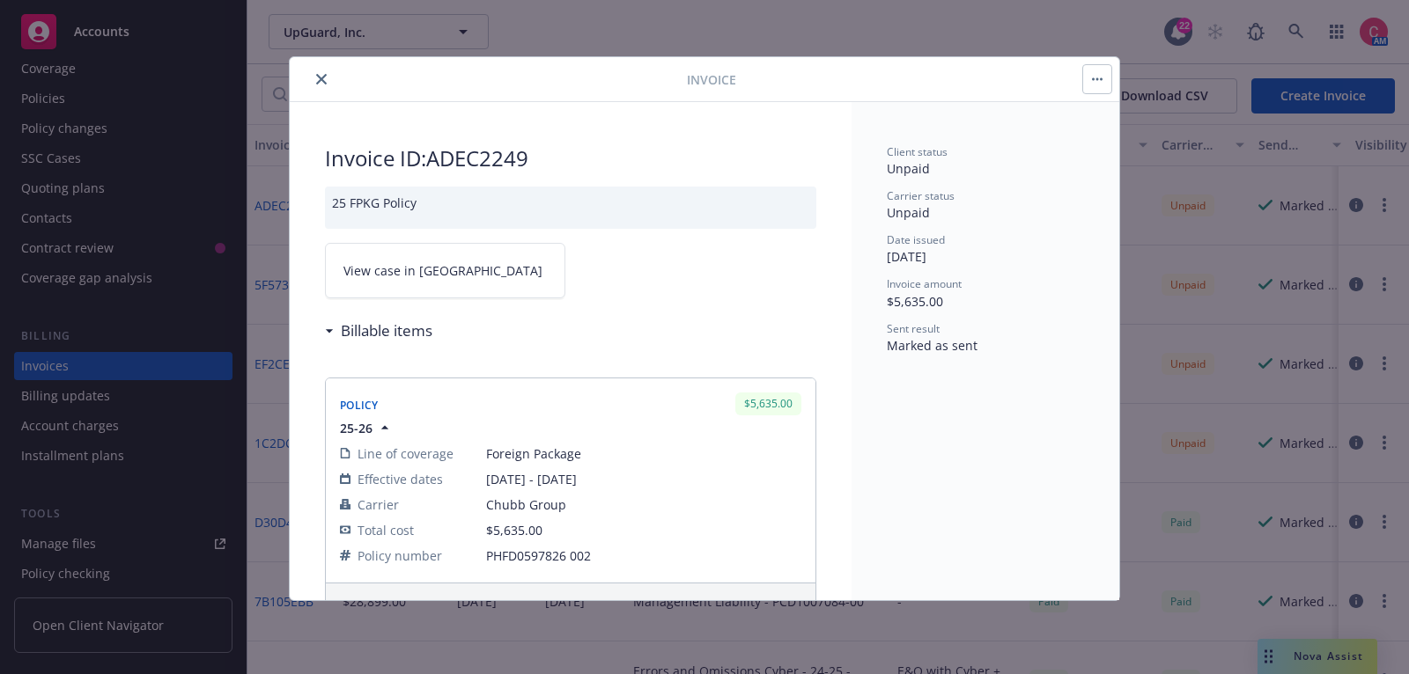
click at [441, 284] on link "View case in SSC" at bounding box center [445, 270] width 240 height 55
click at [318, 76] on icon "close" at bounding box center [321, 79] width 11 height 11
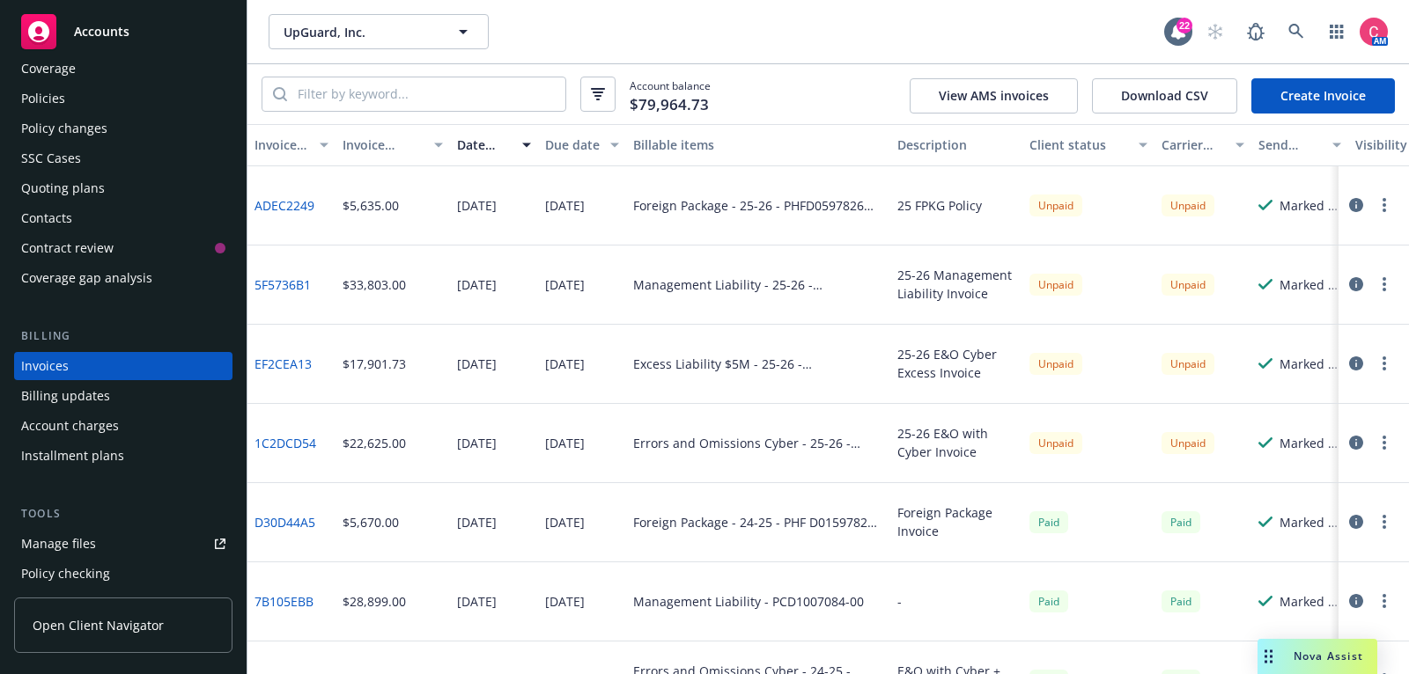
click at [164, 102] on div "Policies" at bounding box center [123, 99] width 204 height 28
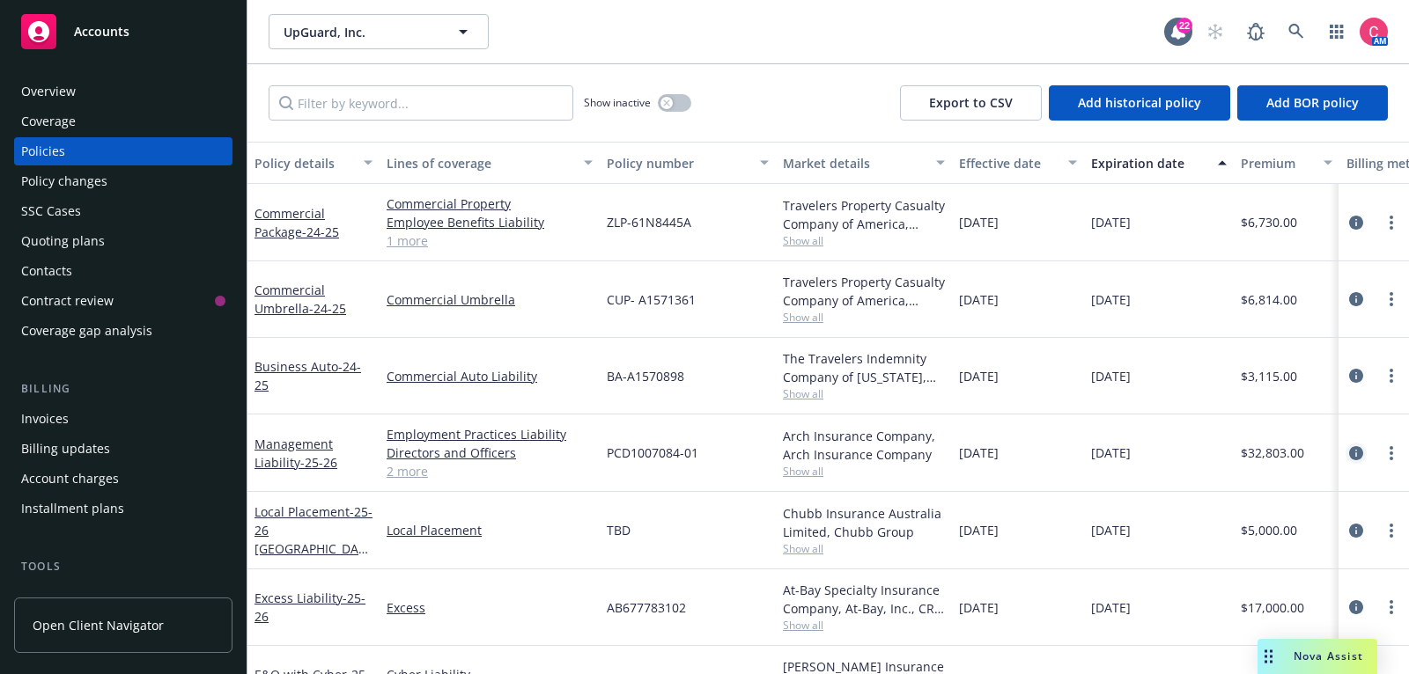
click at [1352, 453] on icon "circleInformation" at bounding box center [1356, 453] width 14 height 14
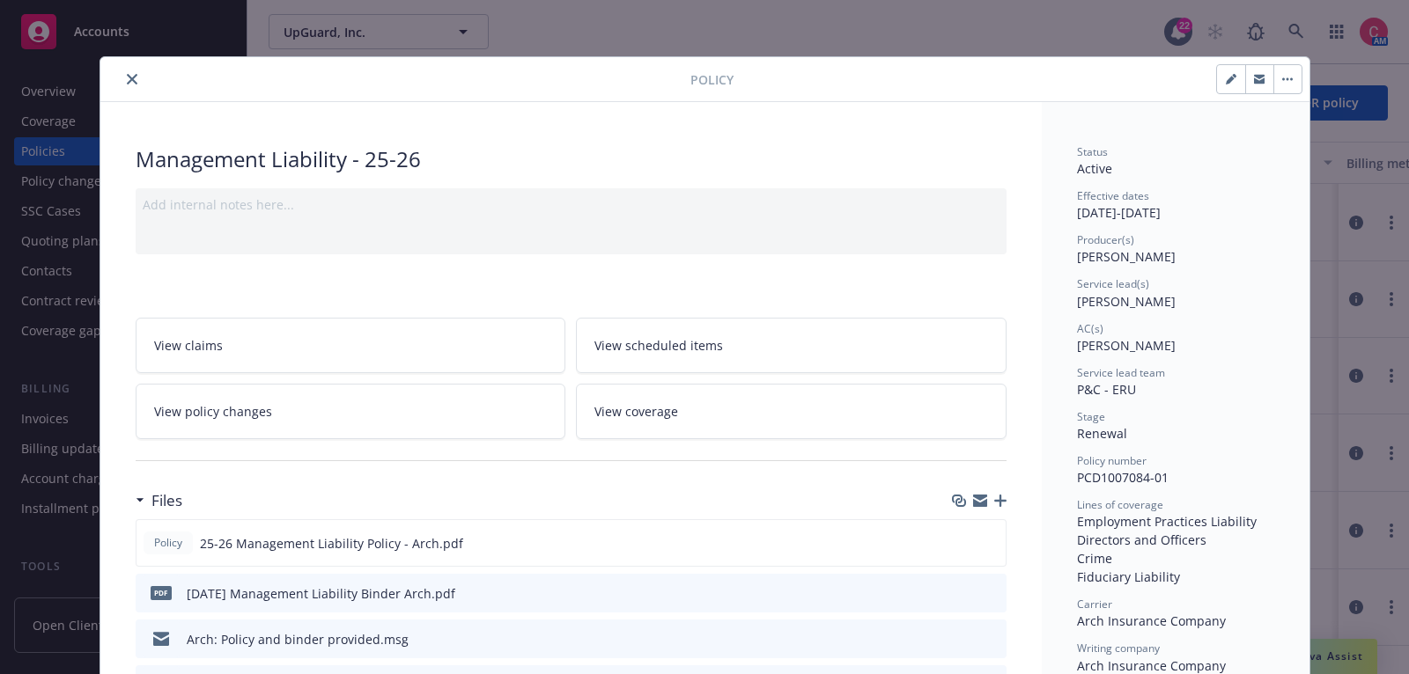
click at [136, 76] on icon "close" at bounding box center [132, 79] width 11 height 11
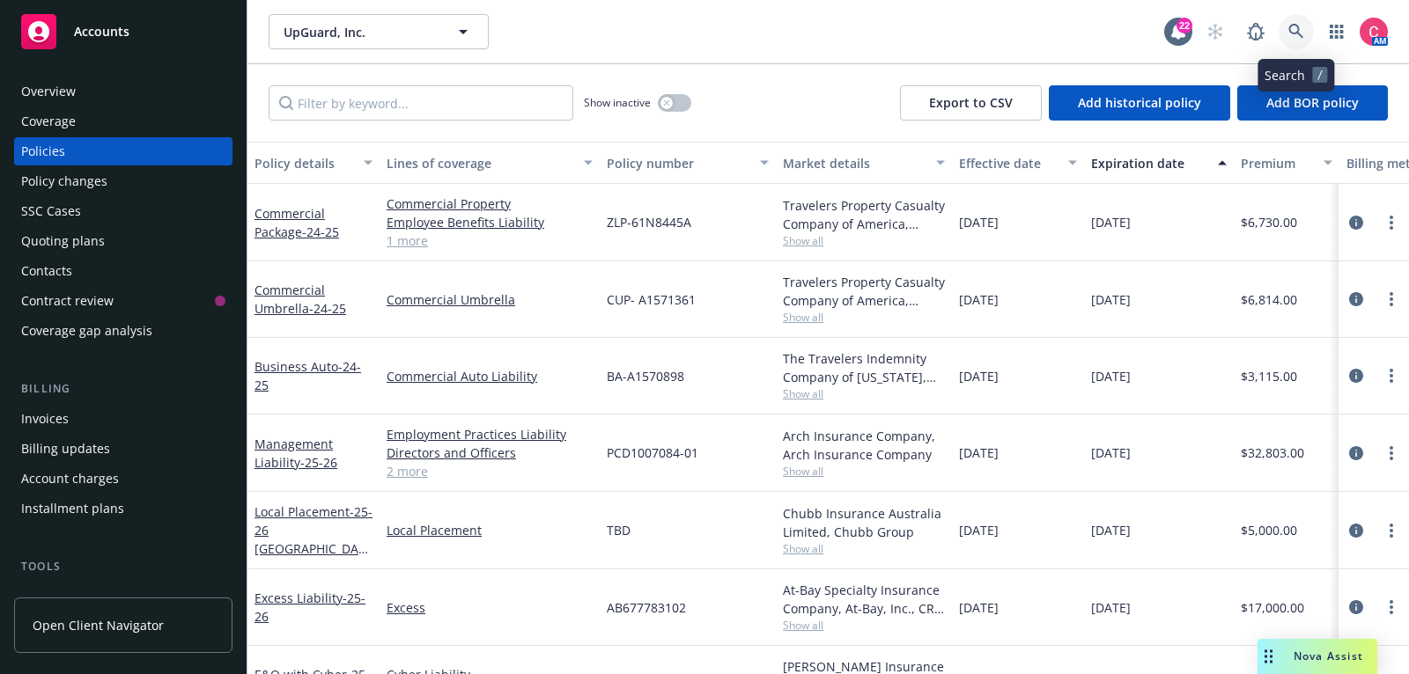
click at [1288, 31] on icon at bounding box center [1296, 32] width 16 height 16
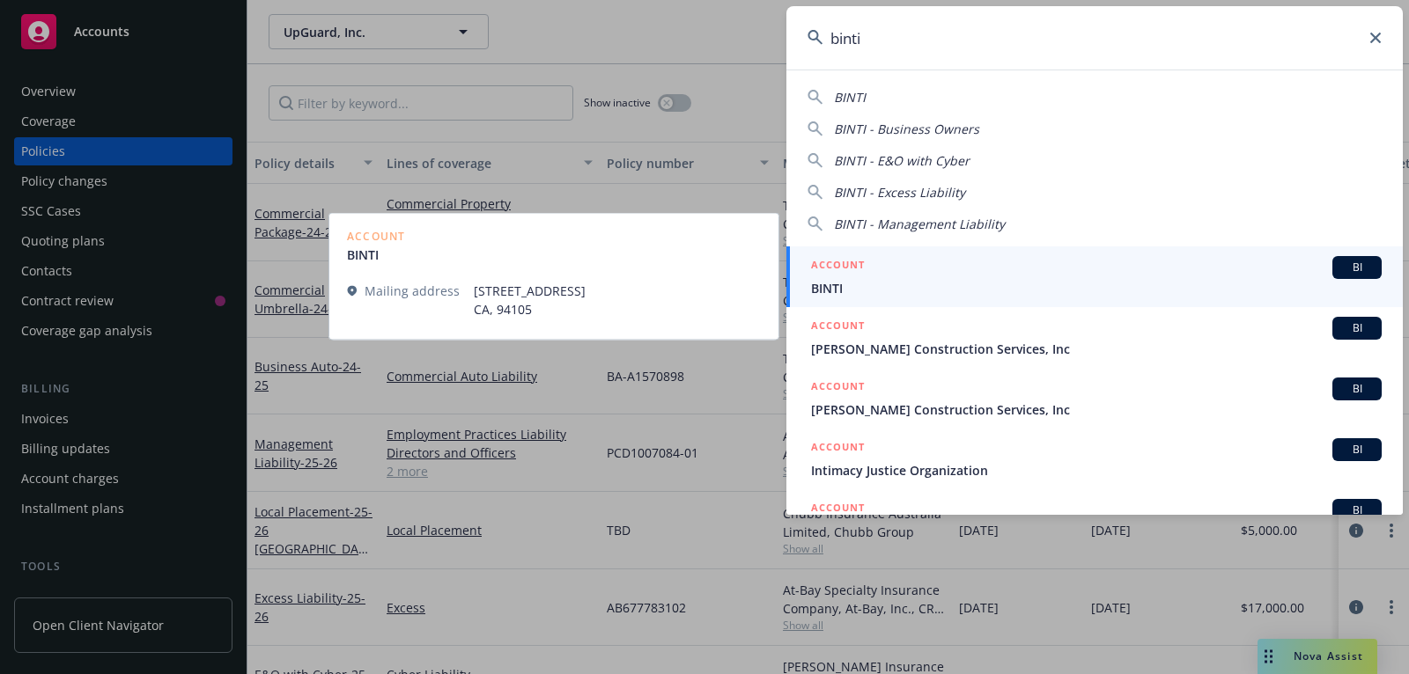
type input "binti"
click at [1079, 266] on div "ACCOUNT BI" at bounding box center [1096, 267] width 570 height 23
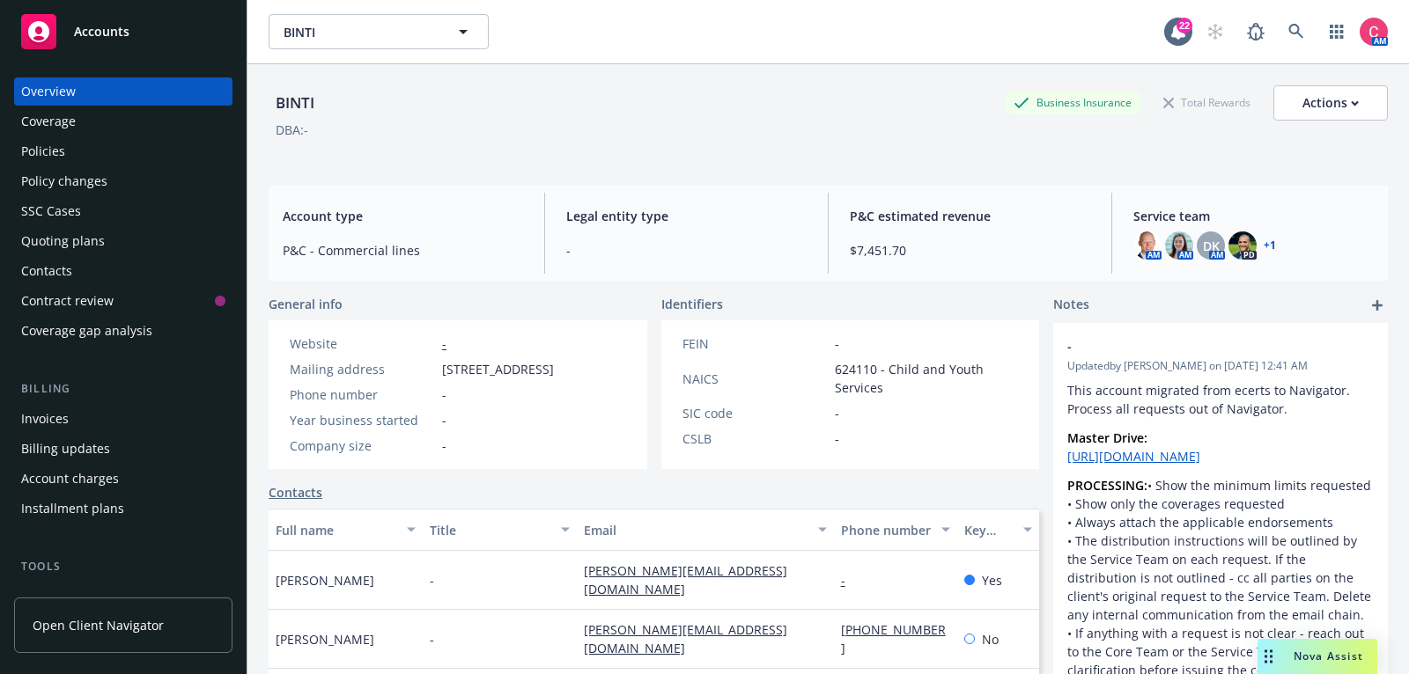
click at [135, 428] on div "Invoices" at bounding box center [123, 419] width 204 height 28
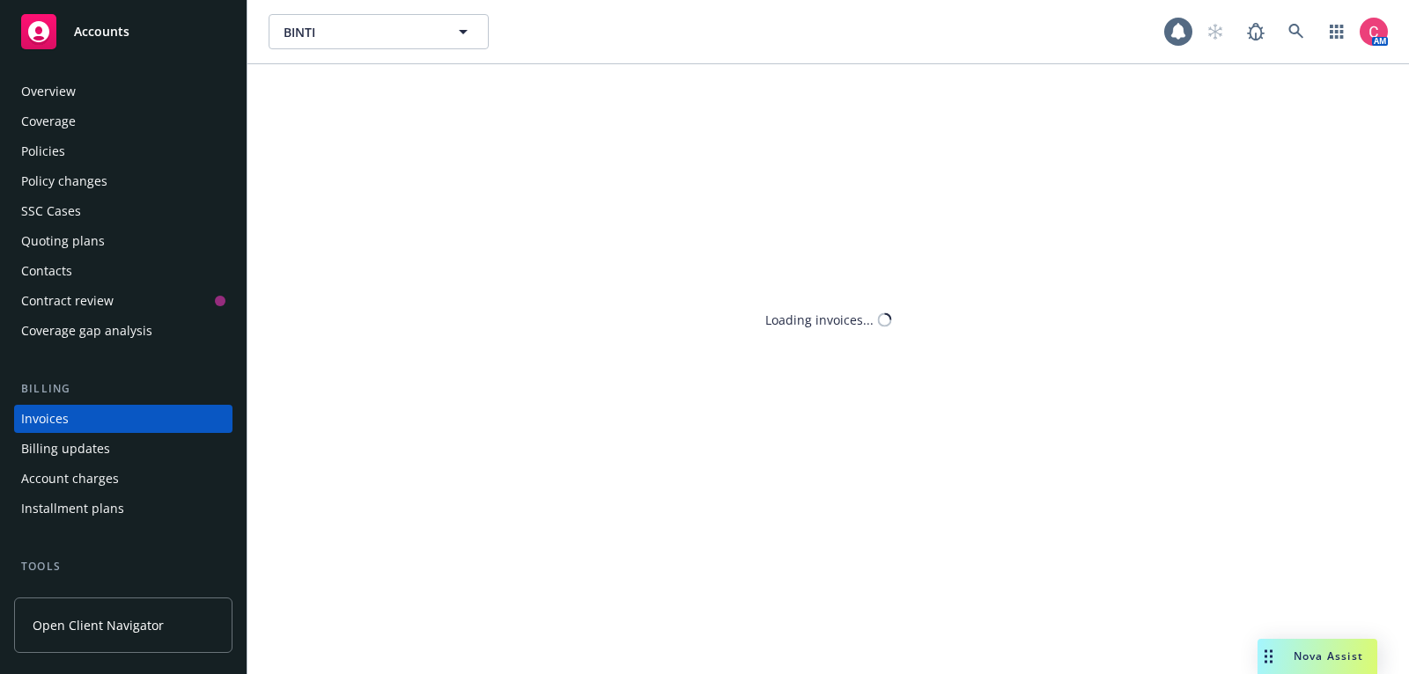
scroll to position [53, 0]
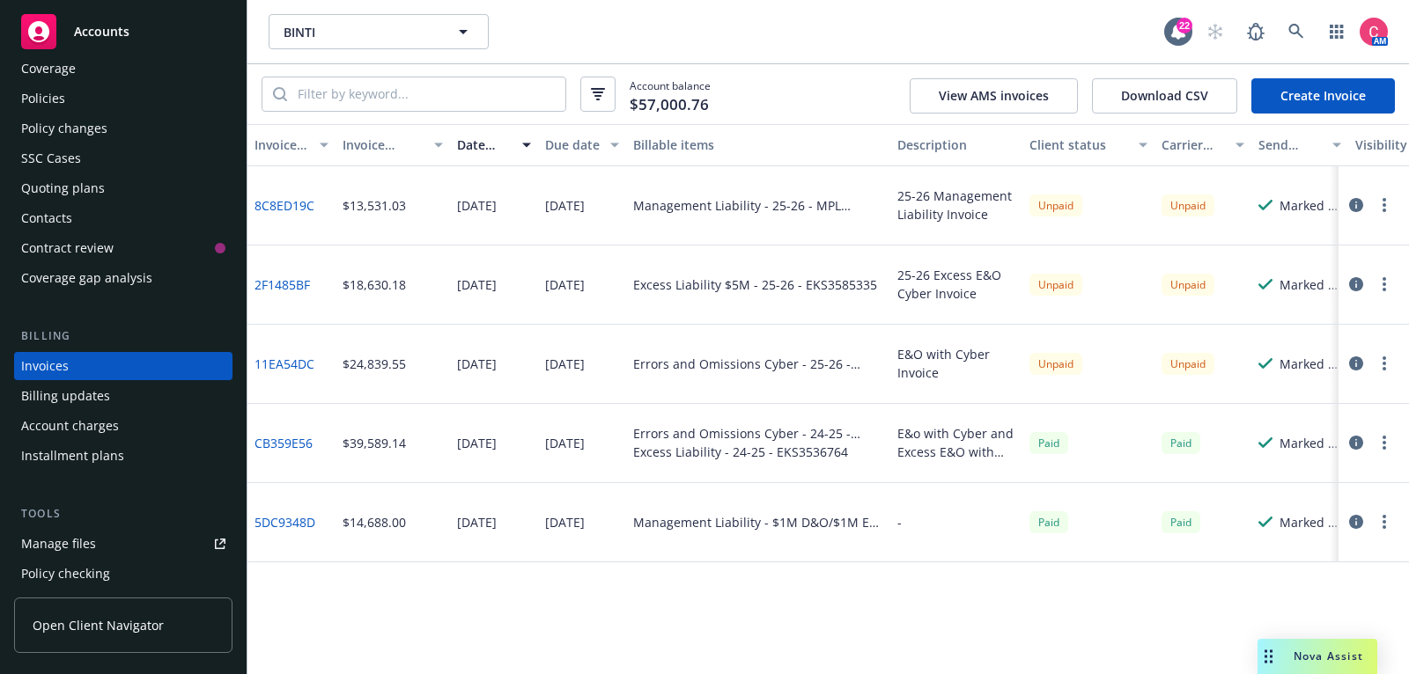
click at [1353, 209] on icon "button" at bounding box center [1356, 205] width 14 height 14
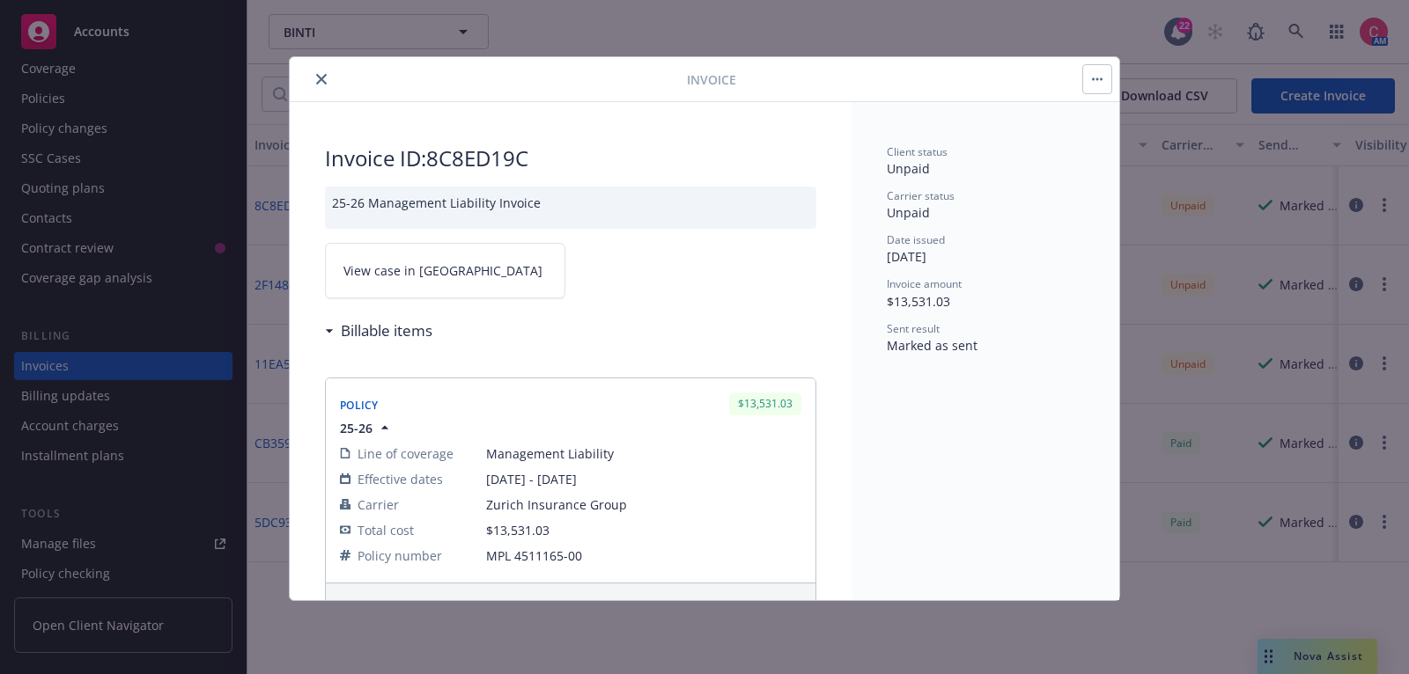
click at [392, 288] on link "View case in SSC" at bounding box center [445, 270] width 240 height 55
click at [324, 75] on icon "close" at bounding box center [321, 79] width 11 height 11
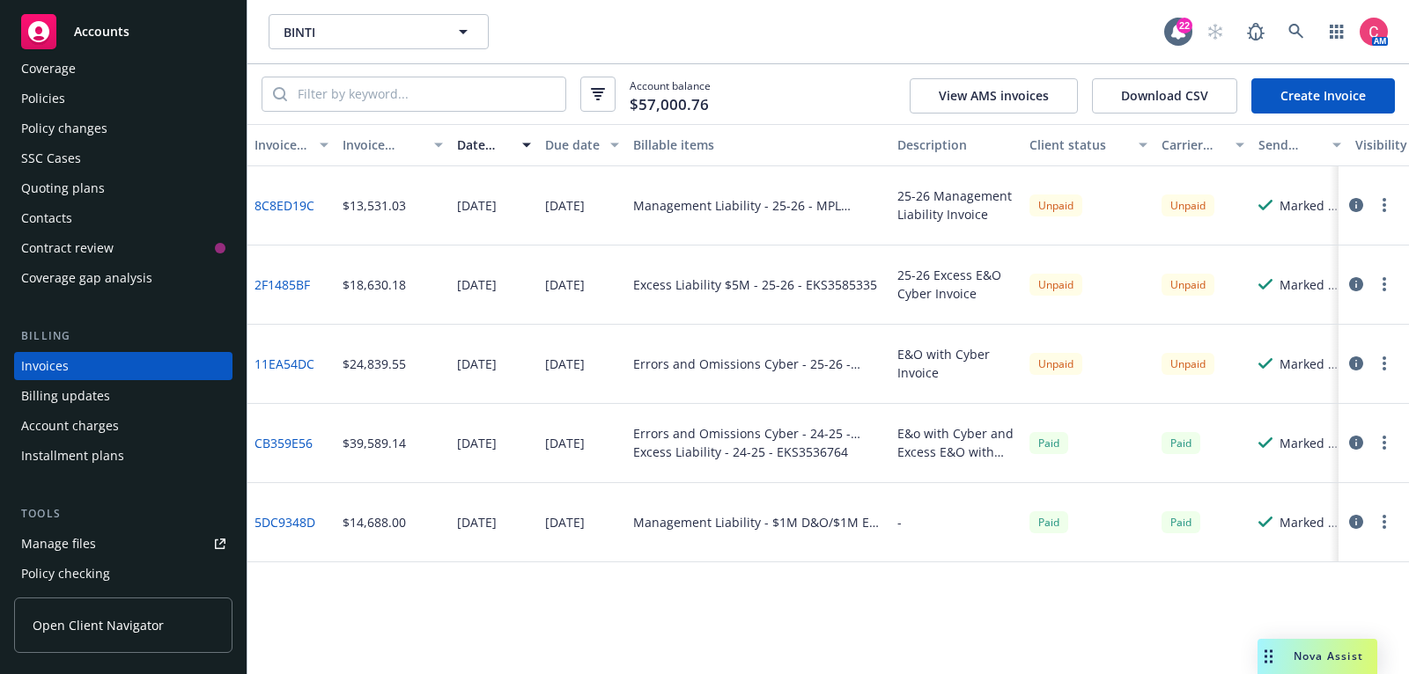
click at [197, 93] on div "Policies" at bounding box center [123, 99] width 204 height 28
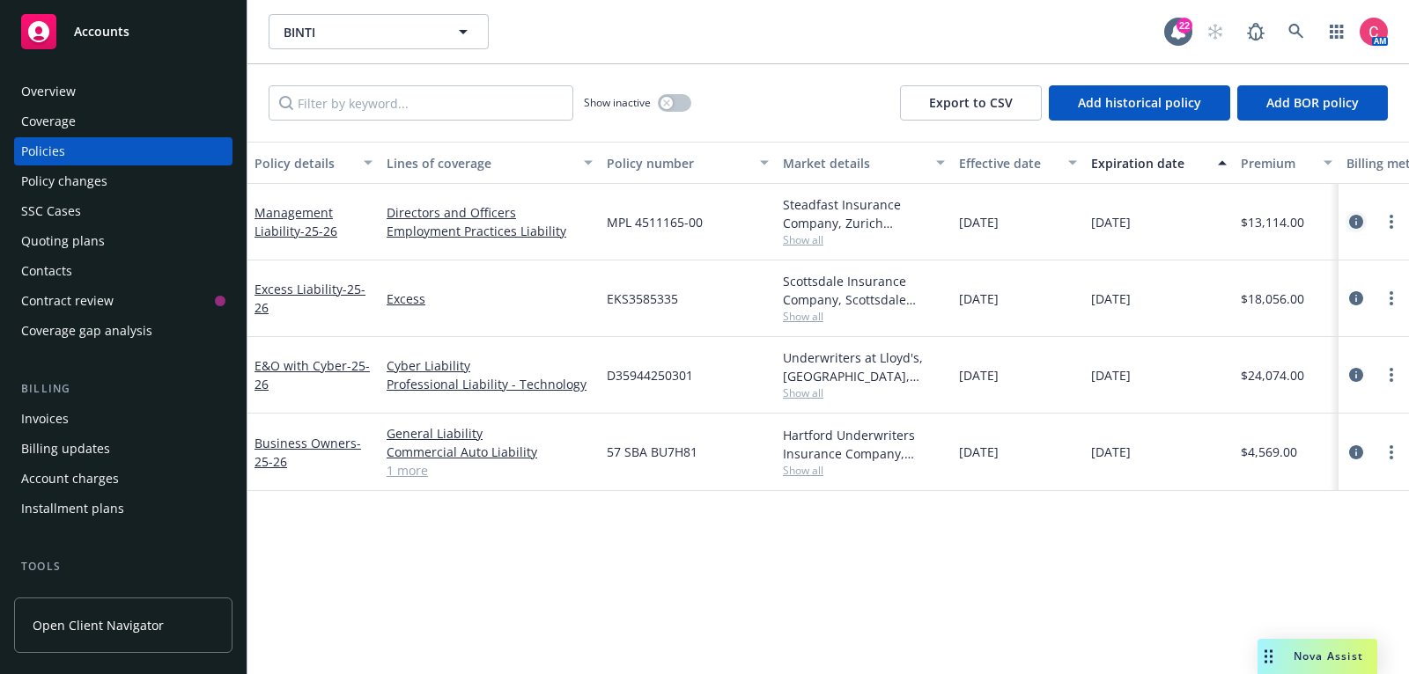
click at [1355, 223] on icon "circleInformation" at bounding box center [1356, 222] width 14 height 14
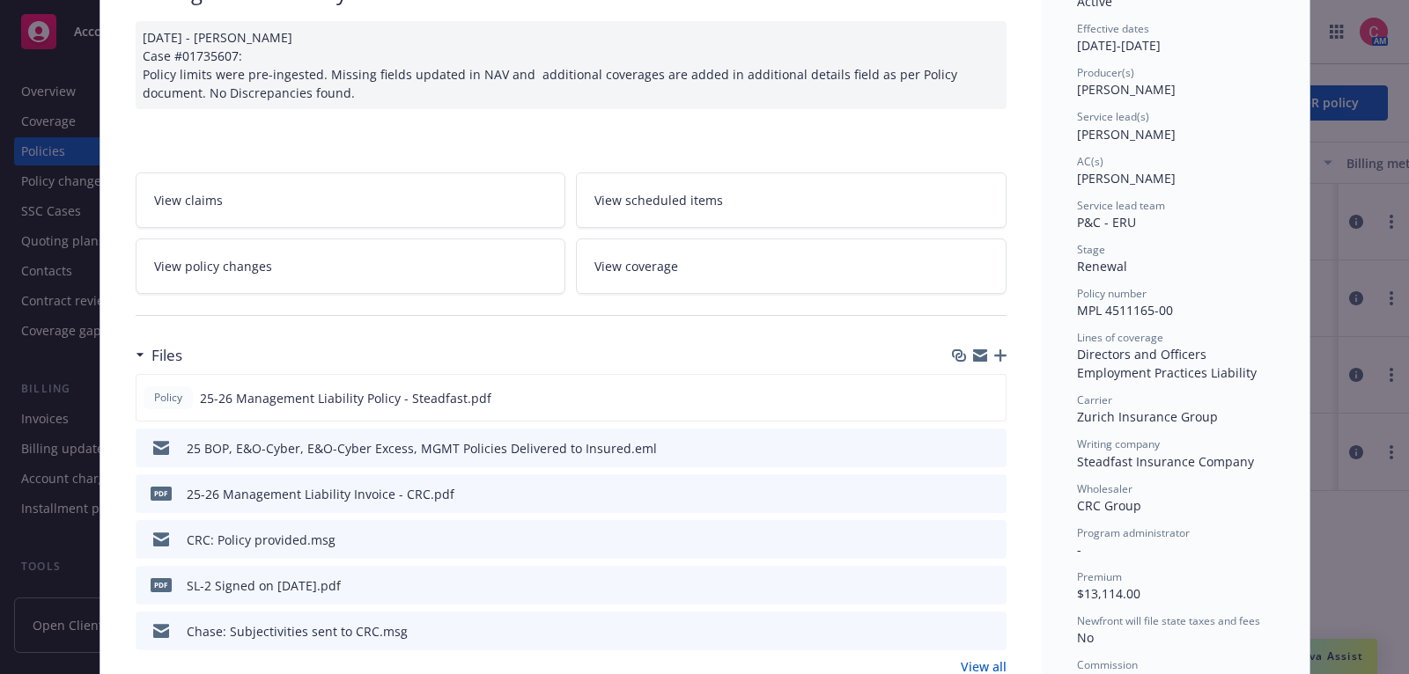
scroll to position [200, 0]
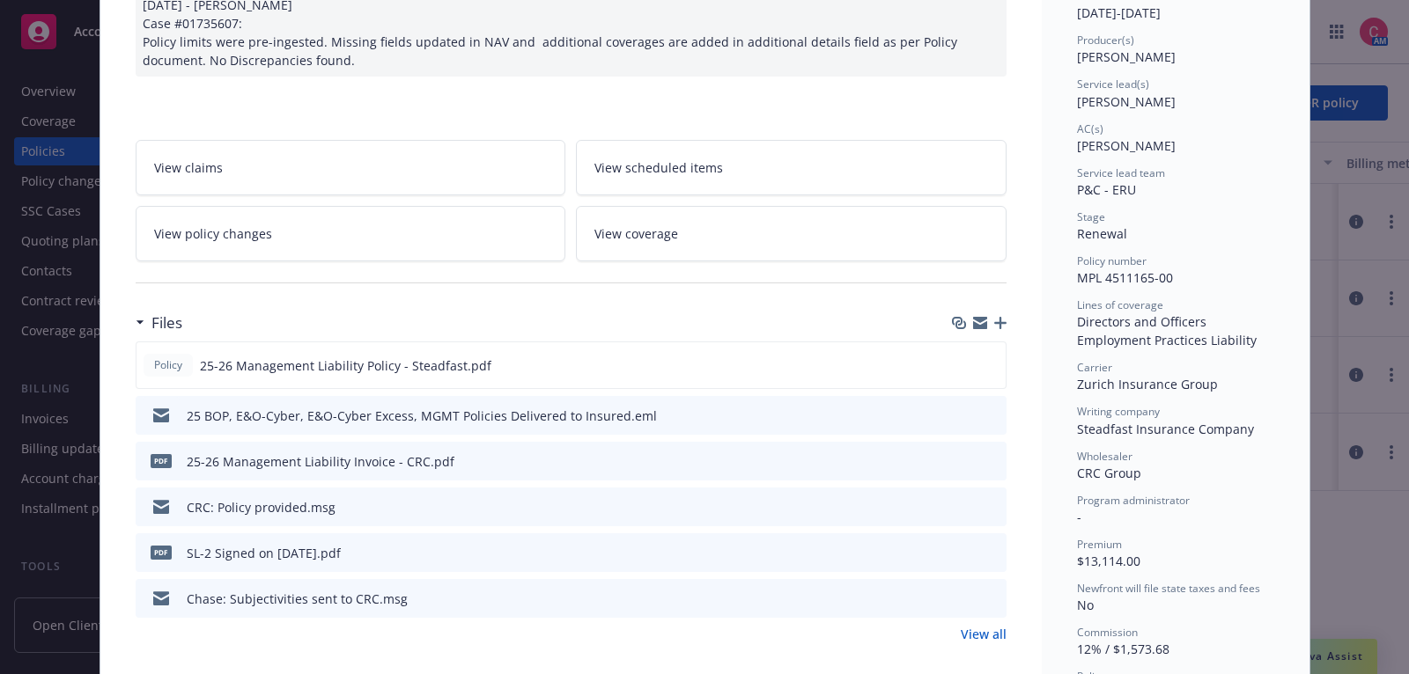
click at [994, 413] on icon "preview file" at bounding box center [990, 415] width 16 height 12
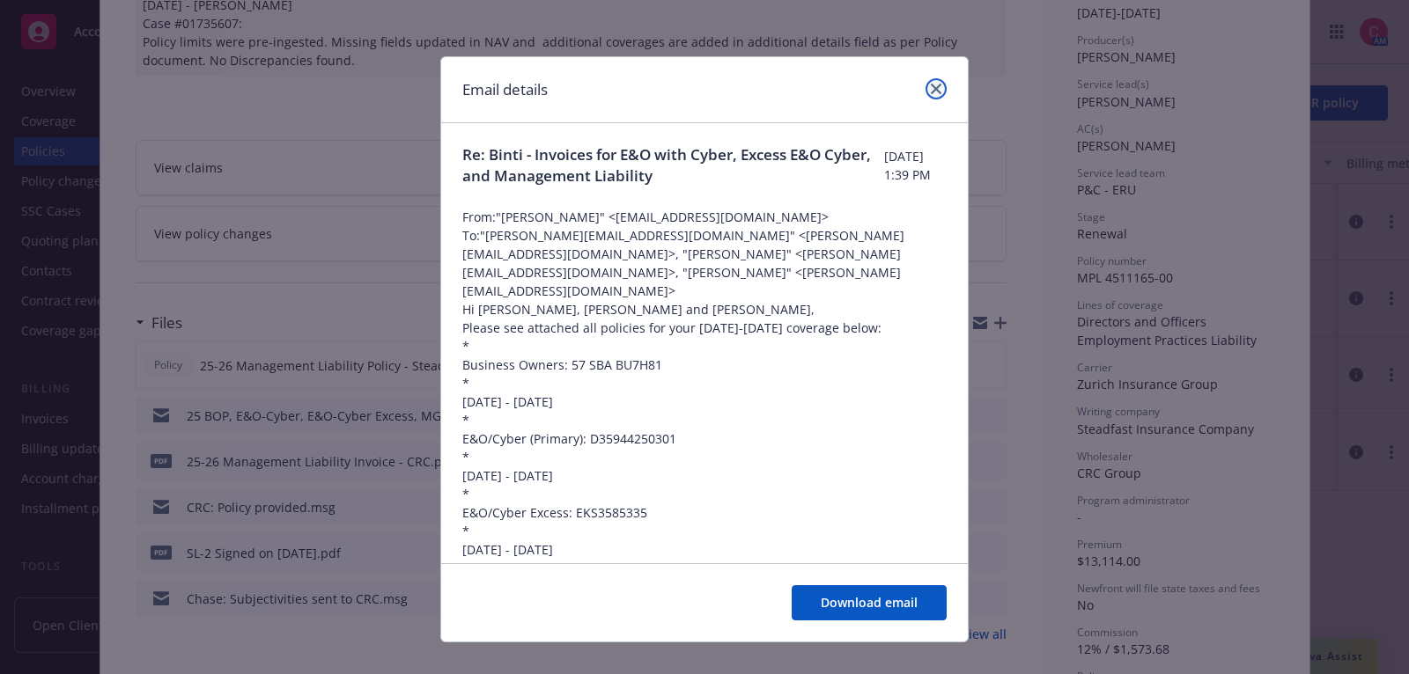
click at [932, 95] on link "close" at bounding box center [935, 88] width 21 height 21
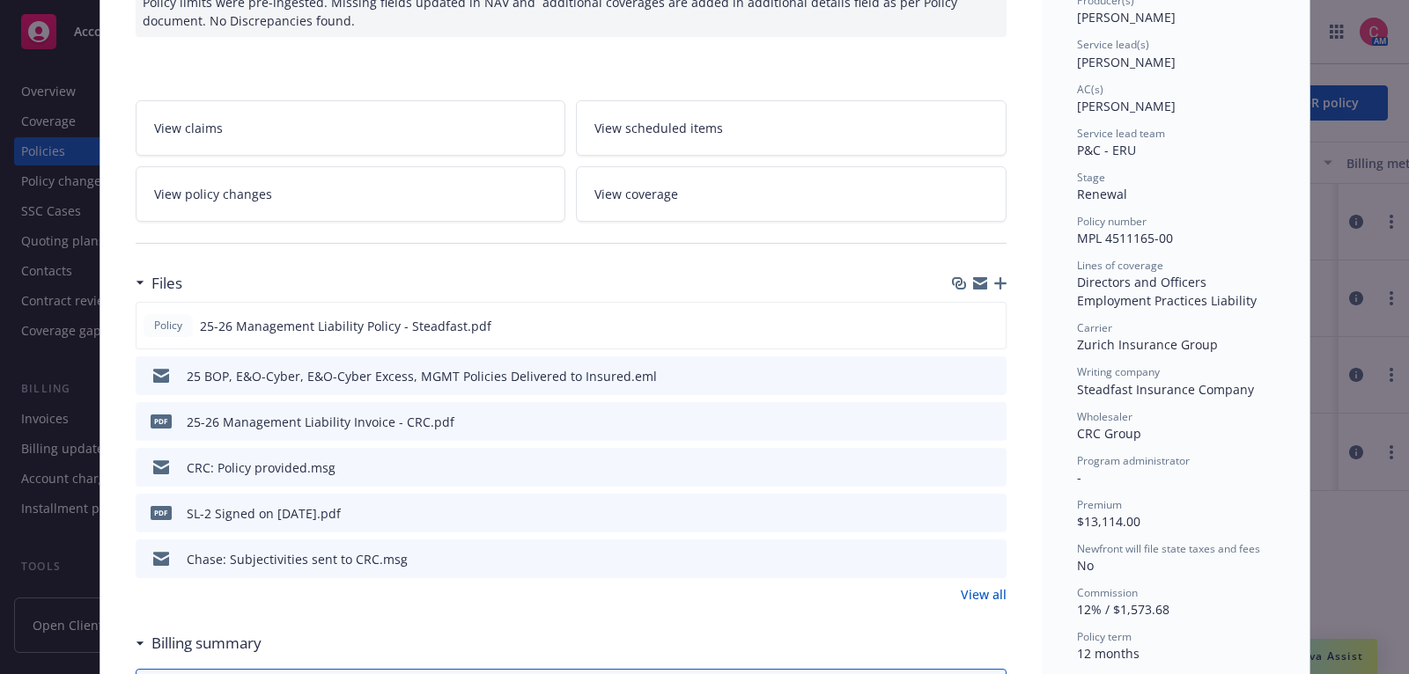
scroll to position [257, 0]
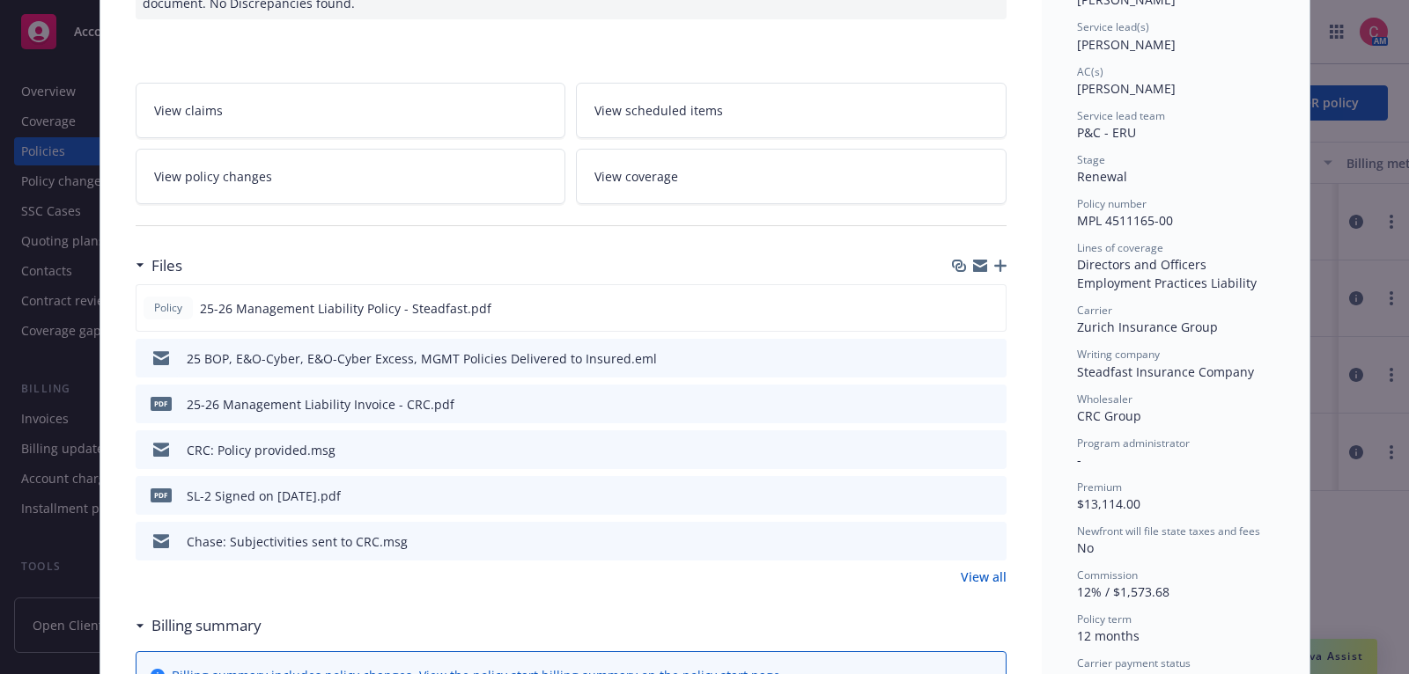
click at [988, 351] on icon "preview file" at bounding box center [990, 357] width 16 height 12
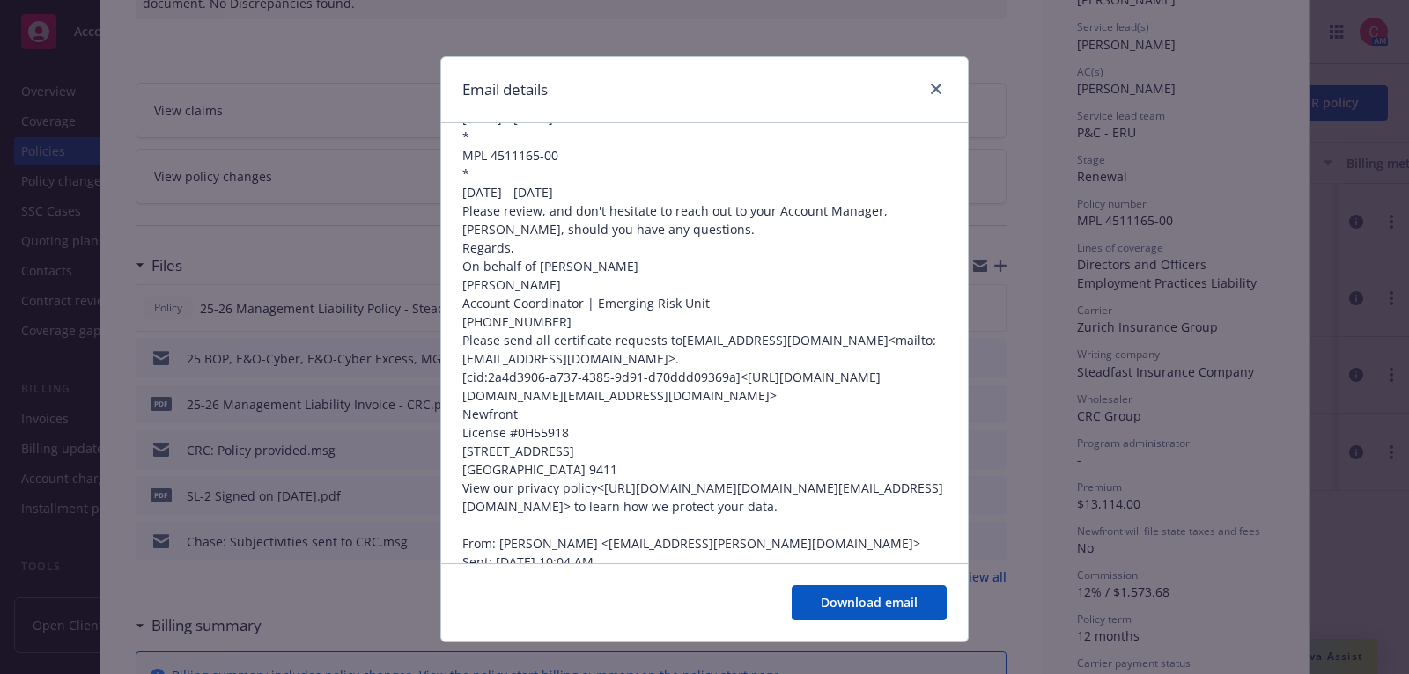
scroll to position [0, 0]
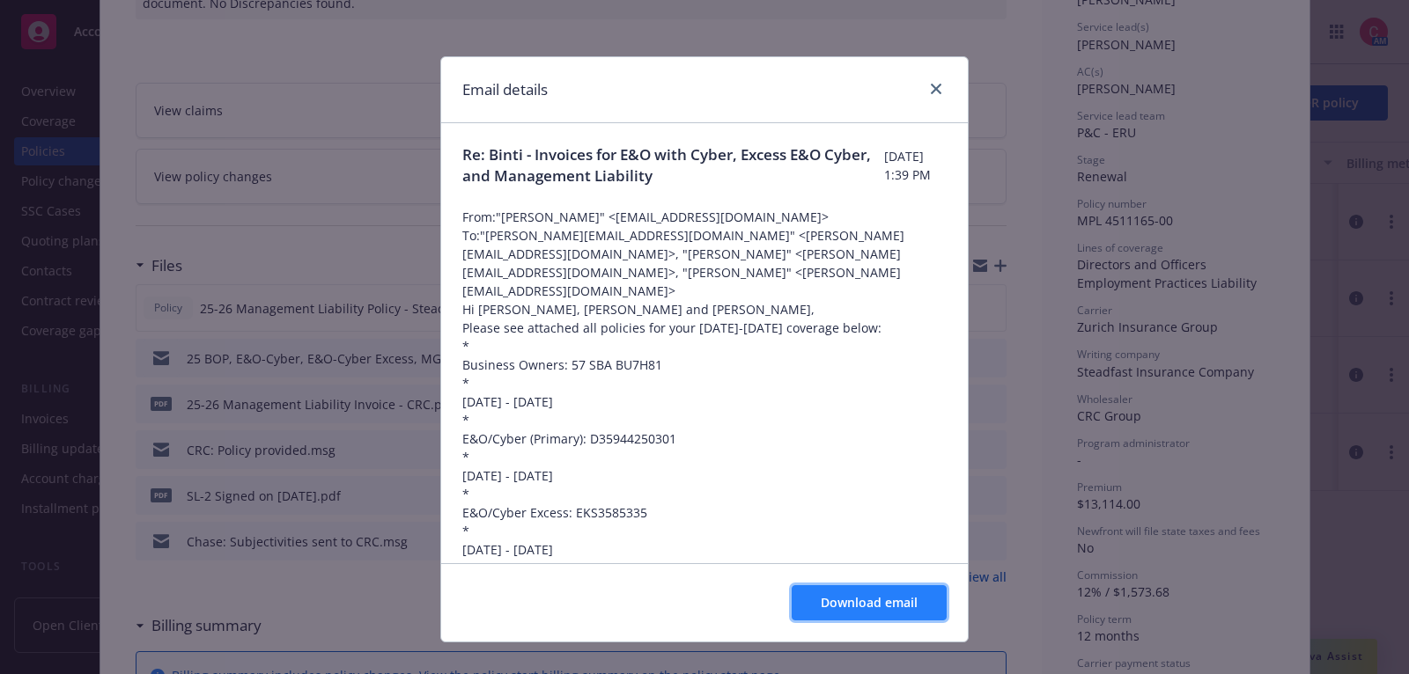
click at [882, 600] on span "Download email" at bounding box center [869, 602] width 97 height 17
click at [940, 85] on icon "close" at bounding box center [936, 89] width 11 height 11
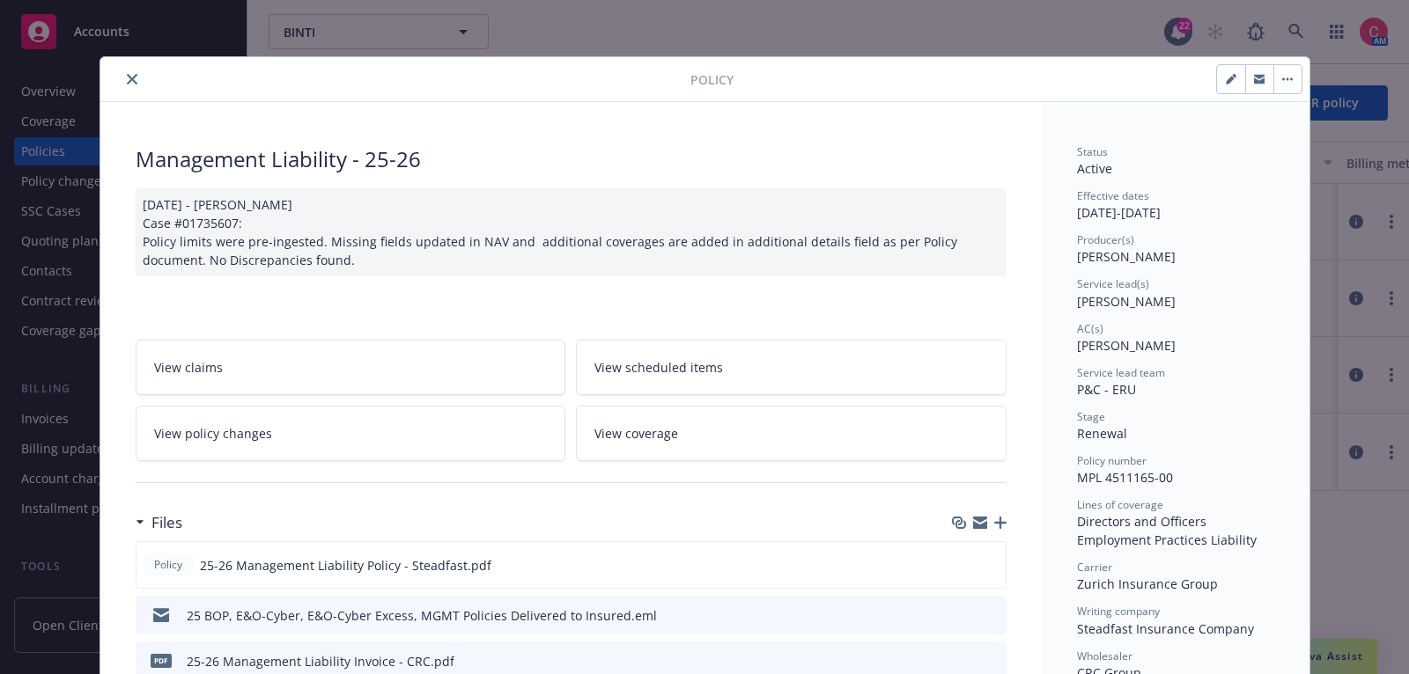
click at [130, 74] on icon "close" at bounding box center [132, 79] width 11 height 11
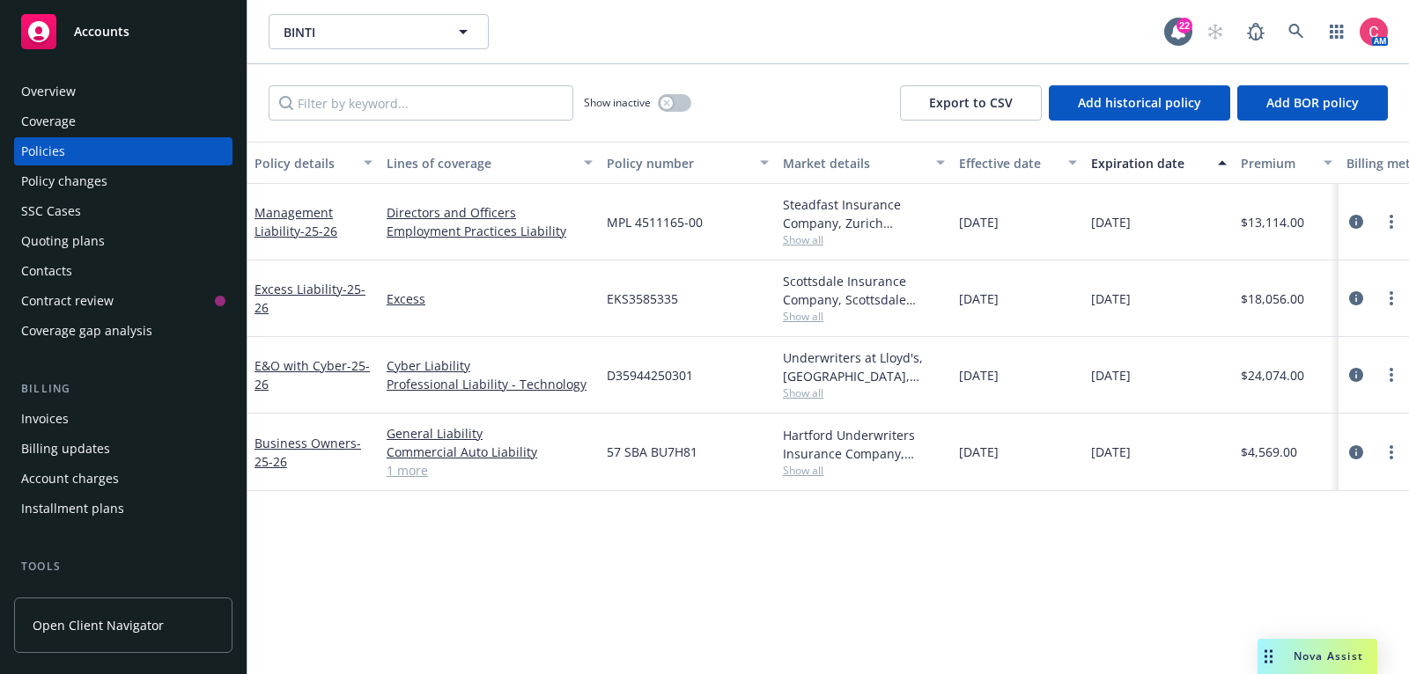
click at [133, 97] on div "Overview" at bounding box center [123, 91] width 204 height 28
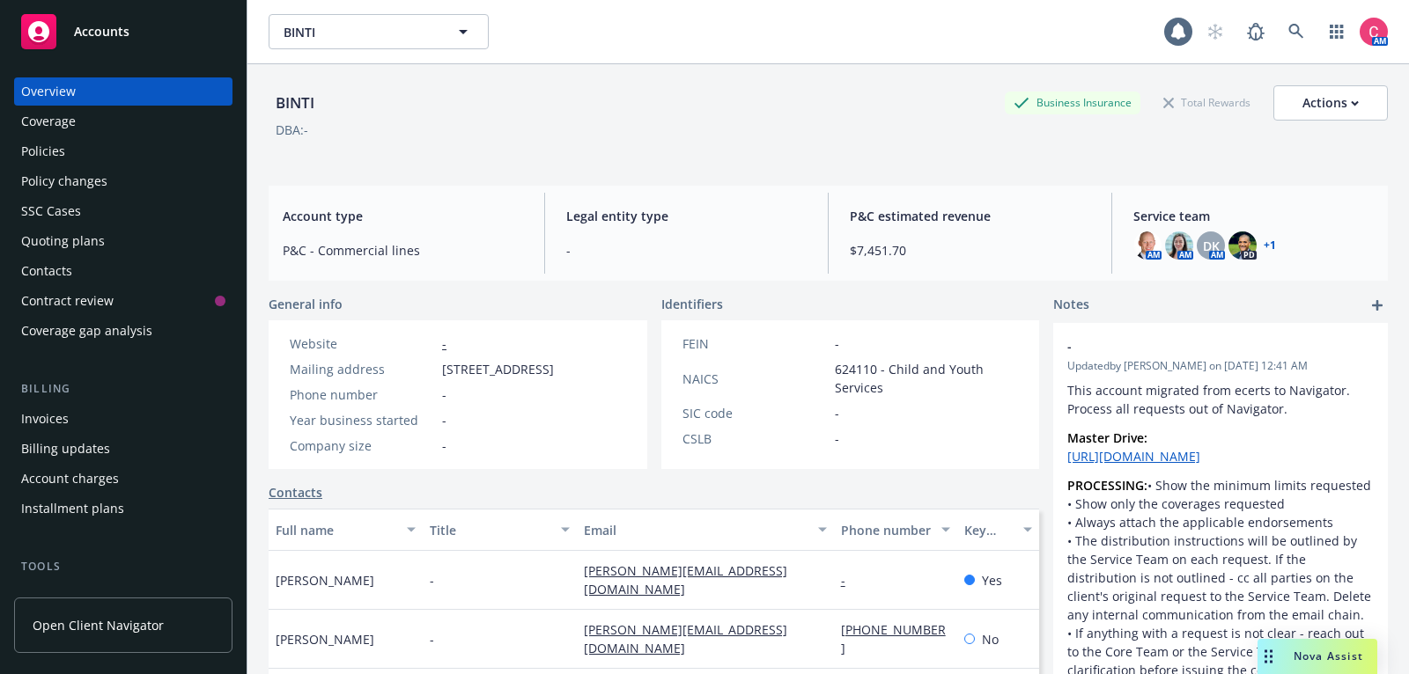
scroll to position [264, 0]
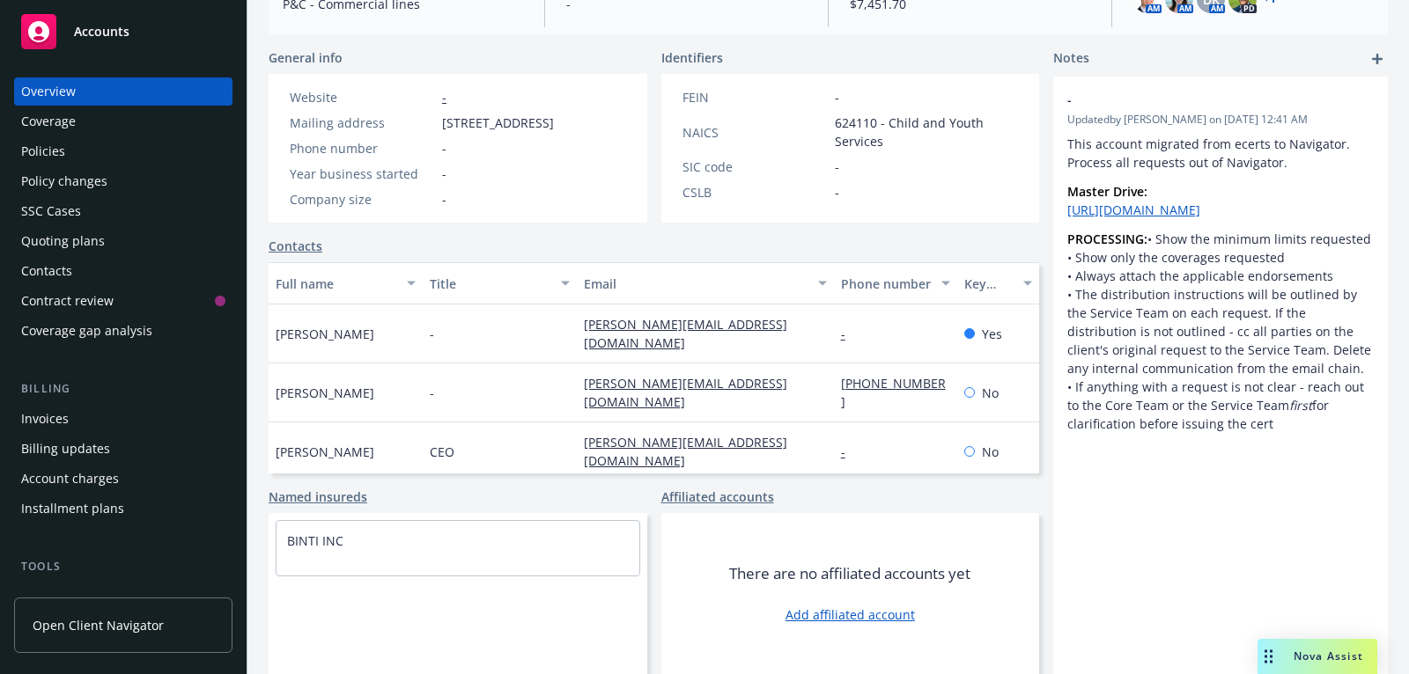
click at [723, 327] on div "jacob@binti.com" at bounding box center [705, 334] width 257 height 59
click at [134, 157] on div "Policies" at bounding box center [123, 151] width 204 height 28
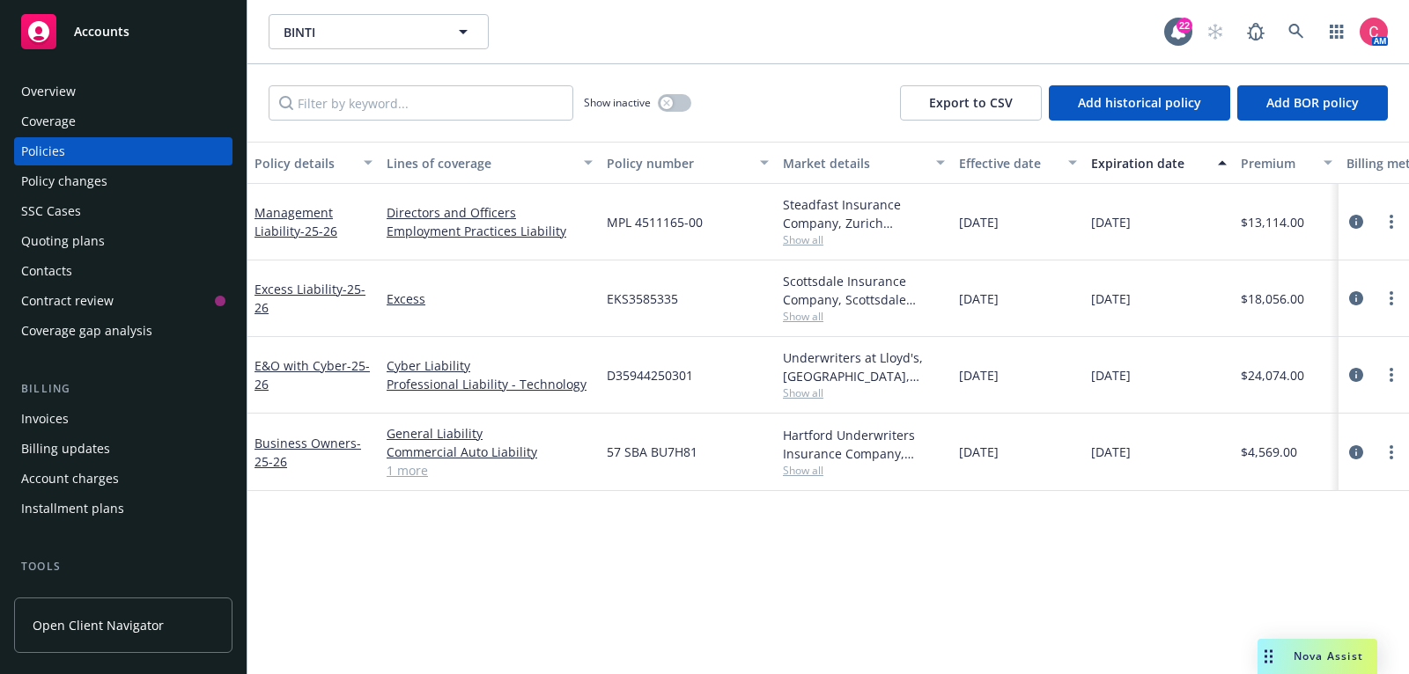
click at [126, 411] on div "Invoices" at bounding box center [123, 419] width 204 height 28
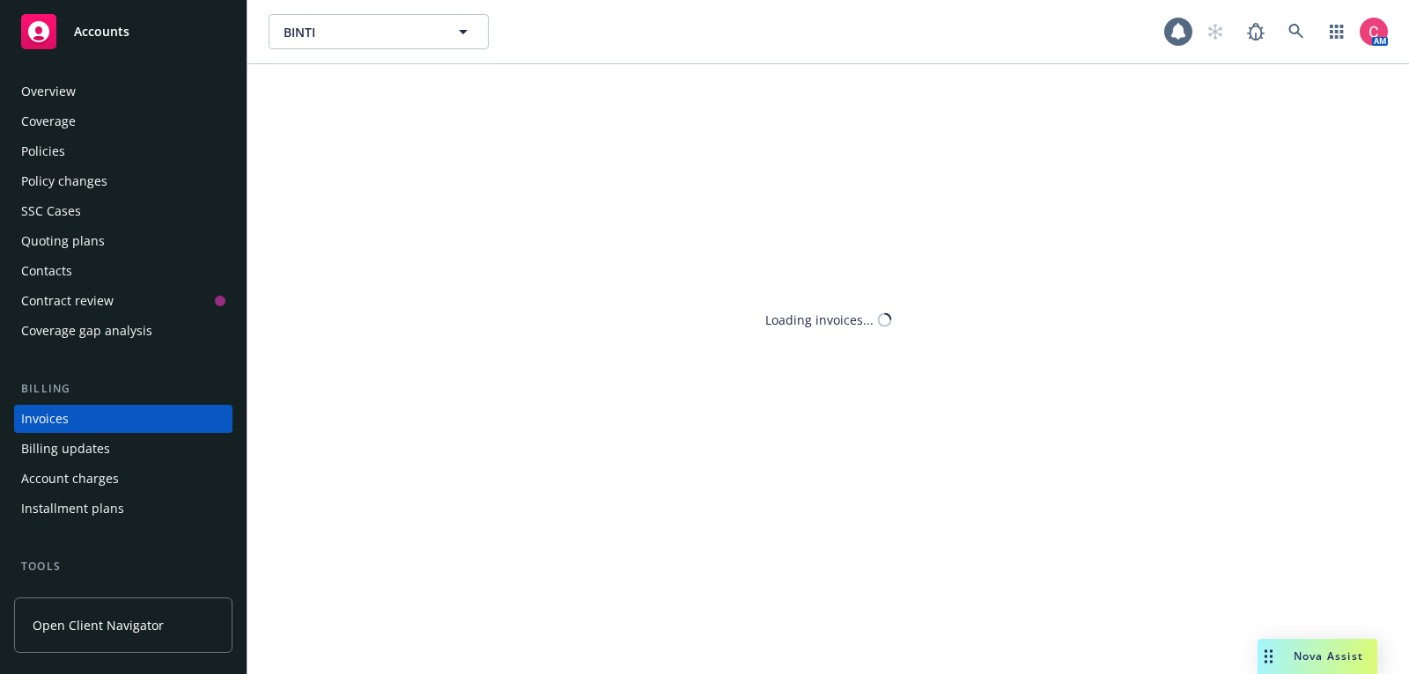
scroll to position [53, 0]
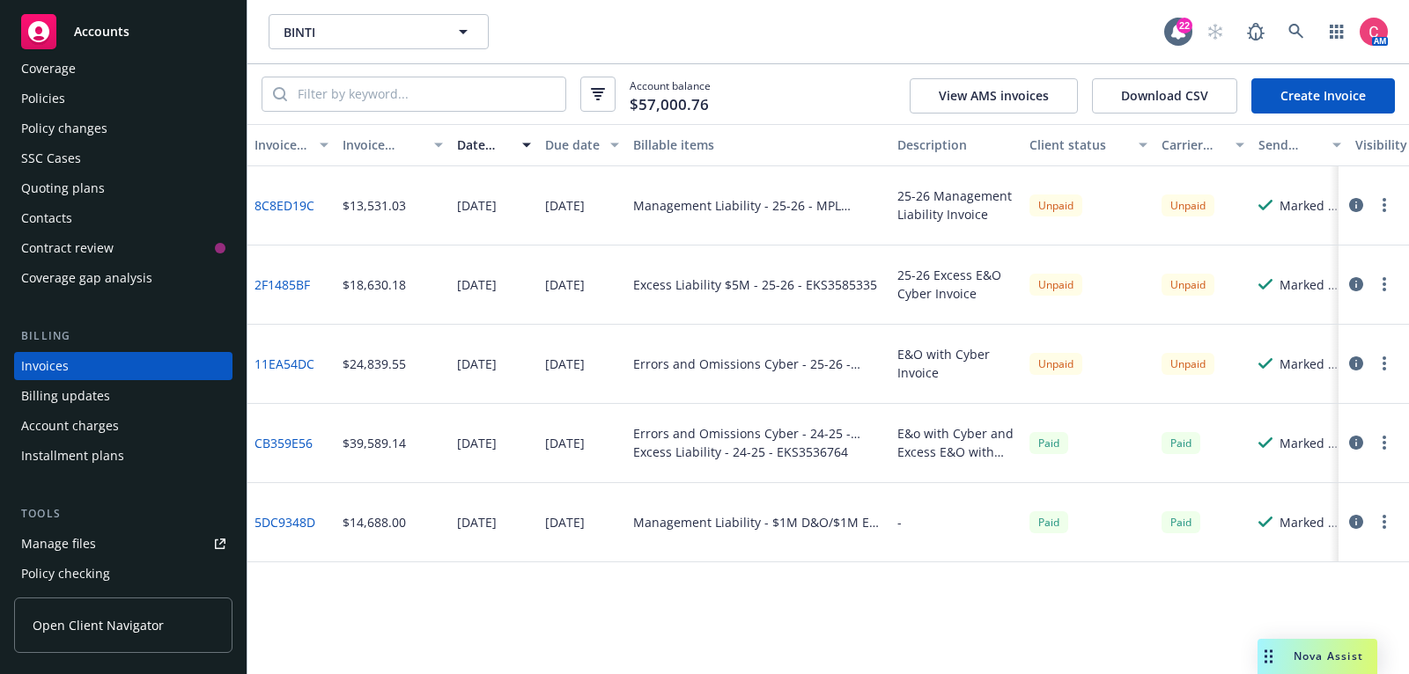
click at [1353, 280] on icon "button" at bounding box center [1356, 284] width 14 height 14
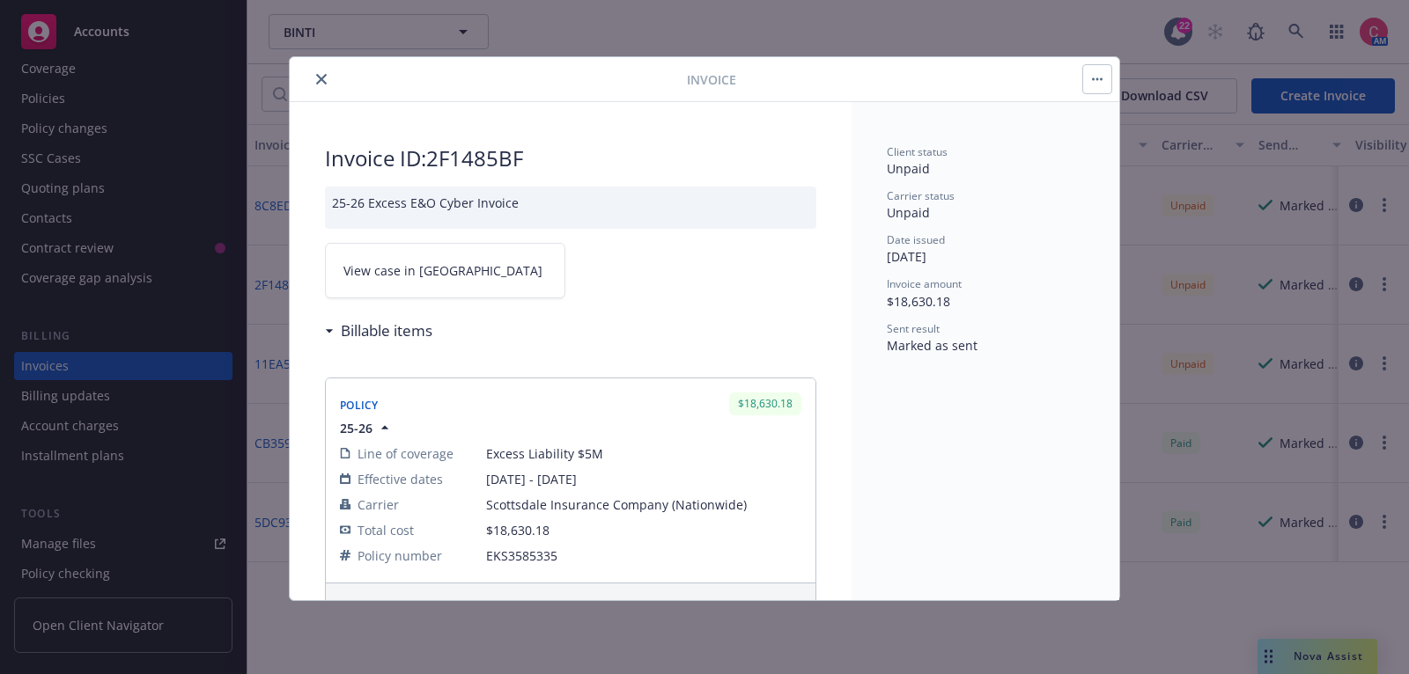
click at [399, 276] on span "View case in SSC" at bounding box center [442, 270] width 199 height 18
click at [322, 85] on button "close" at bounding box center [321, 79] width 21 height 21
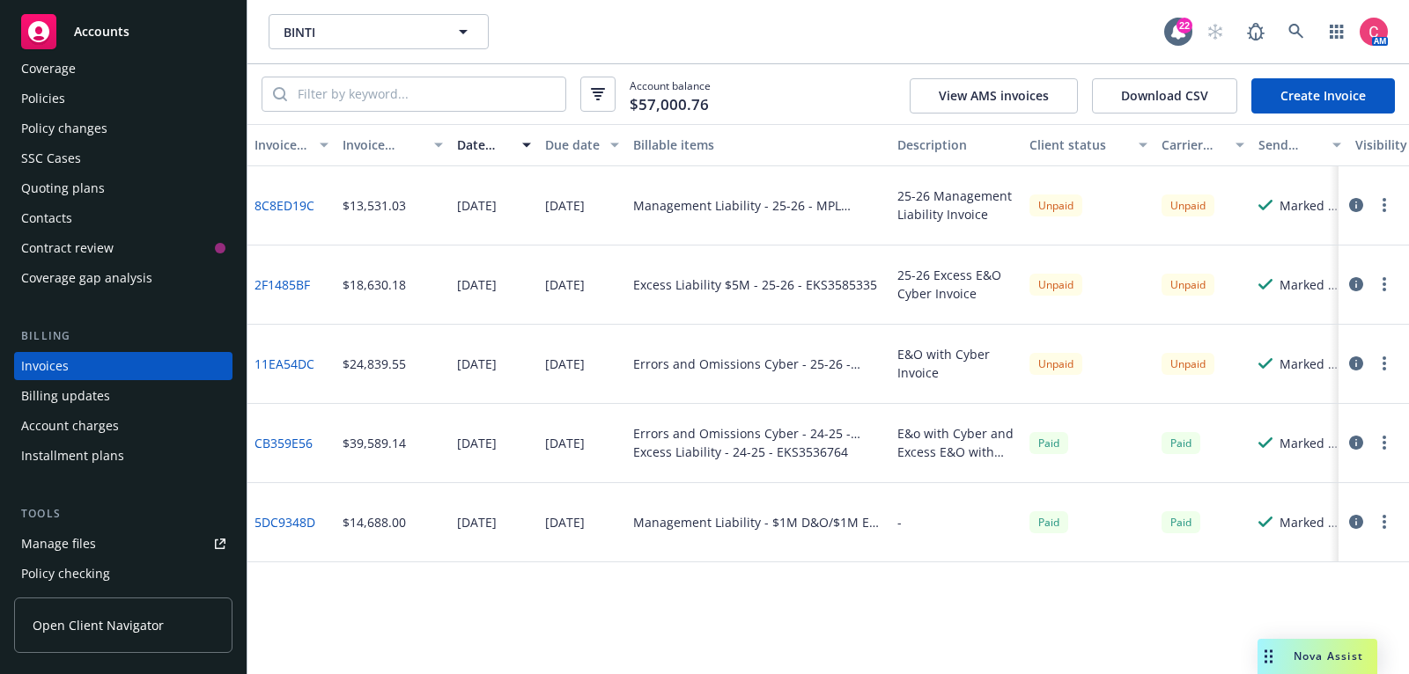
click at [90, 74] on div "Coverage" at bounding box center [123, 69] width 204 height 28
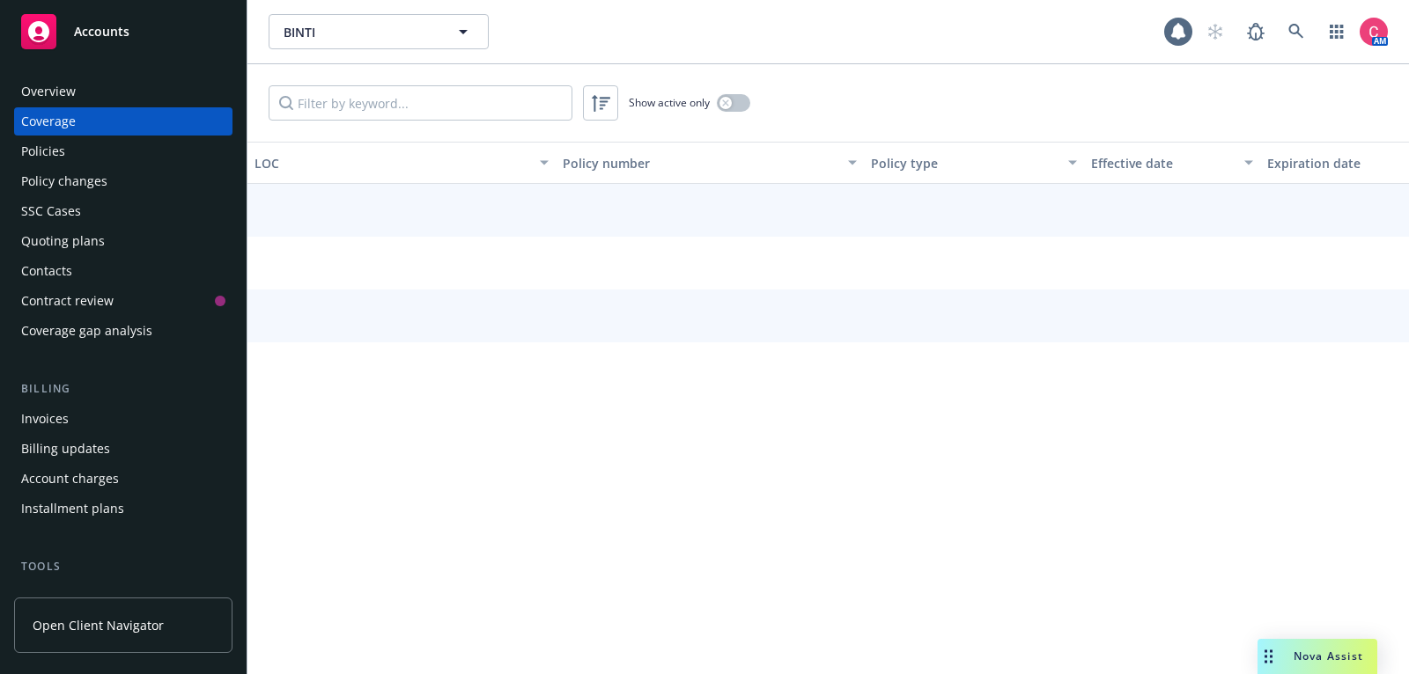
click at [90, 99] on div "Overview" at bounding box center [123, 91] width 204 height 28
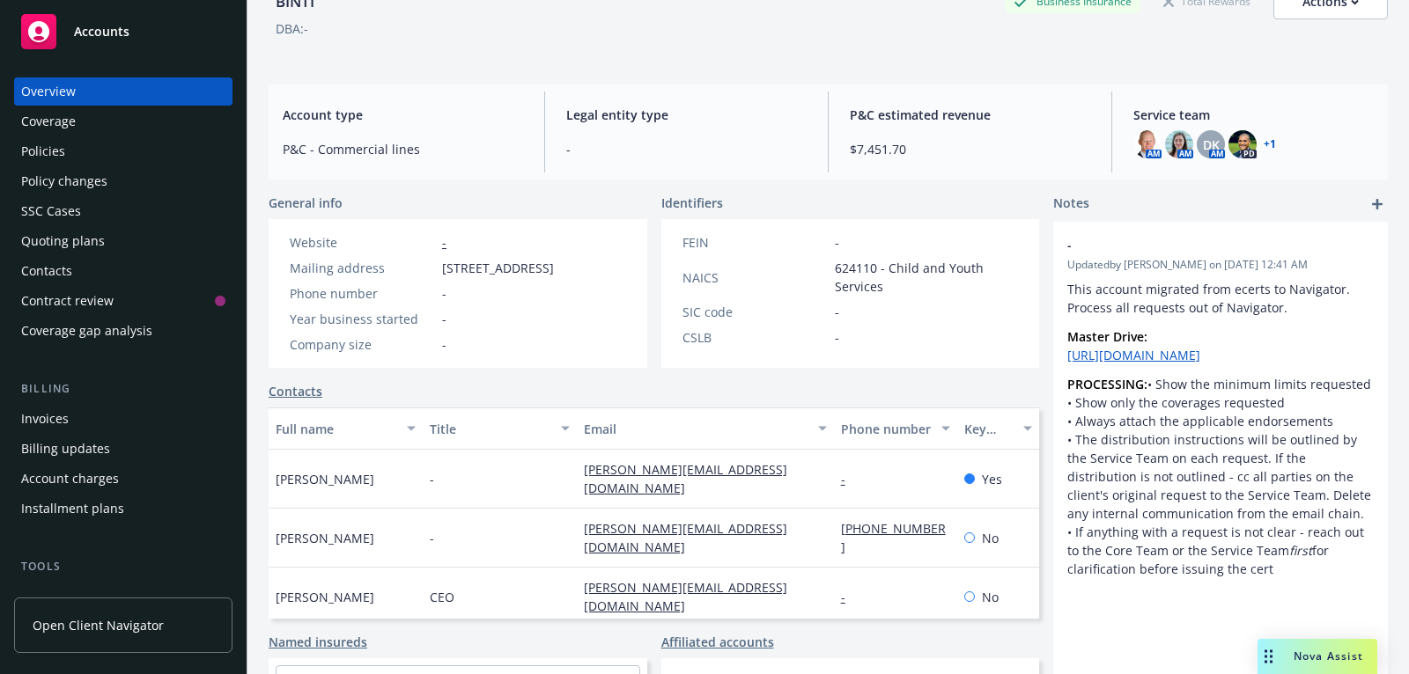
scroll to position [107, 0]
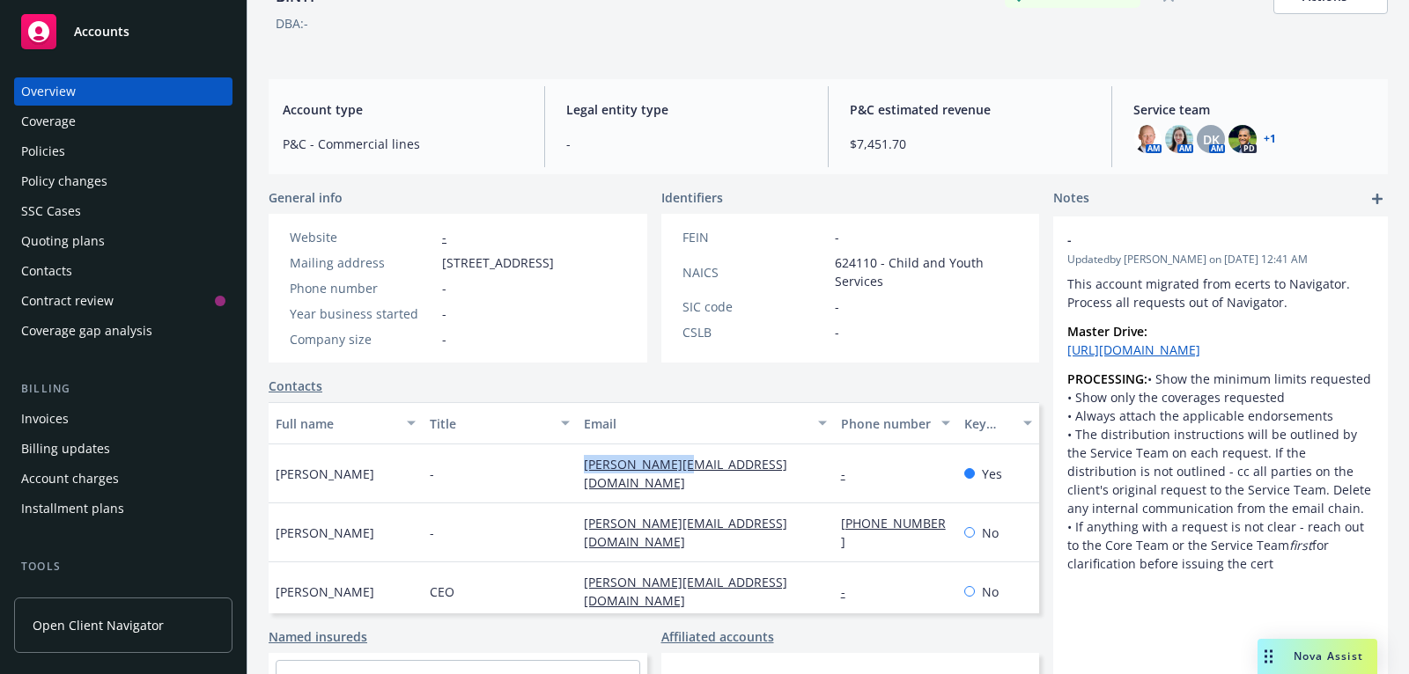
drag, startPoint x: 708, startPoint y: 485, endPoint x: 558, endPoint y: 491, distance: 149.8
click at [558, 491] on div "Jacob Kempton - jacob@binti.com - Yes" at bounding box center [654, 474] width 770 height 59
copy div "jacob@binti.com"
drag, startPoint x: 732, startPoint y: 526, endPoint x: 569, endPoint y: 530, distance: 163.8
click at [569, 531] on div "Jenna D'Ottavio - jenna@binti.com (720) 916-1266 No" at bounding box center [654, 533] width 770 height 59
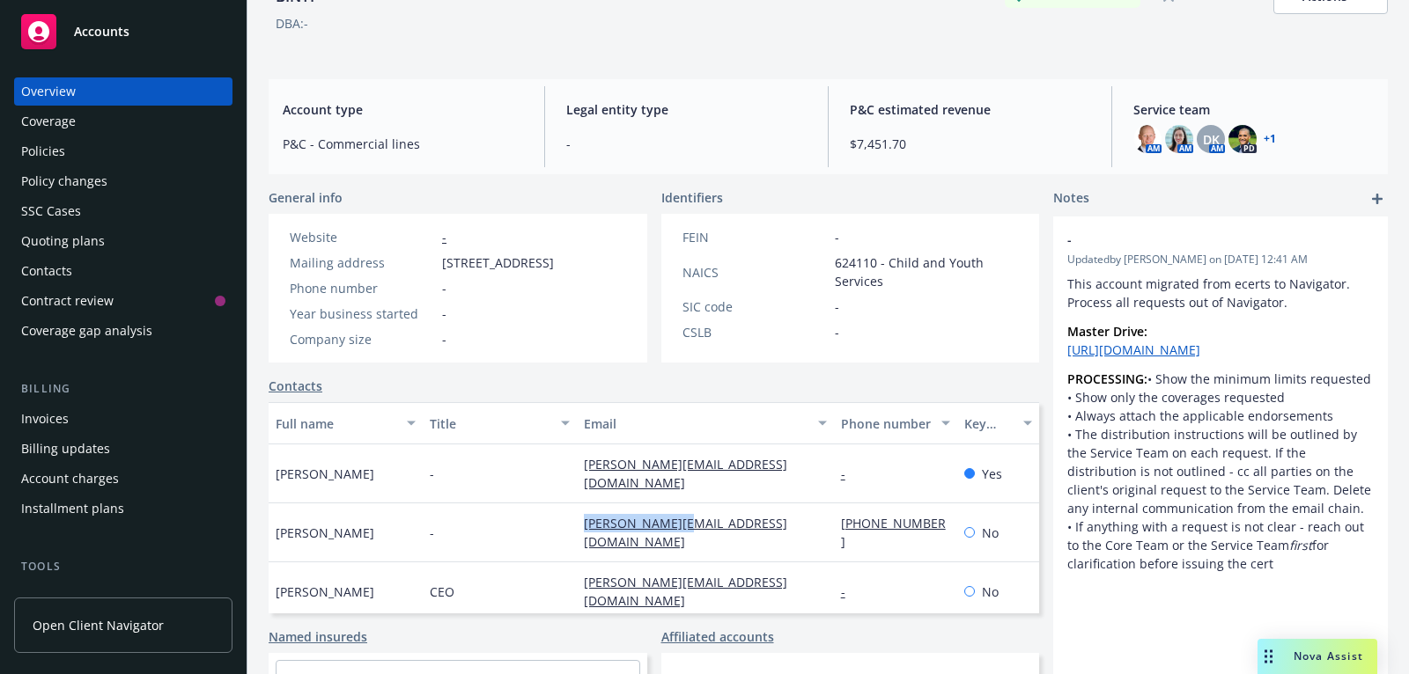
copy div "jenna@binti.com"
drag, startPoint x: 723, startPoint y: 570, endPoint x: 557, endPoint y: 568, distance: 165.5
click at [557, 568] on div "Felicia Curcuru CEO felicia@binti.com - No" at bounding box center [654, 592] width 770 height 59
copy div "felicia@binti.com"
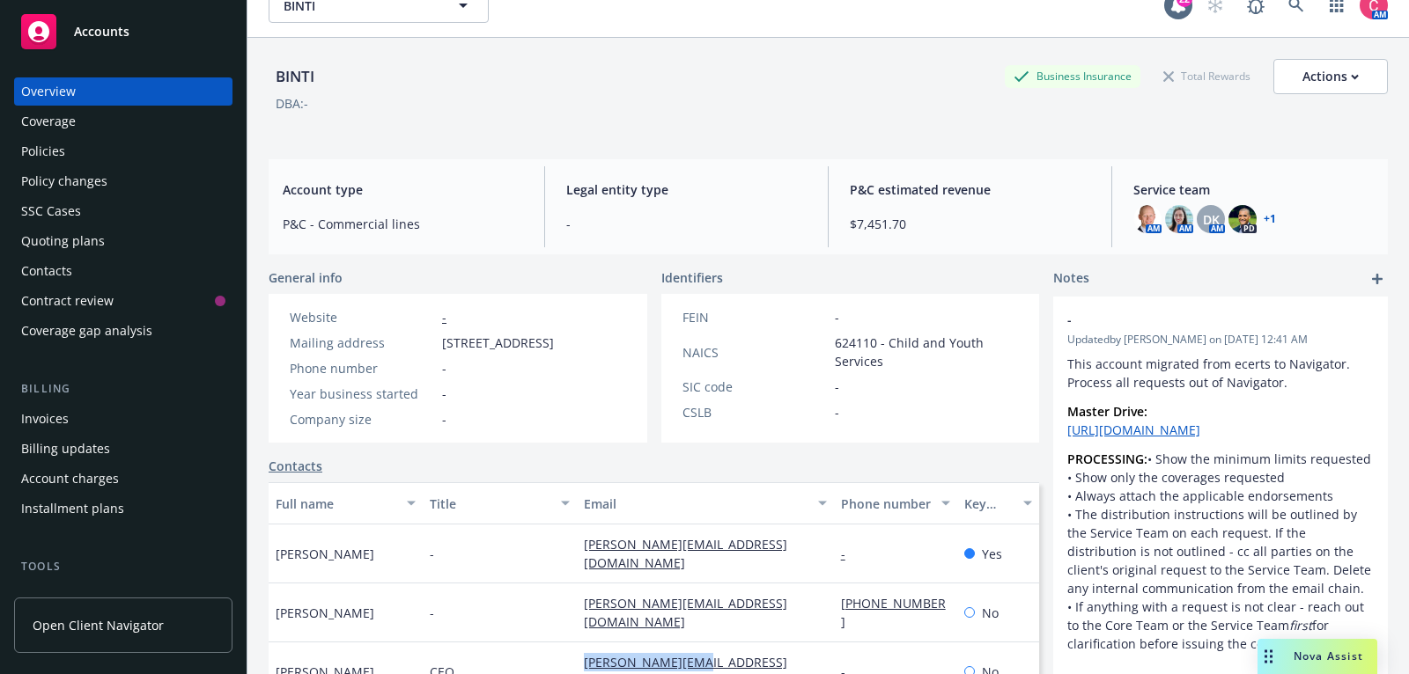
scroll to position [0, 0]
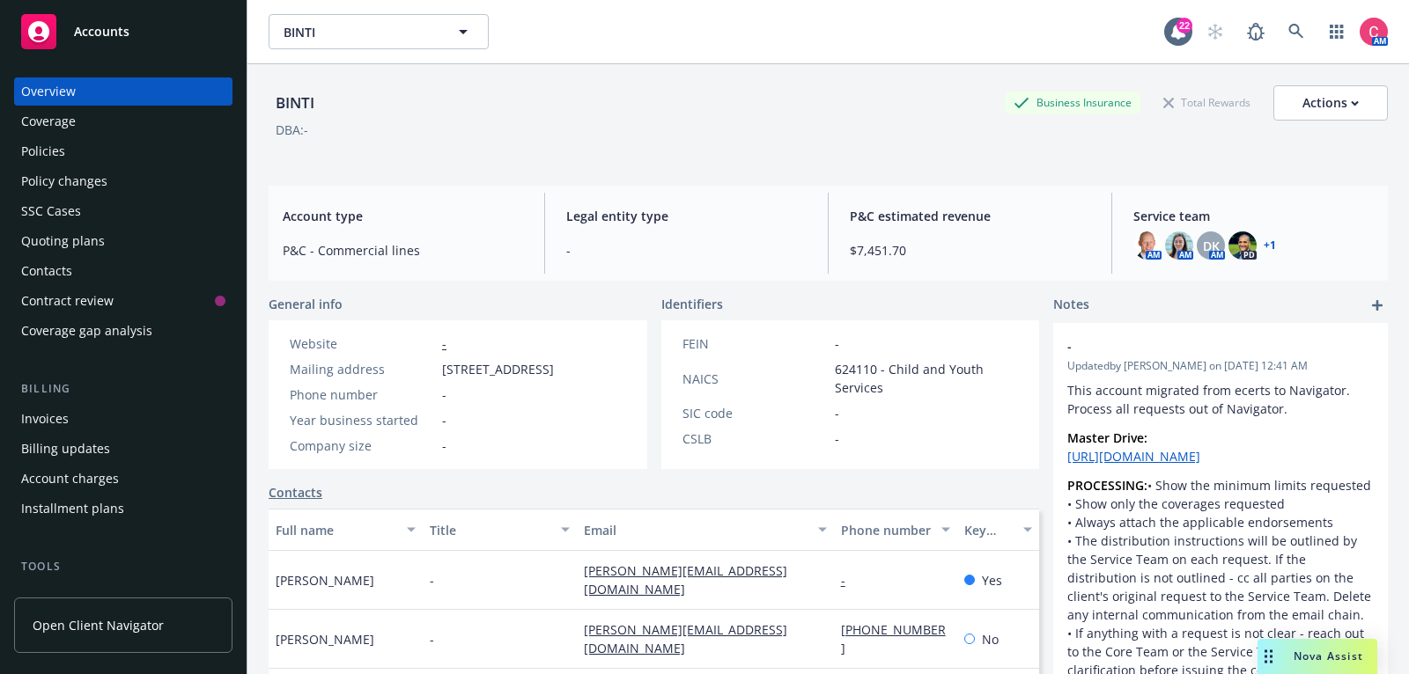
click at [169, 408] on div "Invoices" at bounding box center [123, 419] width 204 height 28
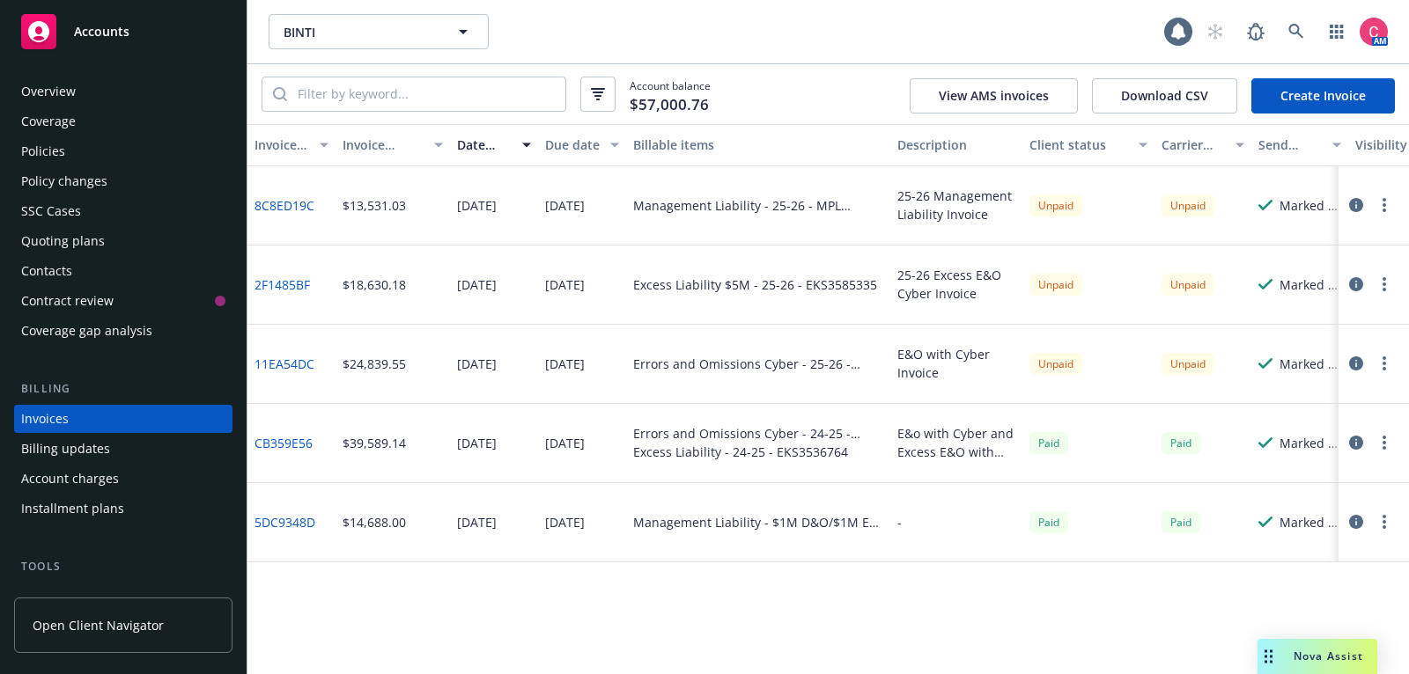
scroll to position [53, 0]
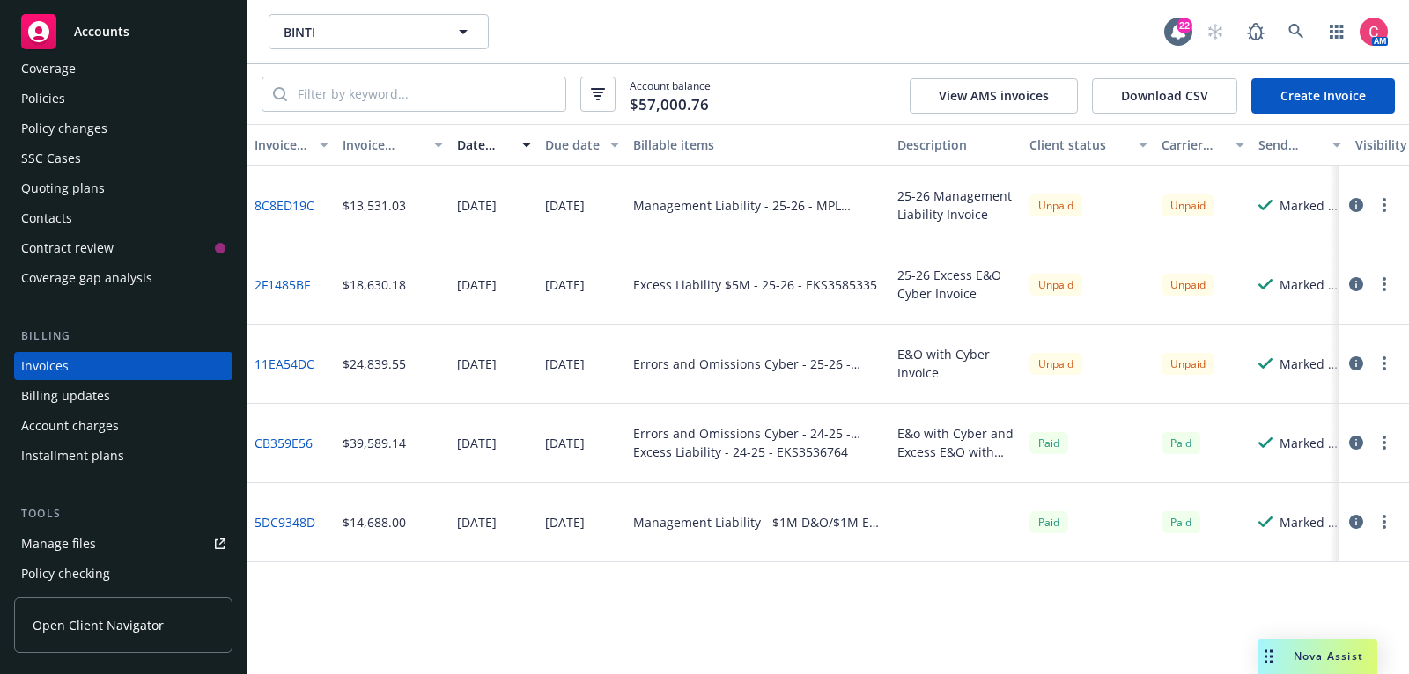
click at [147, 98] on div "Policies" at bounding box center [123, 99] width 204 height 28
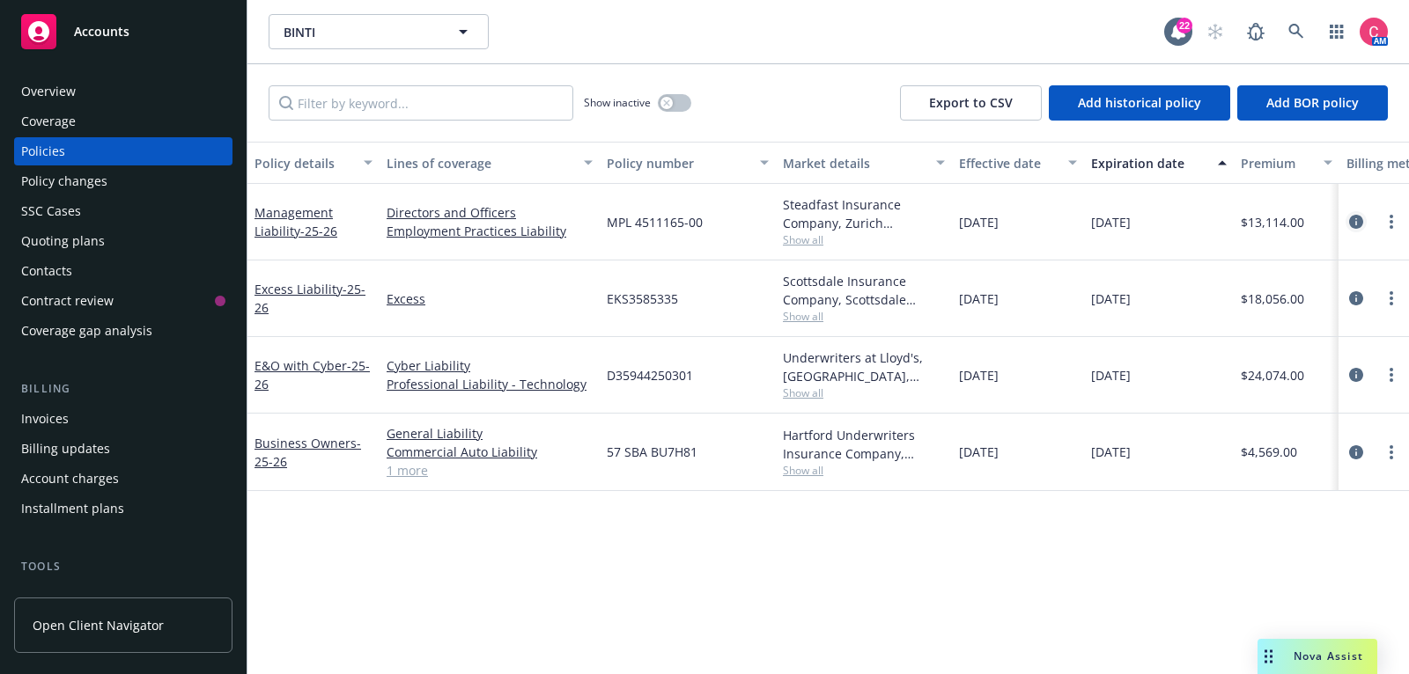
click at [1363, 222] on link "circleInformation" at bounding box center [1355, 221] width 21 height 21
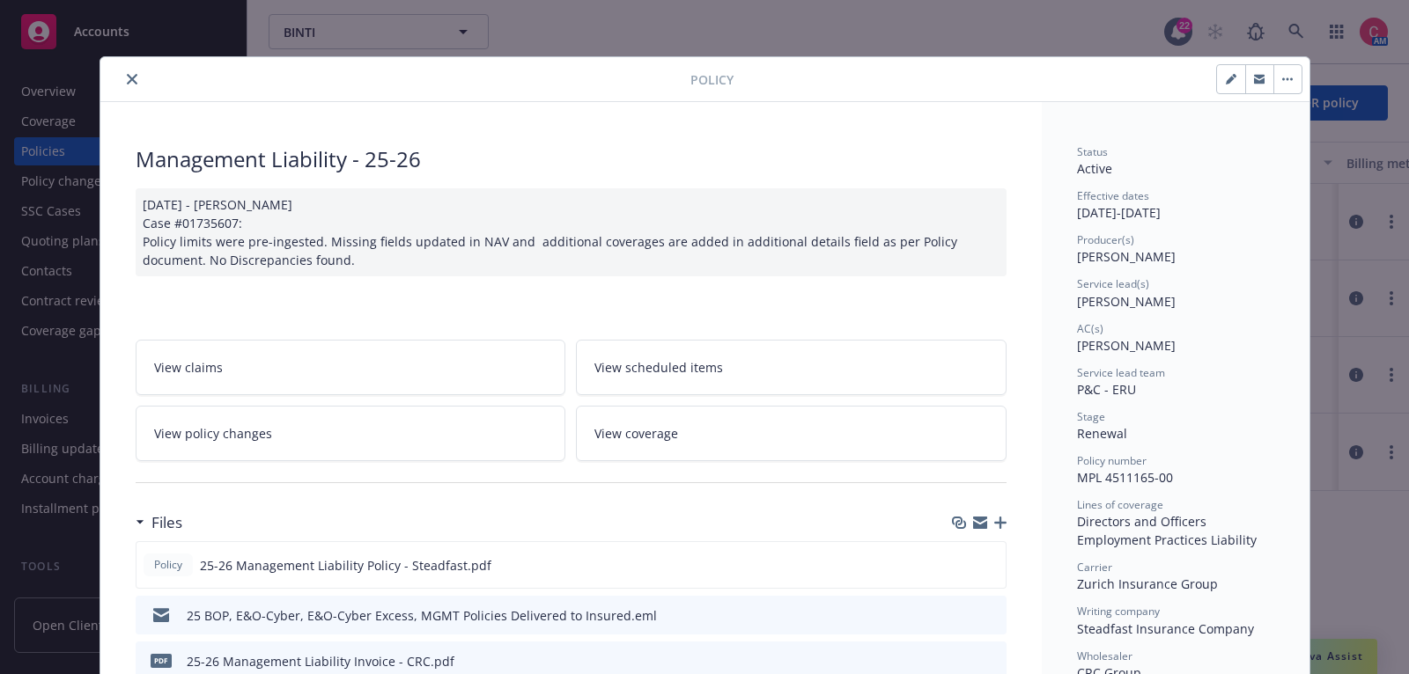
click at [987, 609] on icon "preview file" at bounding box center [990, 614] width 16 height 12
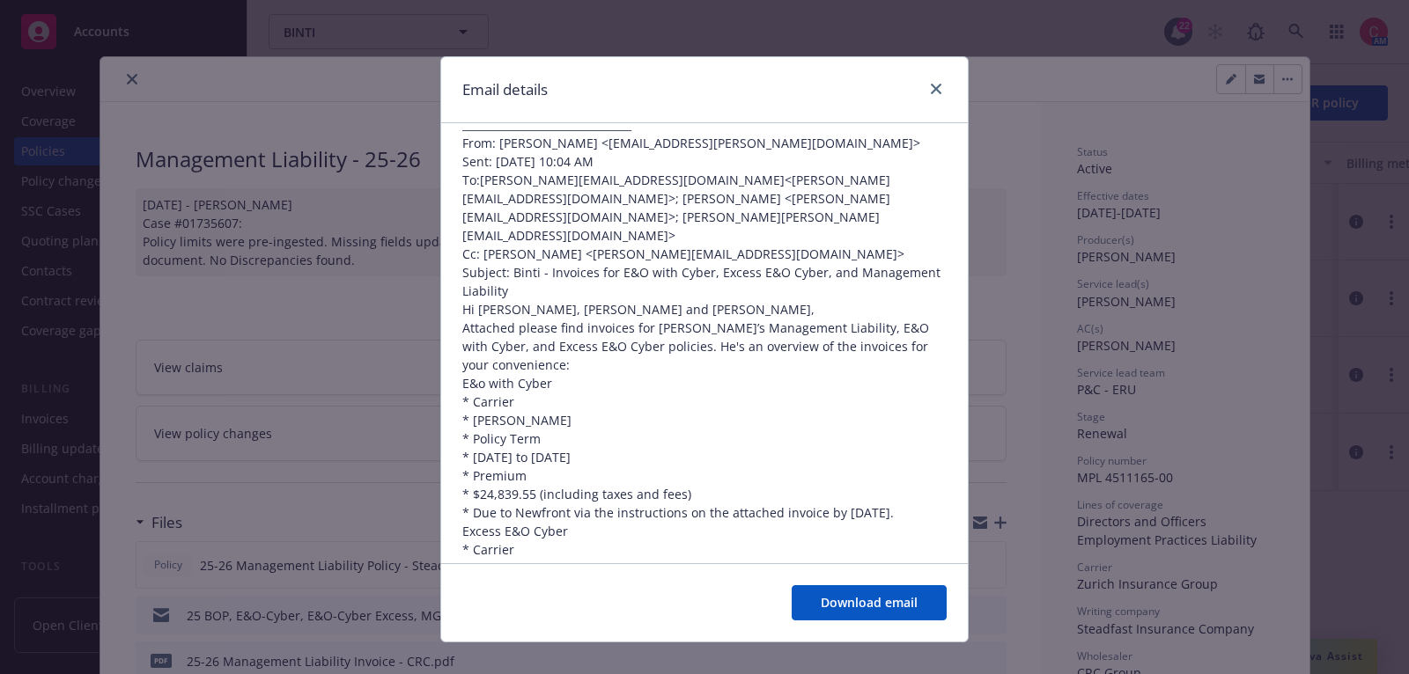
scroll to position [830, 0]
click at [936, 90] on icon "close" at bounding box center [936, 89] width 11 height 11
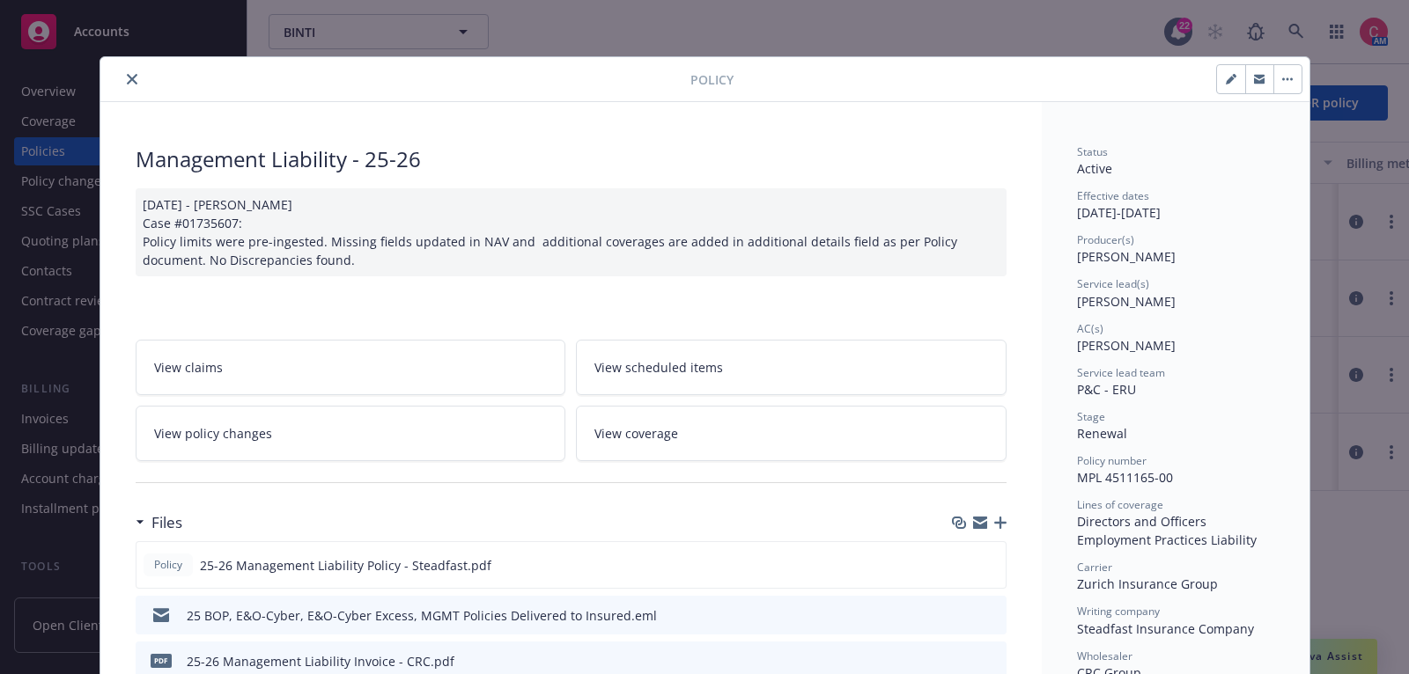
click at [136, 81] on button "close" at bounding box center [131, 79] width 21 height 21
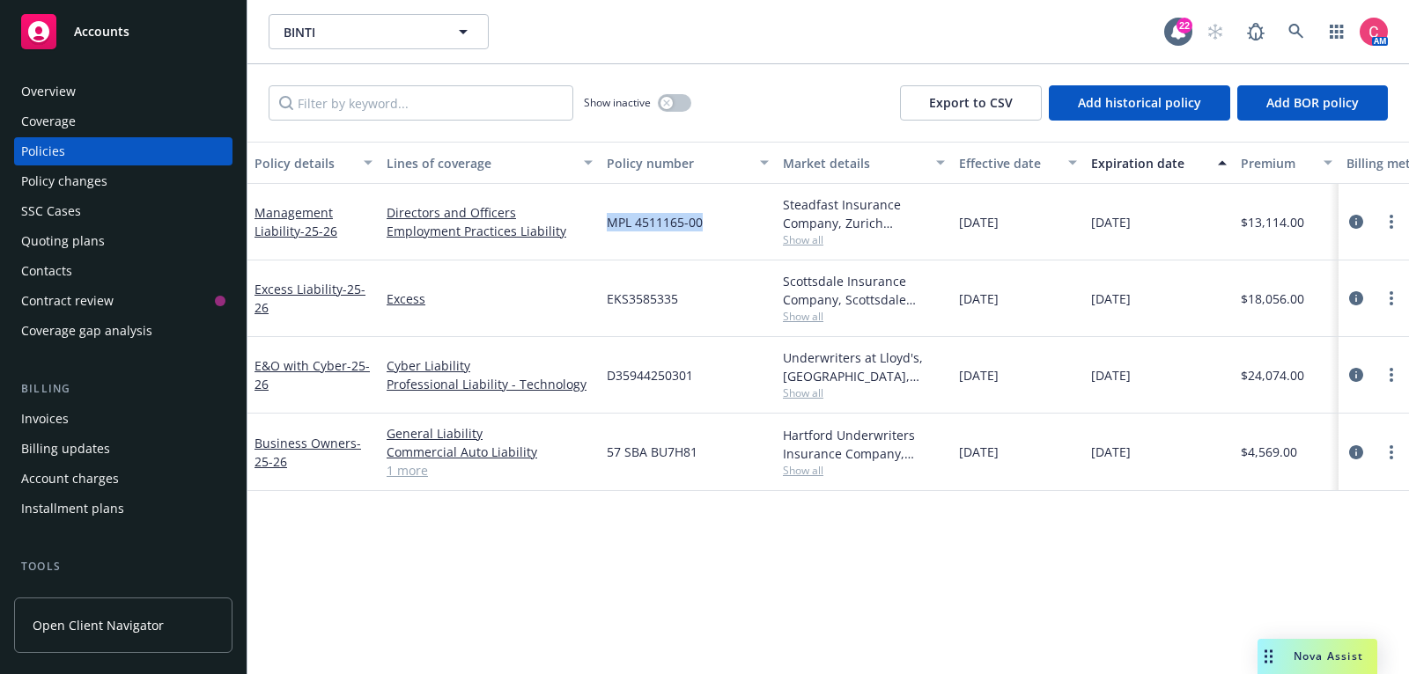
drag, startPoint x: 607, startPoint y: 225, endPoint x: 702, endPoint y: 227, distance: 95.1
click at [702, 227] on div "MPL 4511165-00" at bounding box center [688, 222] width 176 height 77
copy span "MPL 4511165-00"
click at [1359, 224] on icon "circleInformation" at bounding box center [1356, 222] width 14 height 14
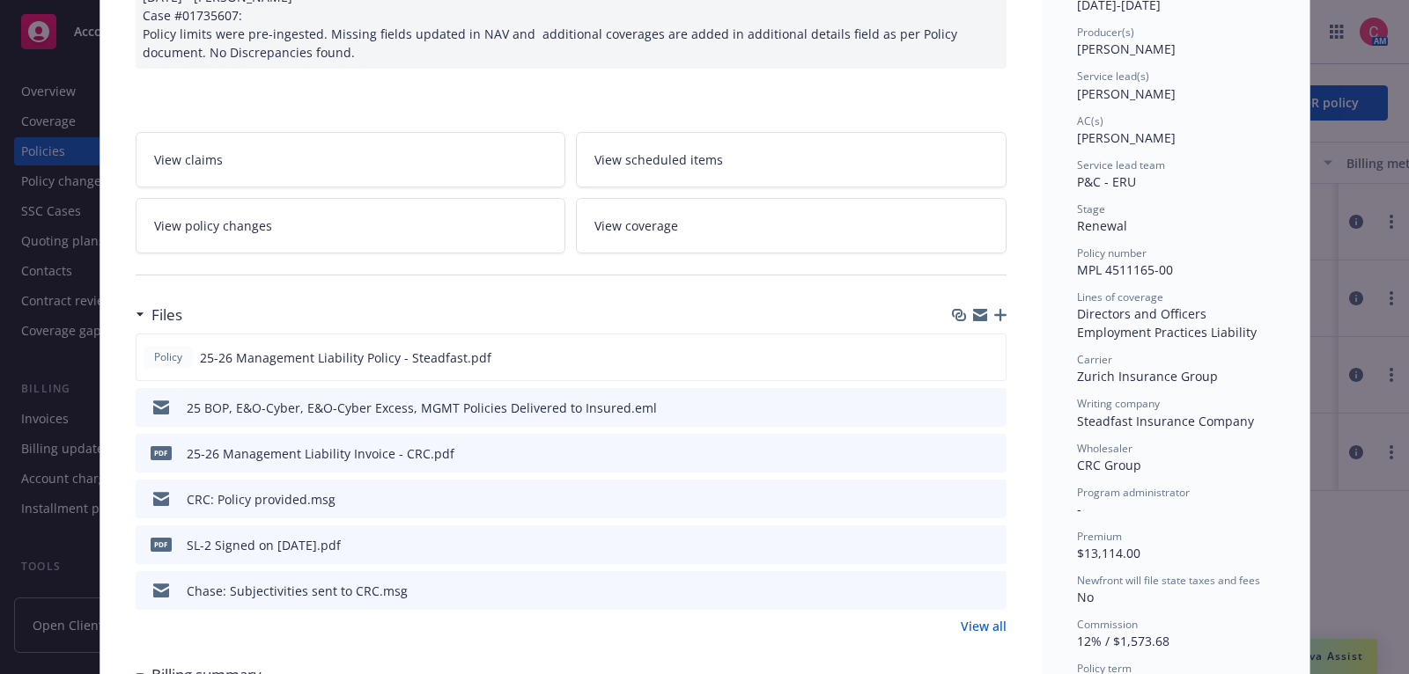
scroll to position [207, 0]
click at [990, 452] on icon "preview file" at bounding box center [990, 453] width 16 height 12
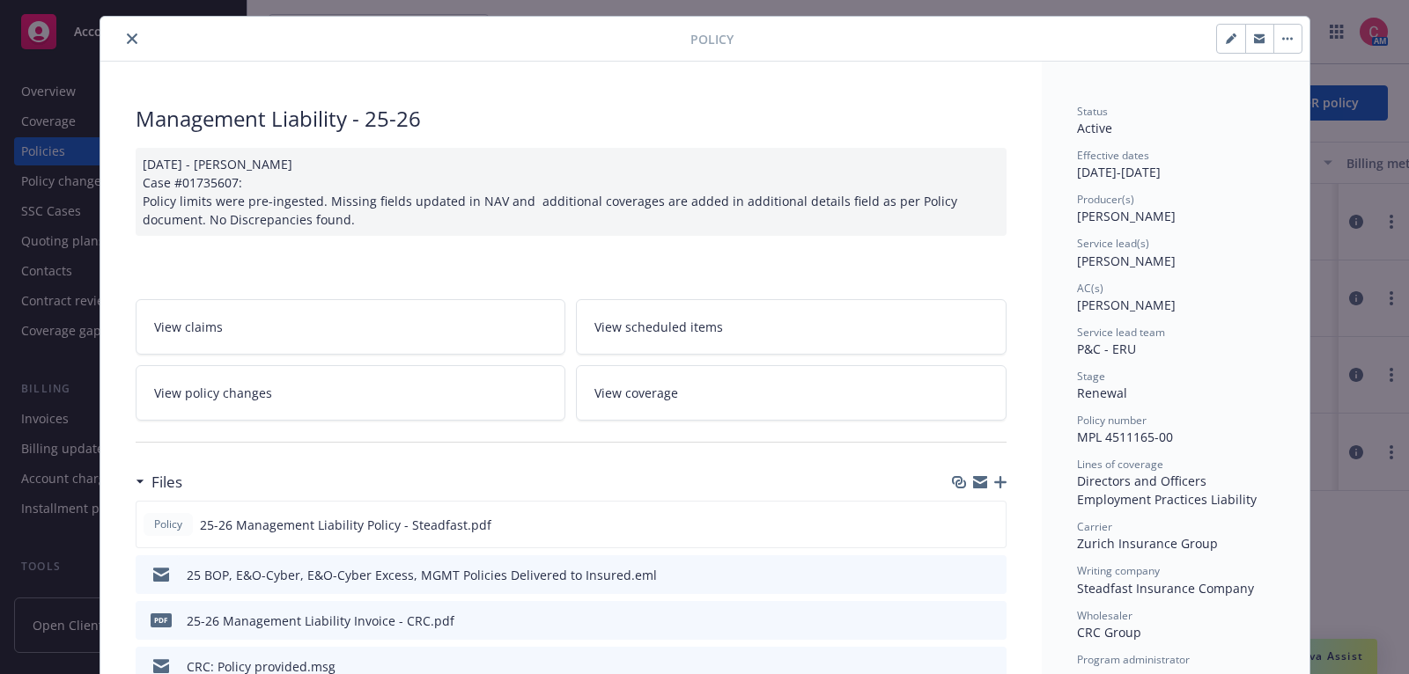
scroll to position [0, 0]
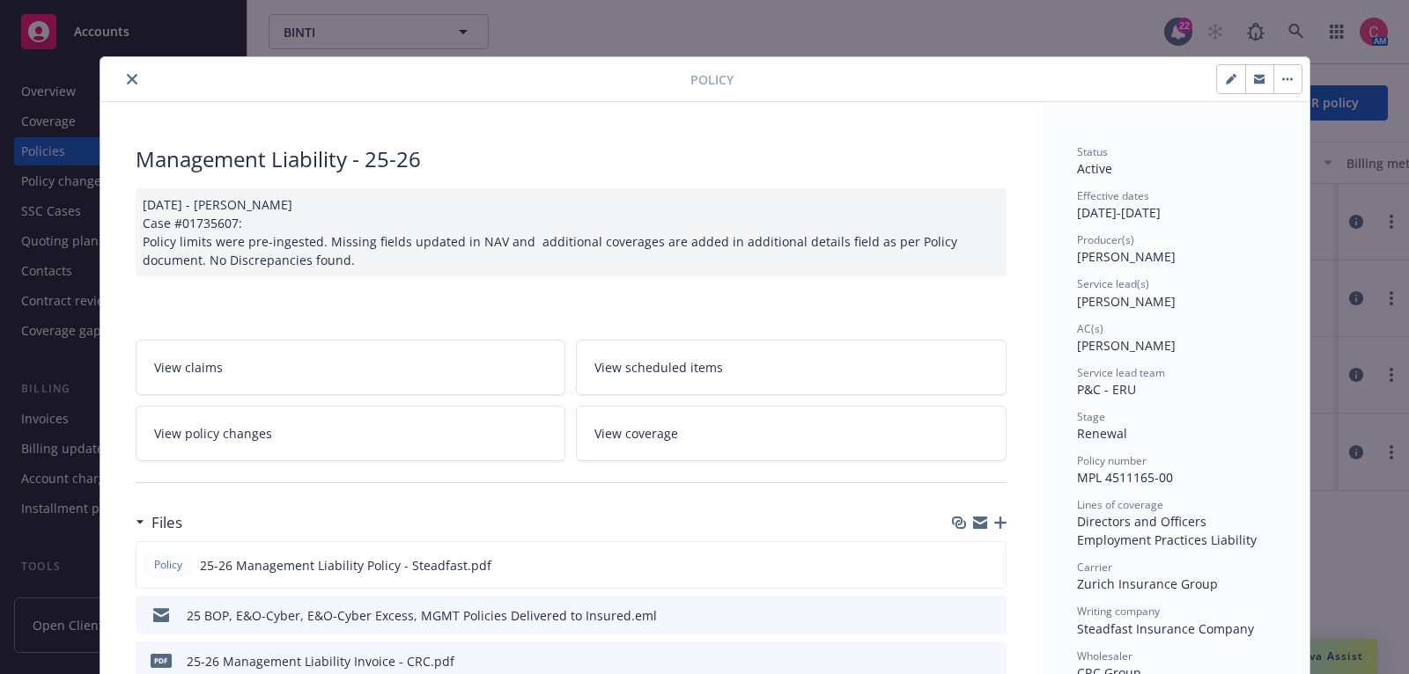
click at [130, 75] on icon "close" at bounding box center [132, 79] width 11 height 11
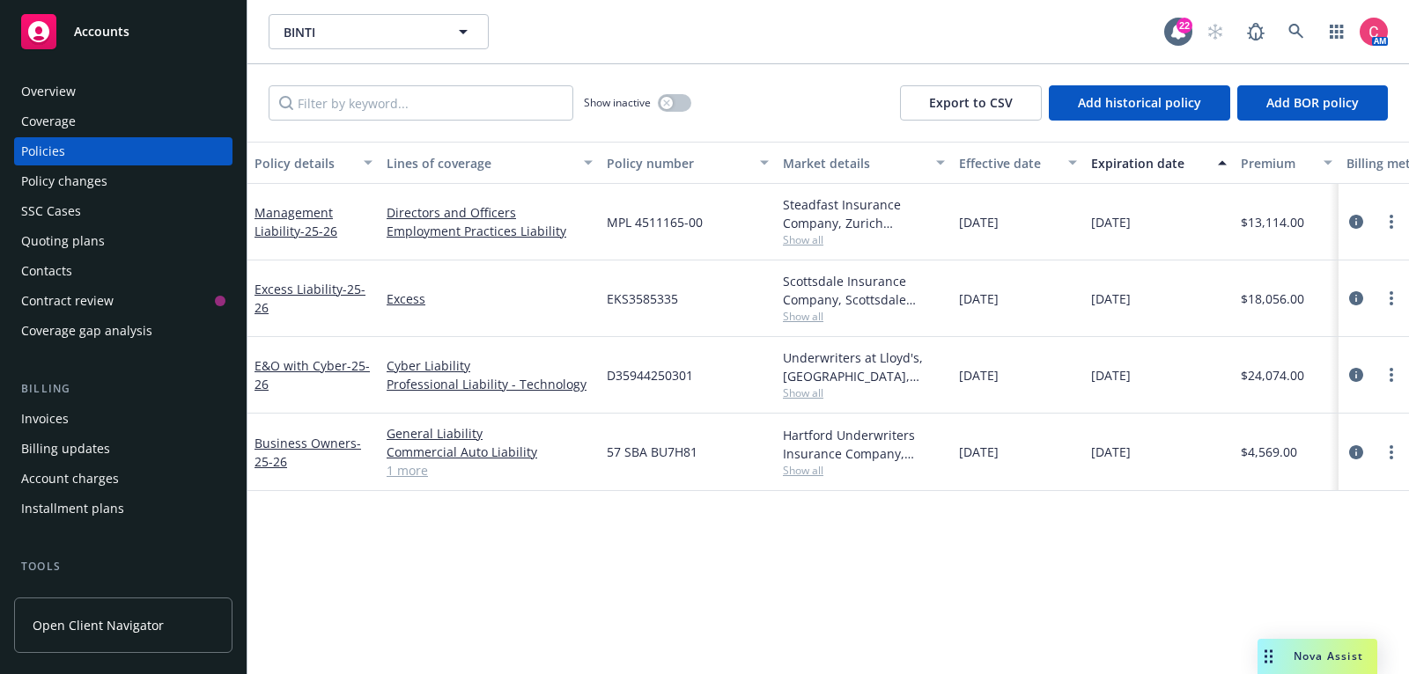
click at [133, 402] on div "Billing Invoices Billing updates Account charges Installment plans" at bounding box center [123, 451] width 218 height 143
click at [133, 430] on div "Invoices" at bounding box center [123, 419] width 204 height 28
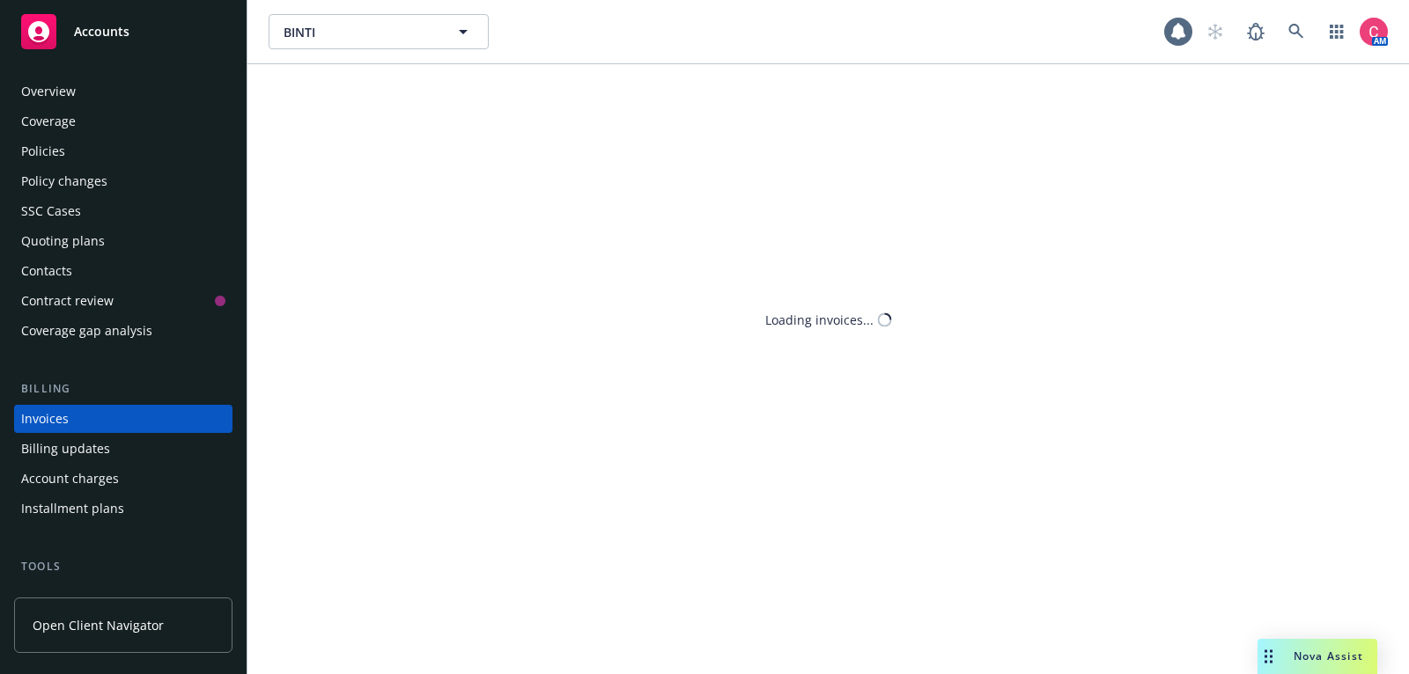
scroll to position [53, 0]
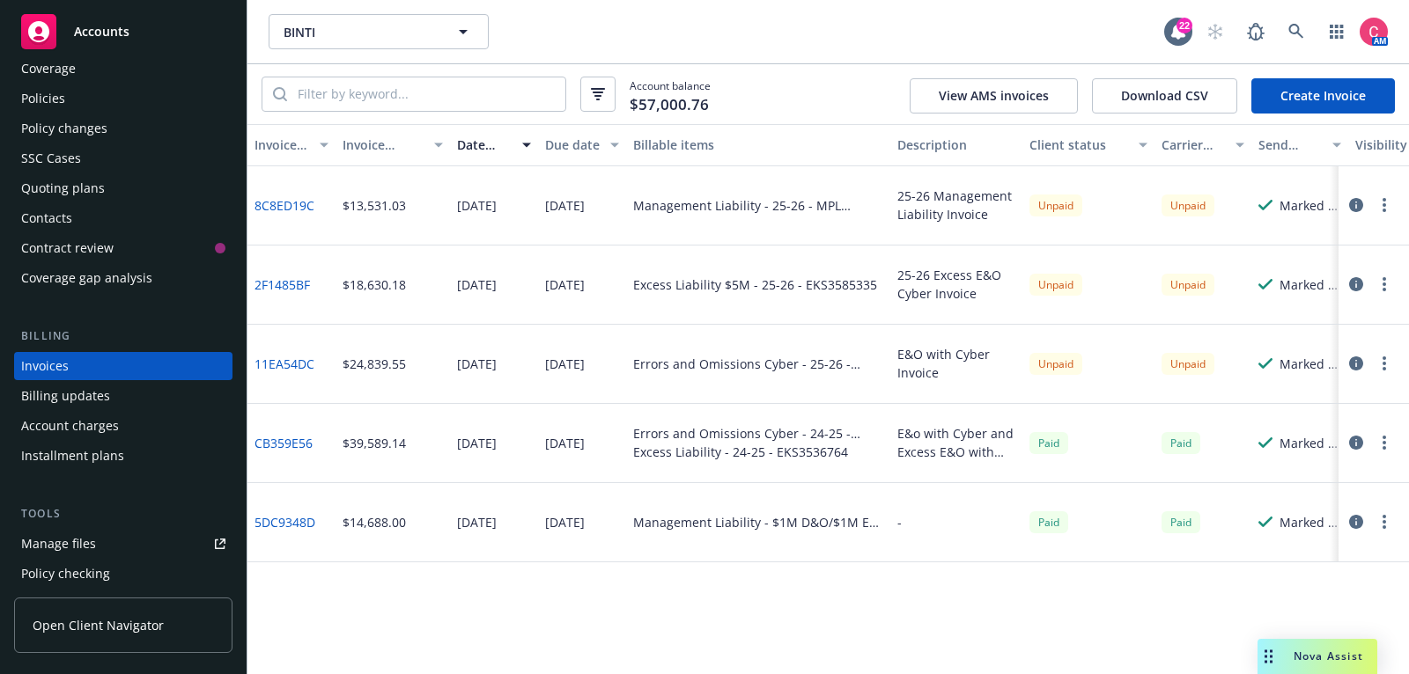
click at [1349, 201] on icon "button" at bounding box center [1356, 205] width 14 height 14
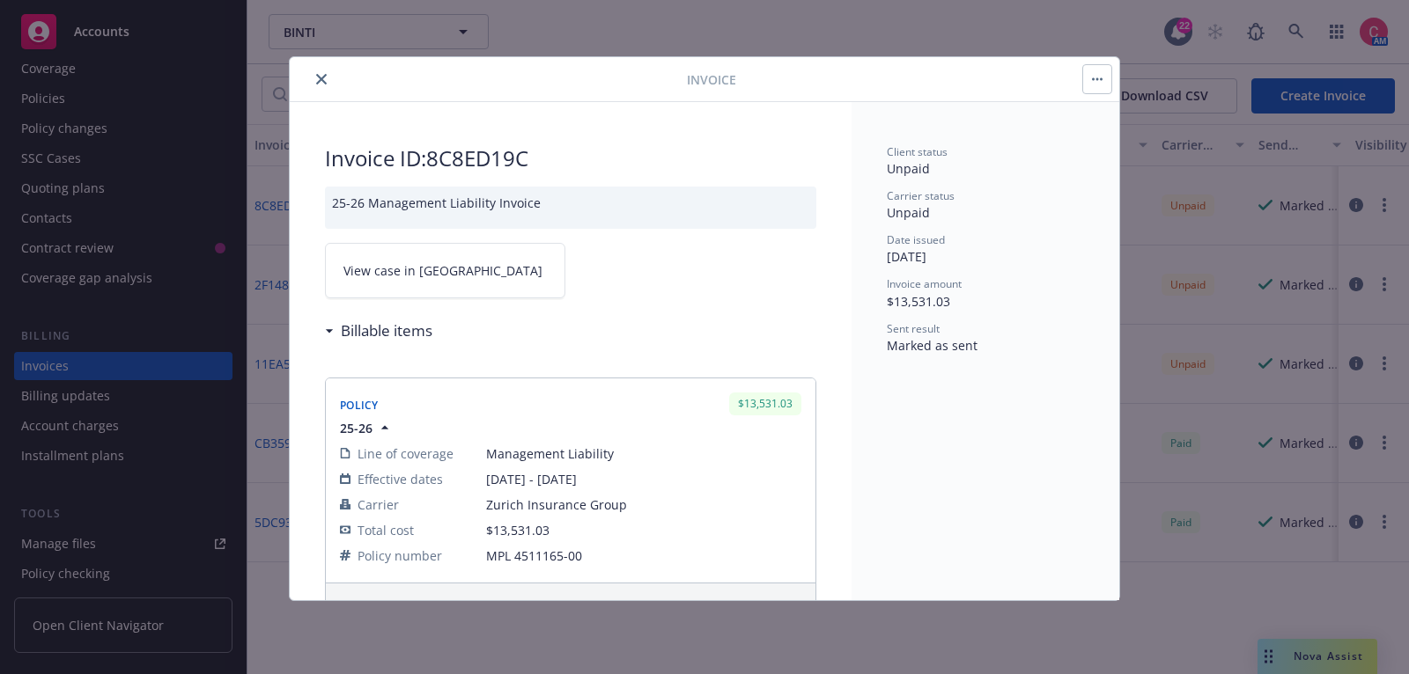
click at [1102, 64] on div at bounding box center [1097, 79] width 30 height 30
click at [1102, 70] on button "button" at bounding box center [1097, 79] width 28 height 28
click at [385, 280] on link "View case in SSC" at bounding box center [445, 270] width 240 height 55
click at [323, 83] on icon "close" at bounding box center [321, 79] width 11 height 11
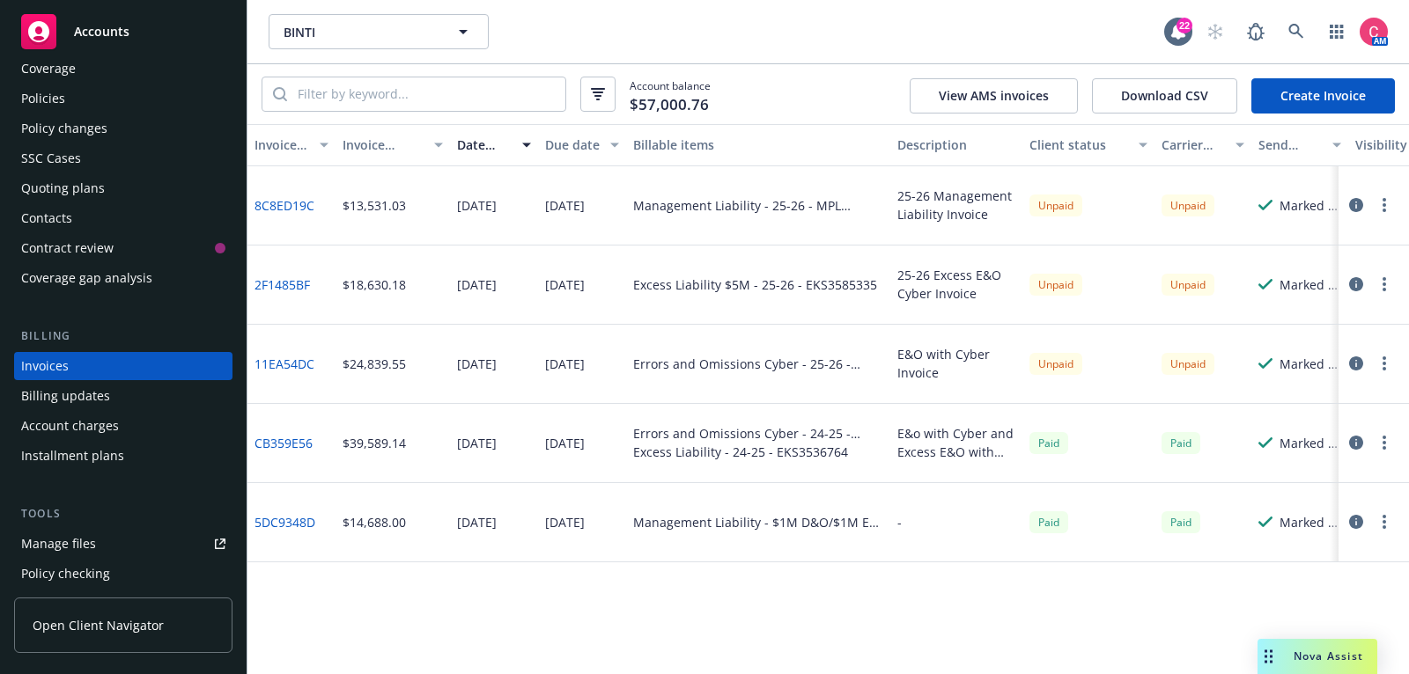
click at [290, 204] on link "8C8ED19C" at bounding box center [284, 205] width 60 height 18
click at [109, 106] on div "Policies" at bounding box center [123, 99] width 204 height 28
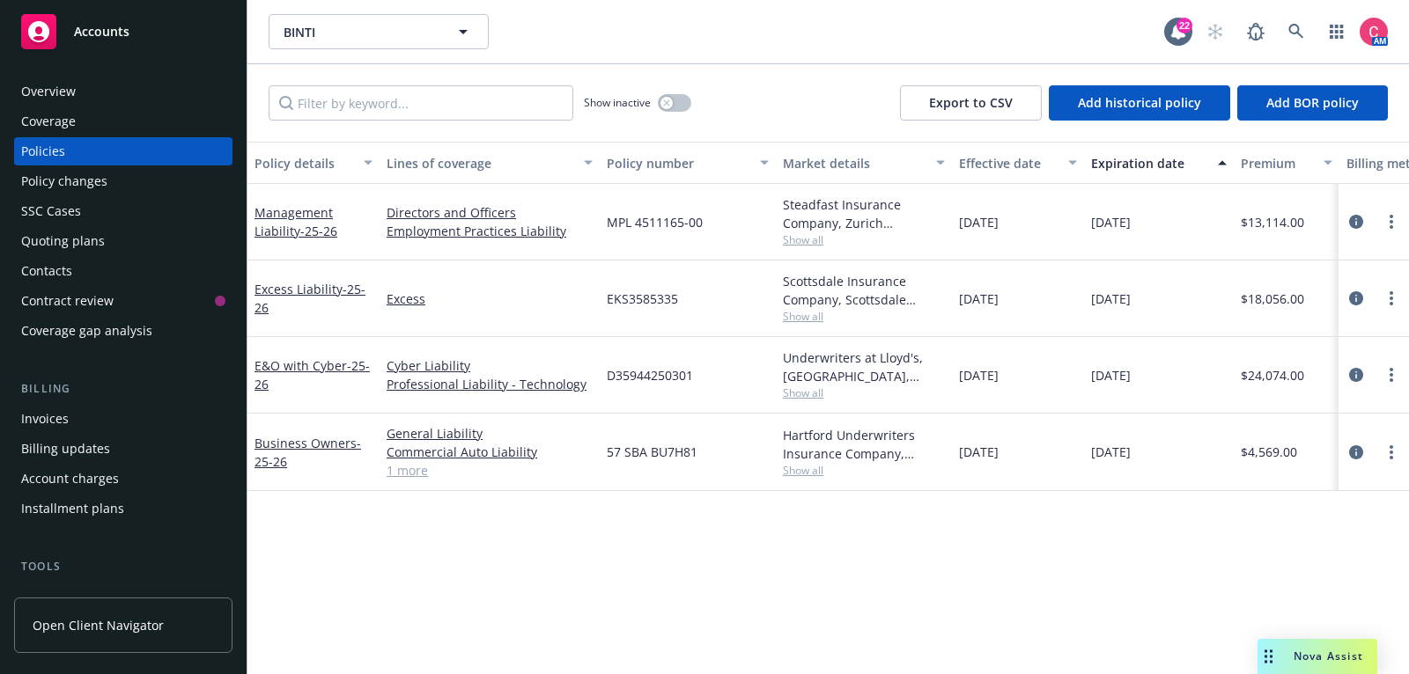
click at [633, 372] on span "D35944250301" at bounding box center [650, 375] width 86 height 18
copy span "D35944250301"
click at [114, 425] on div "Invoices" at bounding box center [123, 419] width 204 height 28
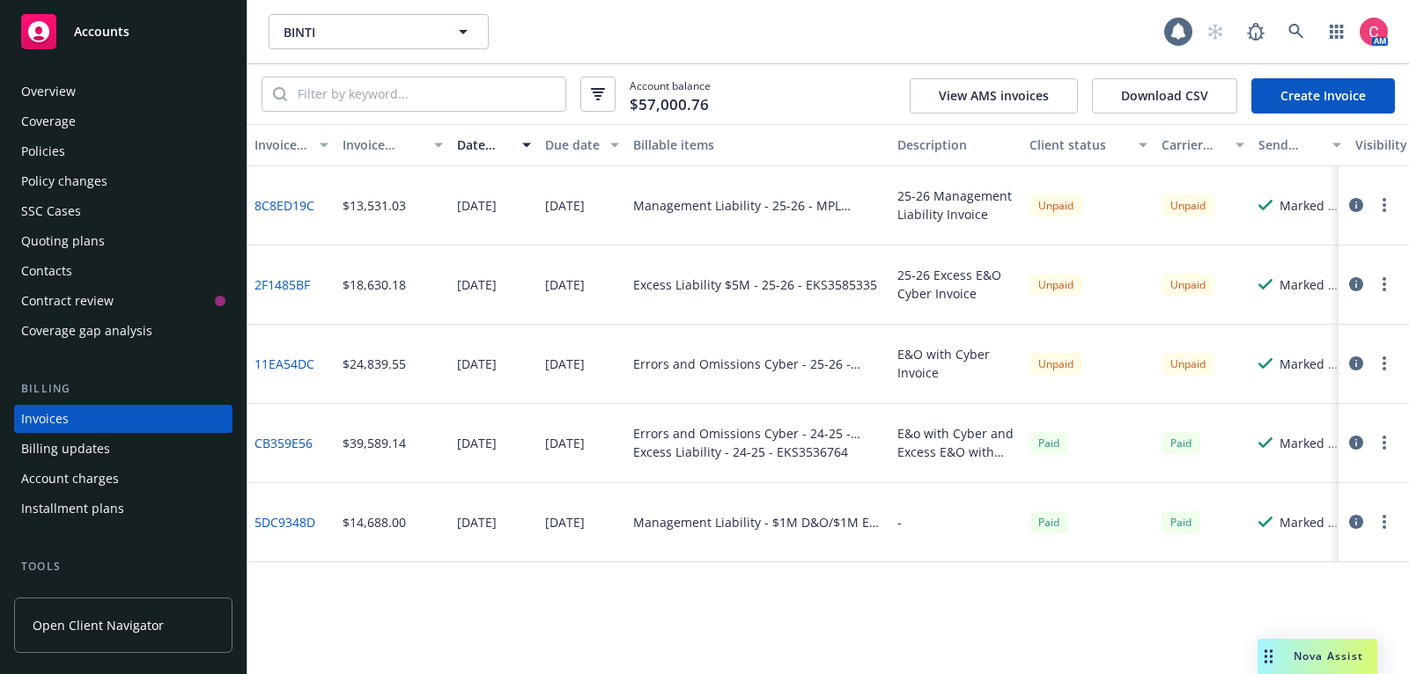
scroll to position [53, 0]
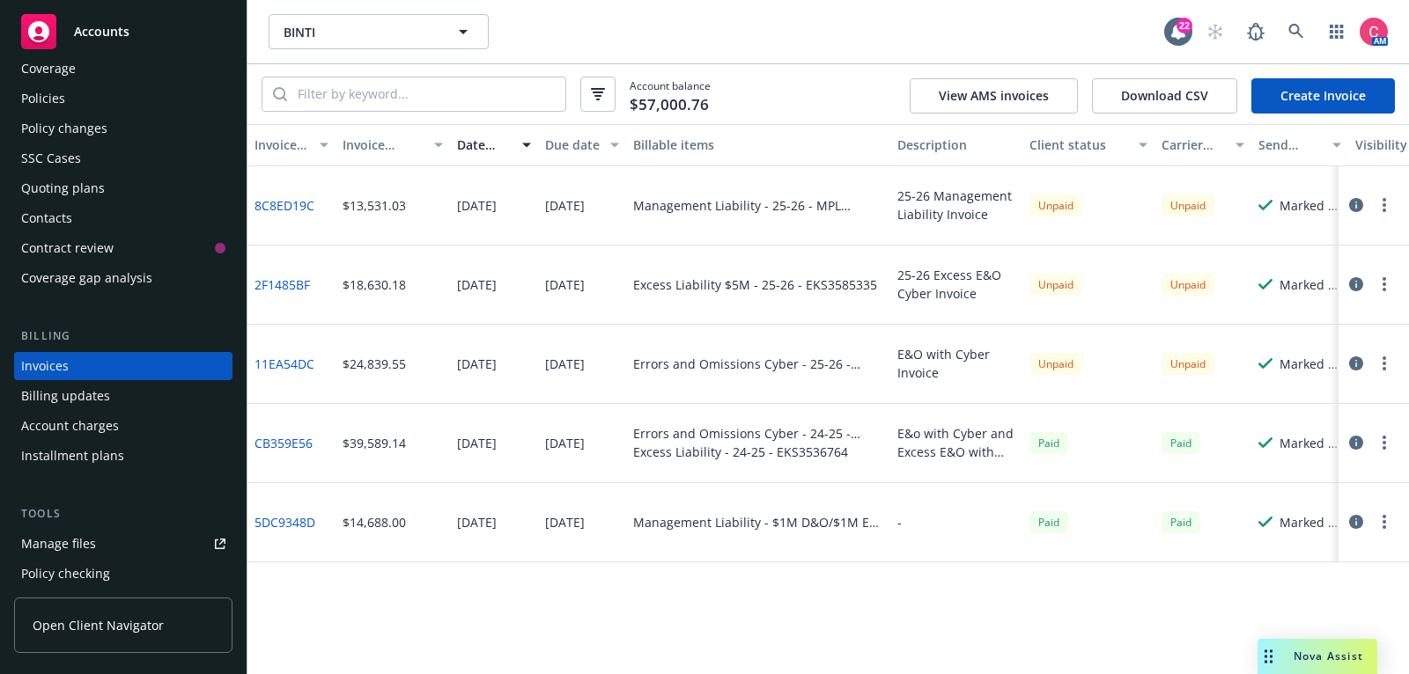
click at [298, 362] on link "11EA54DC" at bounding box center [284, 364] width 60 height 18
click at [102, 102] on div "Policies" at bounding box center [123, 99] width 204 height 28
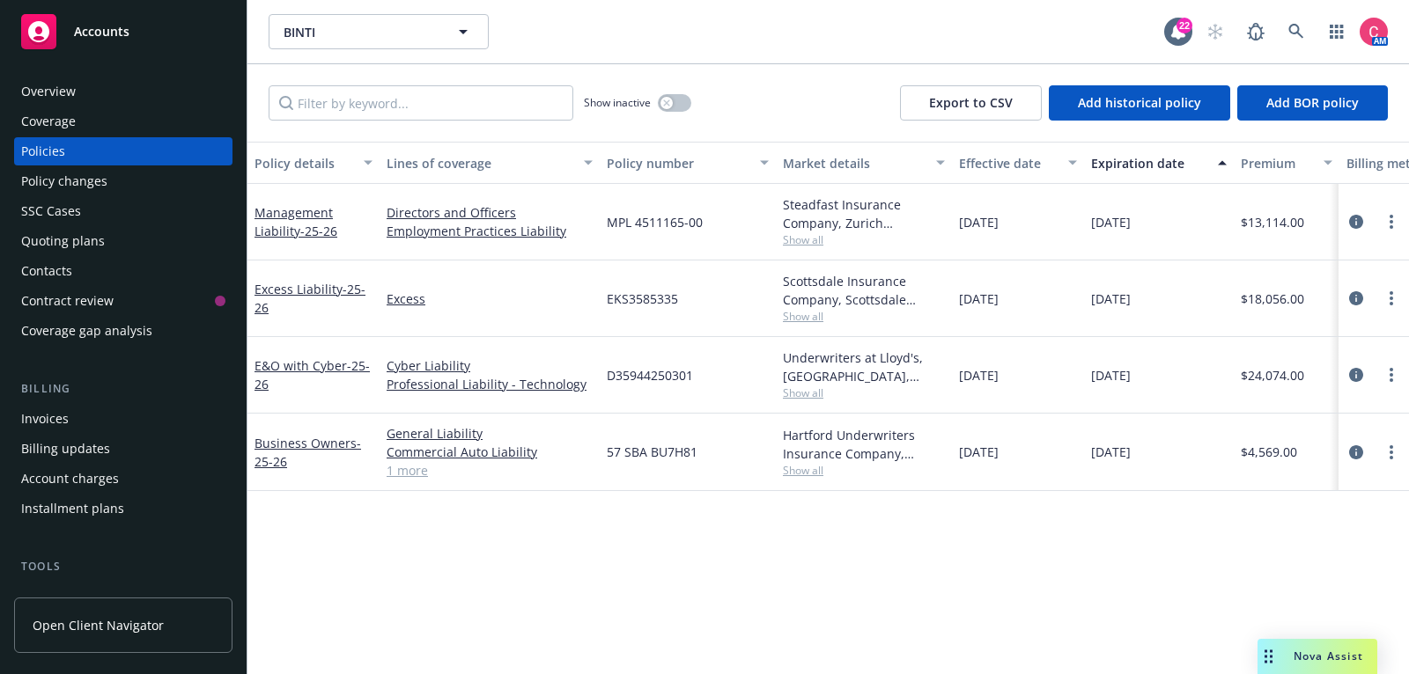
click at [661, 297] on span "EKS3585335" at bounding box center [642, 299] width 71 height 18
copy span "EKS3585335"
click at [113, 406] on div "Invoices" at bounding box center [123, 419] width 204 height 28
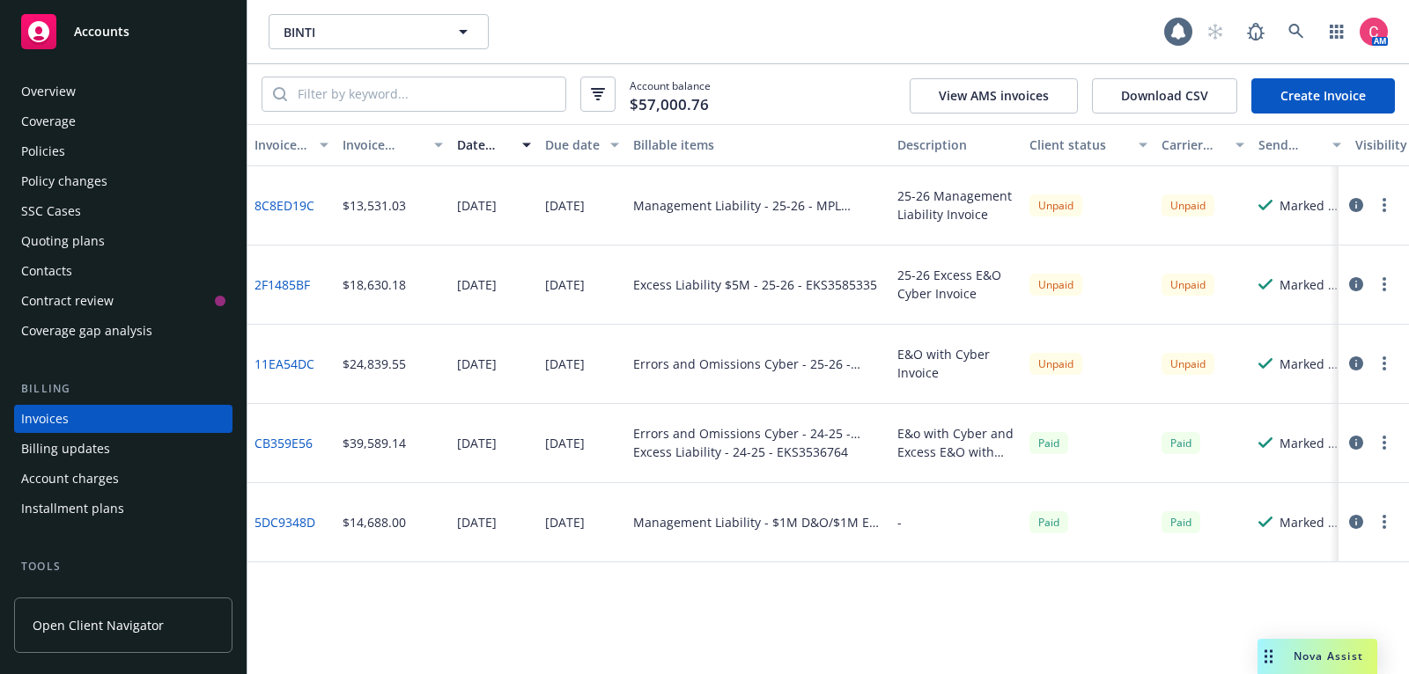
scroll to position [53, 0]
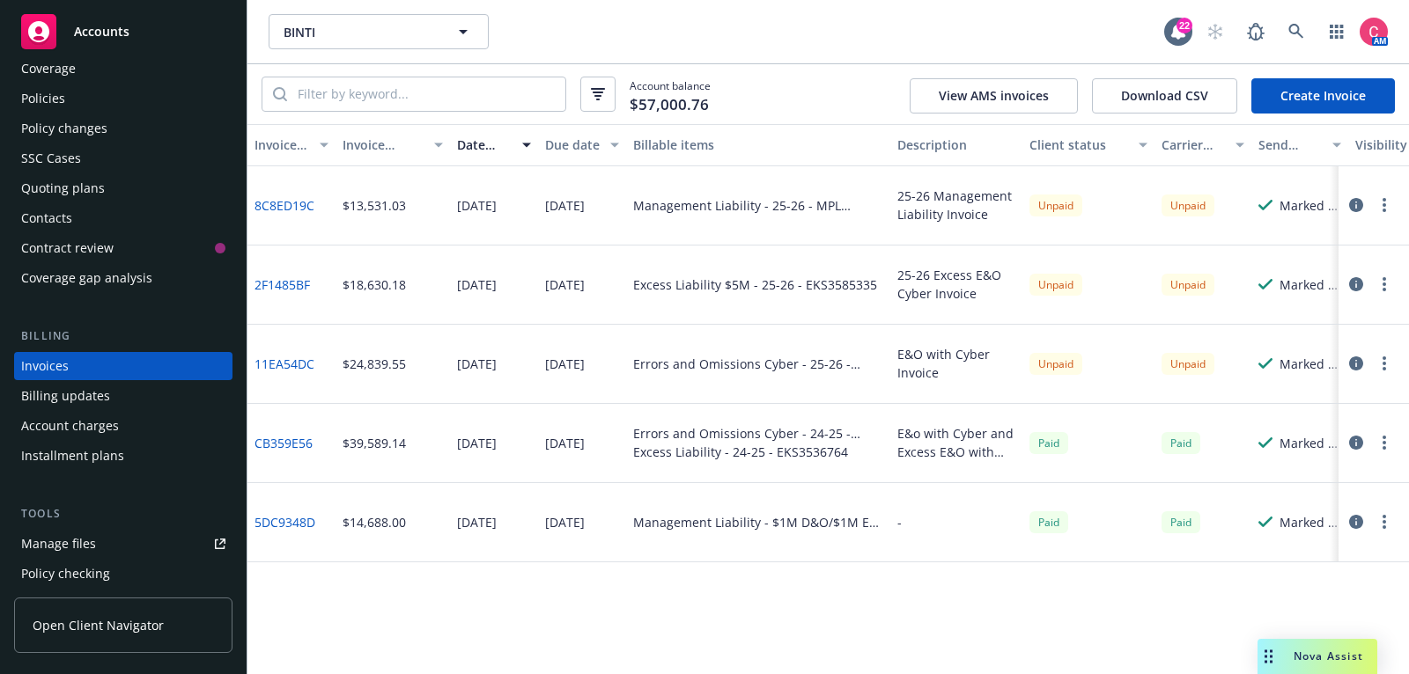
click at [1351, 285] on icon "button" at bounding box center [1356, 284] width 14 height 14
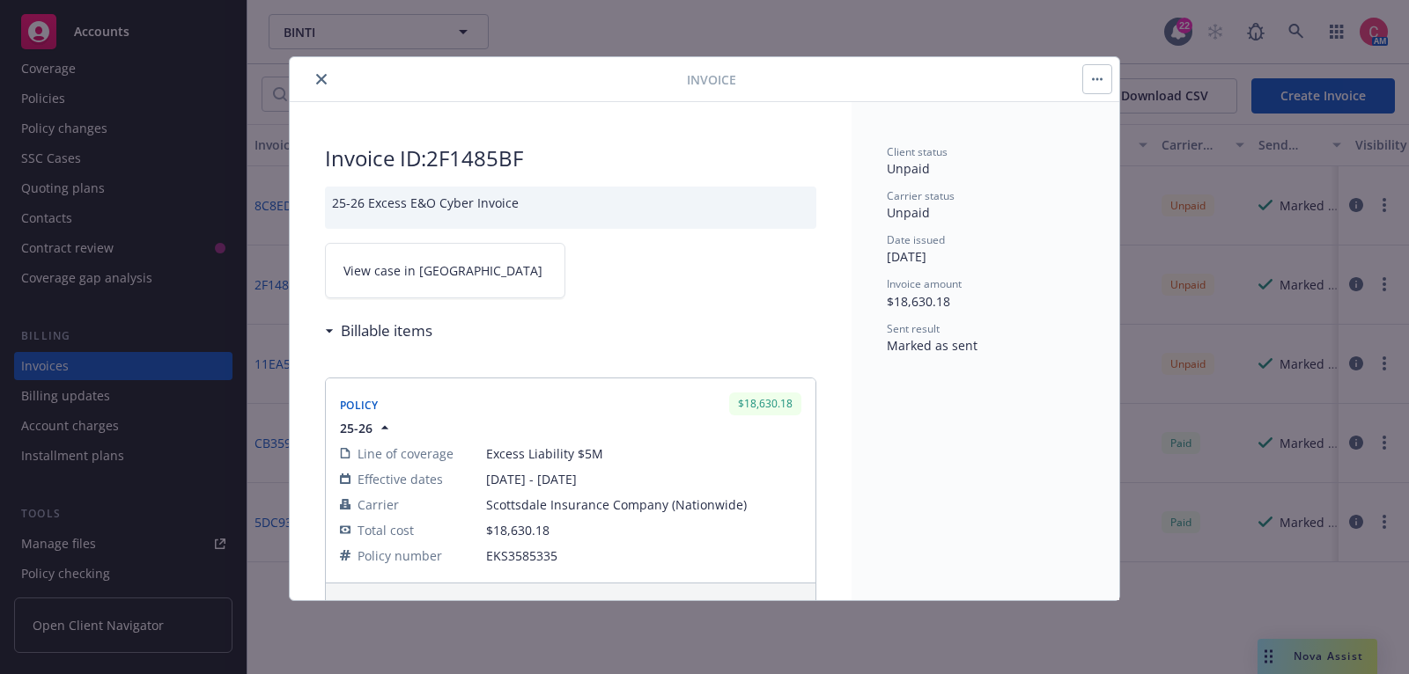
click at [314, 81] on button "close" at bounding box center [321, 79] width 21 height 21
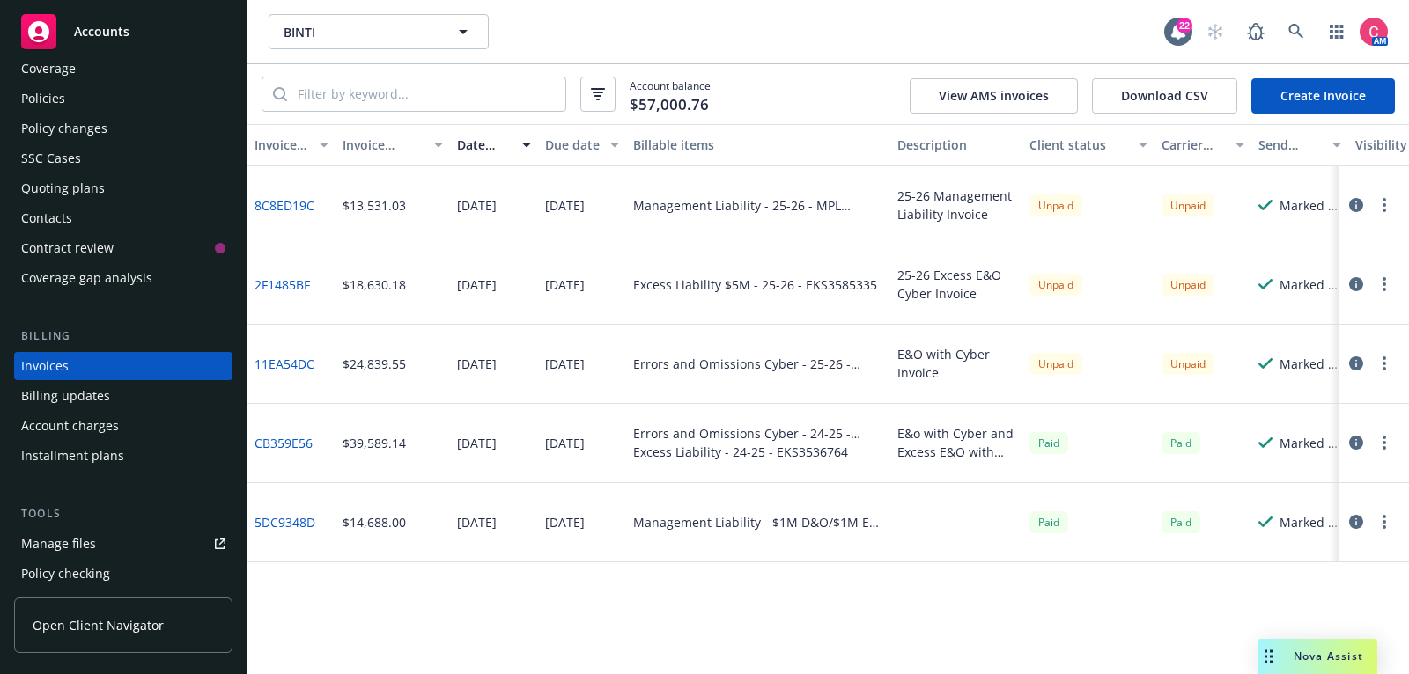
click at [280, 282] on link "2F1485BF" at bounding box center [281, 285] width 55 height 18
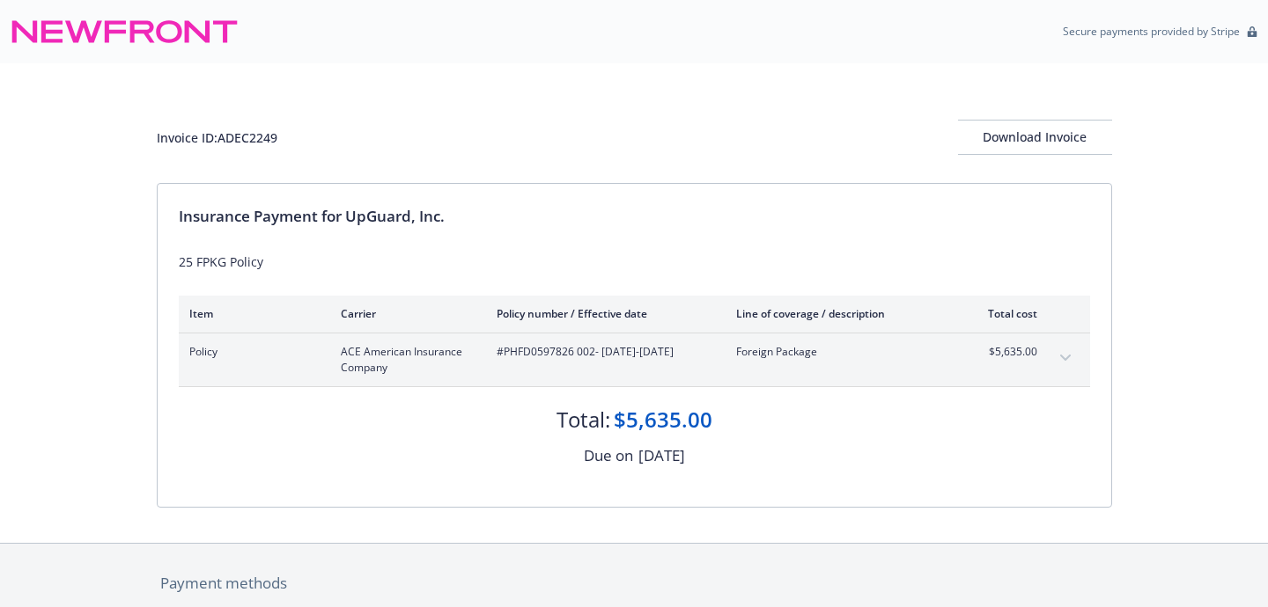
click at [626, 55] on div "Secure payments provided by Stripe" at bounding box center [634, 31] width 1268 height 63
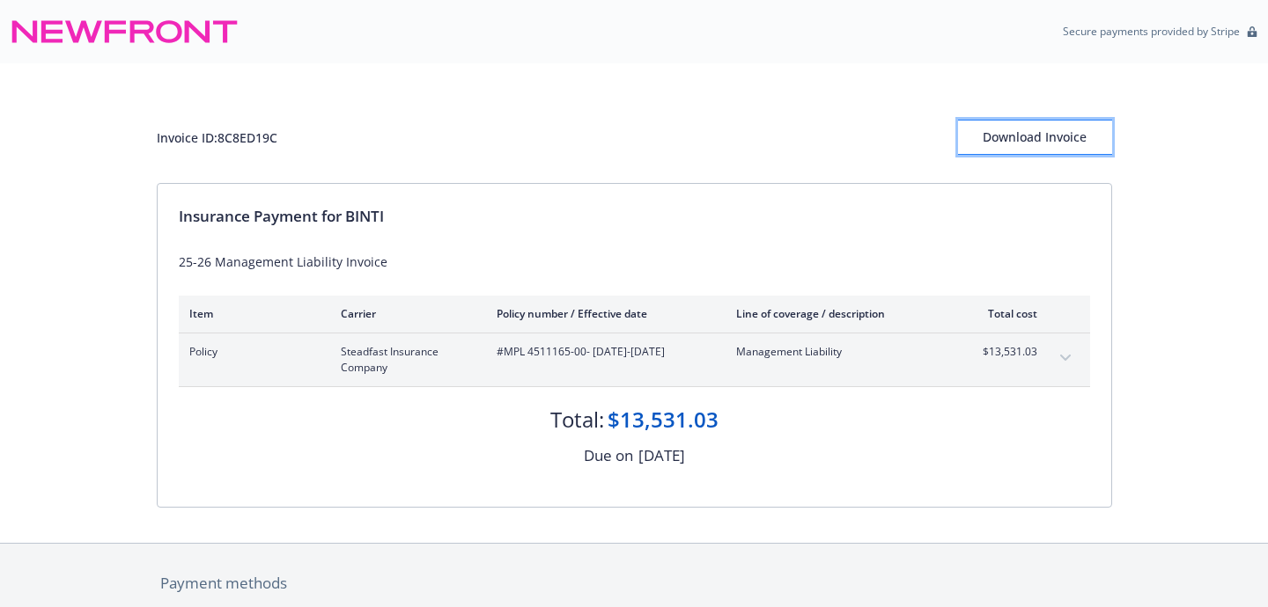
click at [1081, 137] on div "Download Invoice" at bounding box center [1035, 137] width 154 height 33
click at [1051, 129] on div "Download Invoice" at bounding box center [1035, 137] width 154 height 33
click at [1108, 141] on button "Download Invoice" at bounding box center [1035, 137] width 154 height 35
